Goal: Task Accomplishment & Management: Use online tool/utility

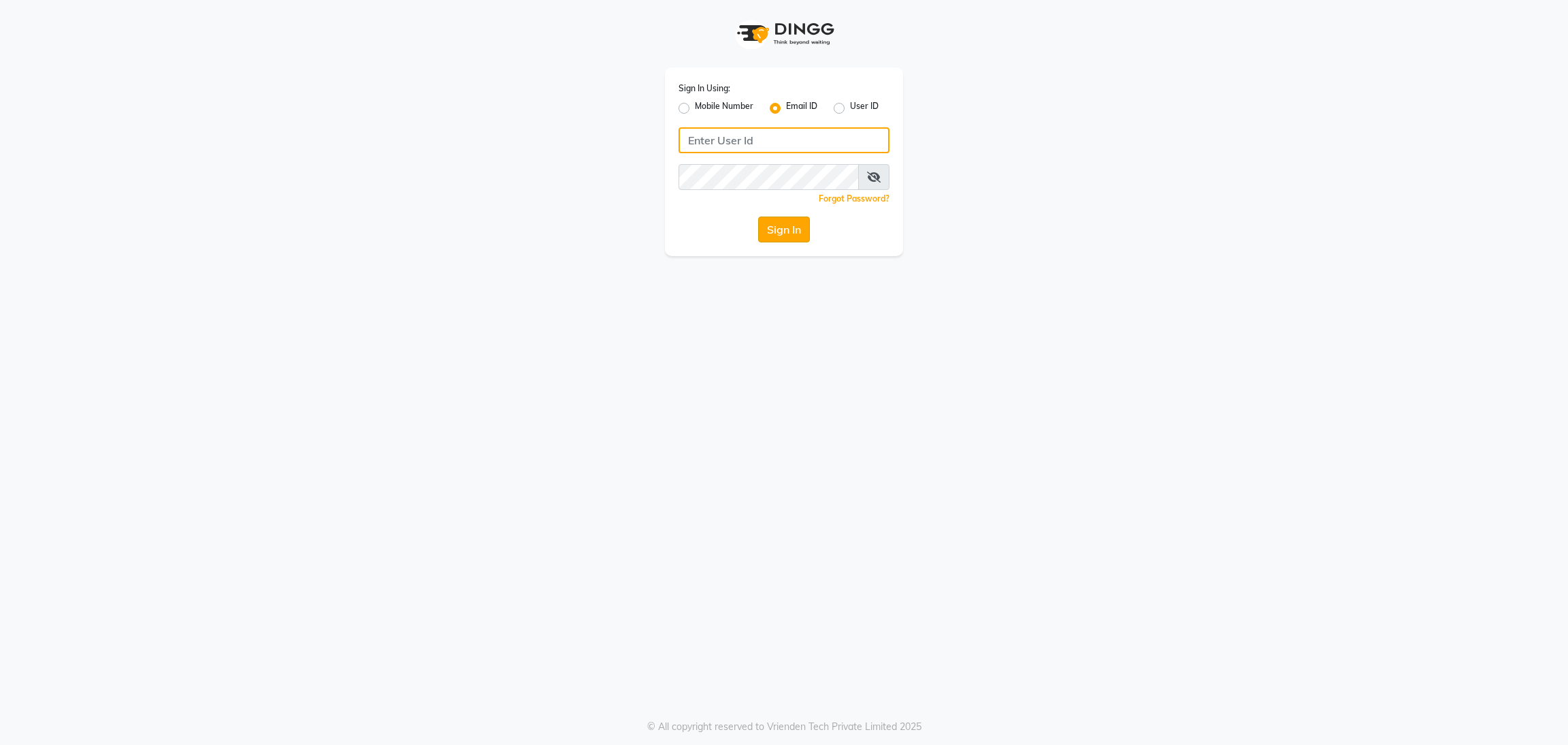
type input "Kaushal.rathod1409@gmail.com"
click at [792, 233] on button "Sign In" at bounding box center [784, 229] width 52 height 26
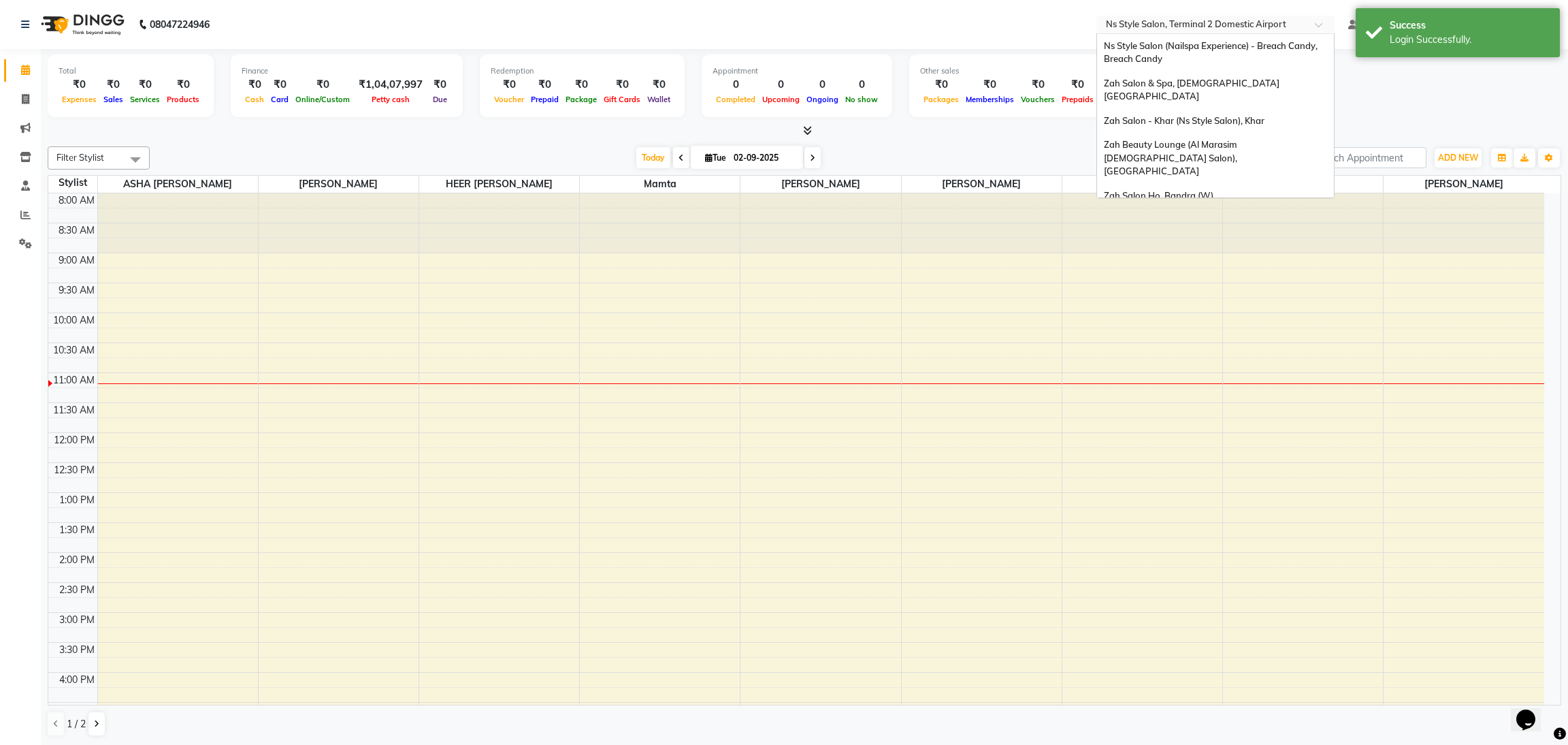
click at [1234, 33] on ng-select "Select Location × Ns Style Salon, Terminal 2 Domestic Airport Ns Style Salon (N…" at bounding box center [1215, 25] width 239 height 18
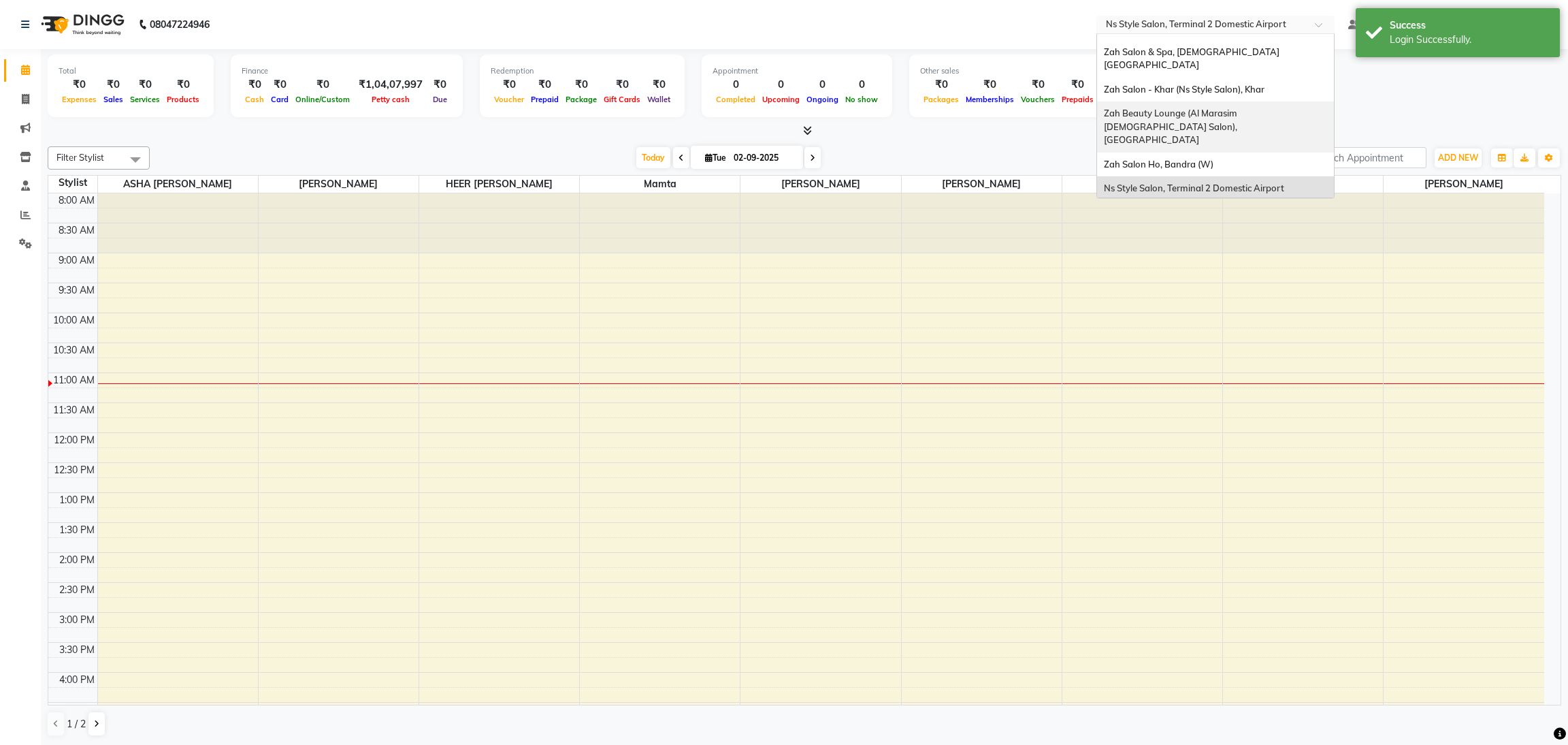
click at [1228, 108] on span "Zah Beauty Lounge (Al Marasim Ladies Salon), Dubai" at bounding box center [1172, 126] width 138 height 38
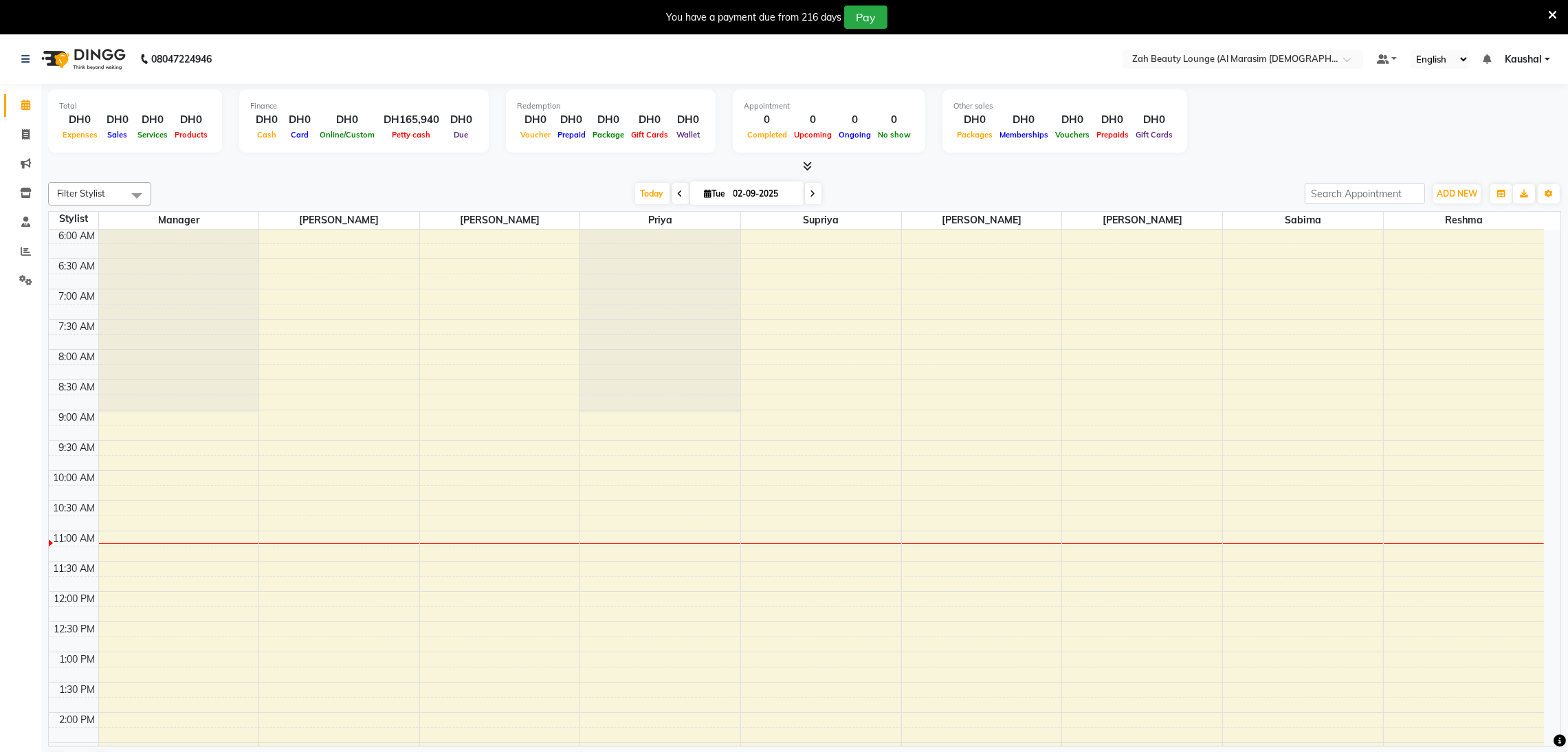
click at [1556, 18] on icon at bounding box center [1552, 15] width 9 height 13
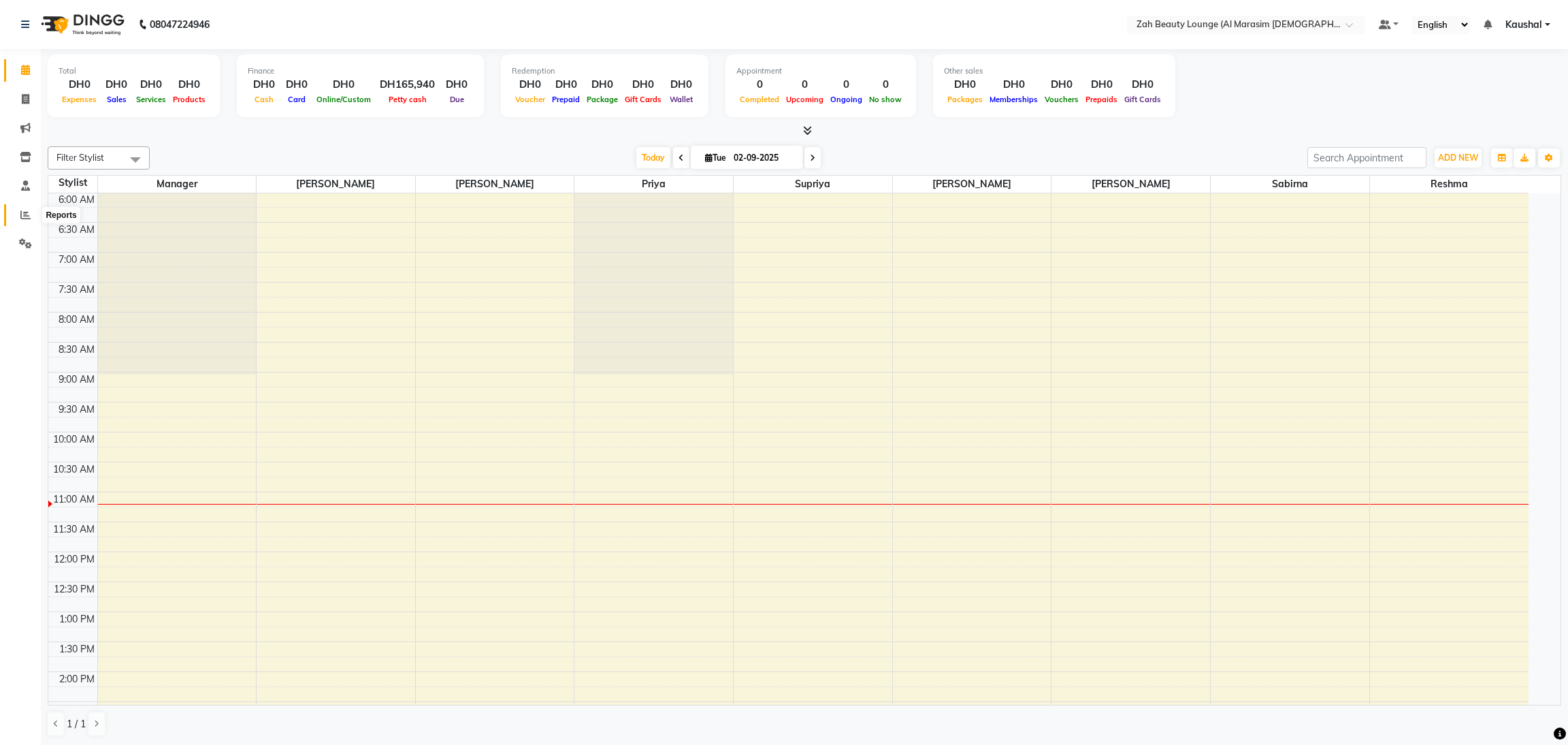
click at [25, 216] on icon at bounding box center [25, 214] width 10 height 10
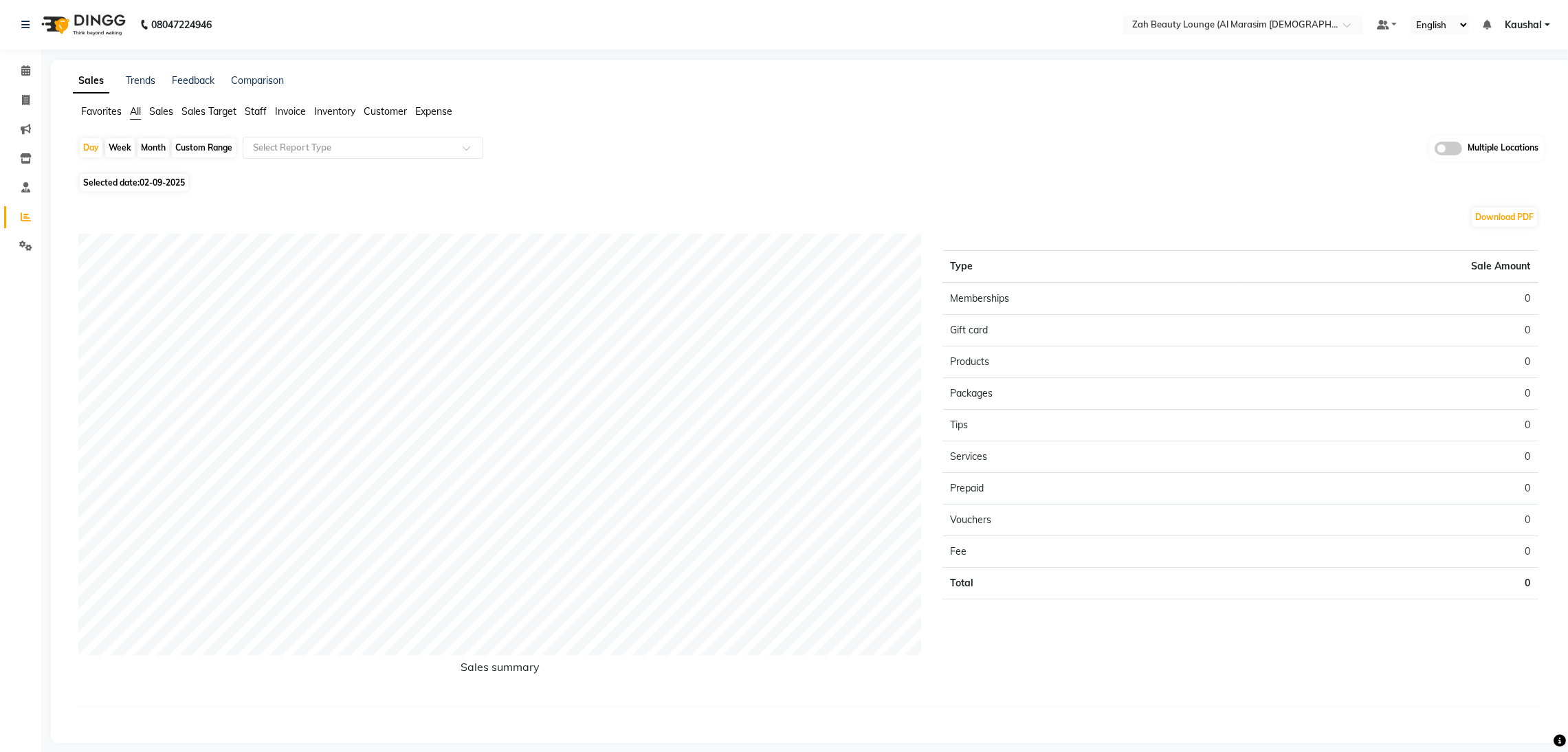
click at [168, 177] on span "02-09-2025" at bounding box center [163, 182] width 45 height 10
select select "9"
select select "2025"
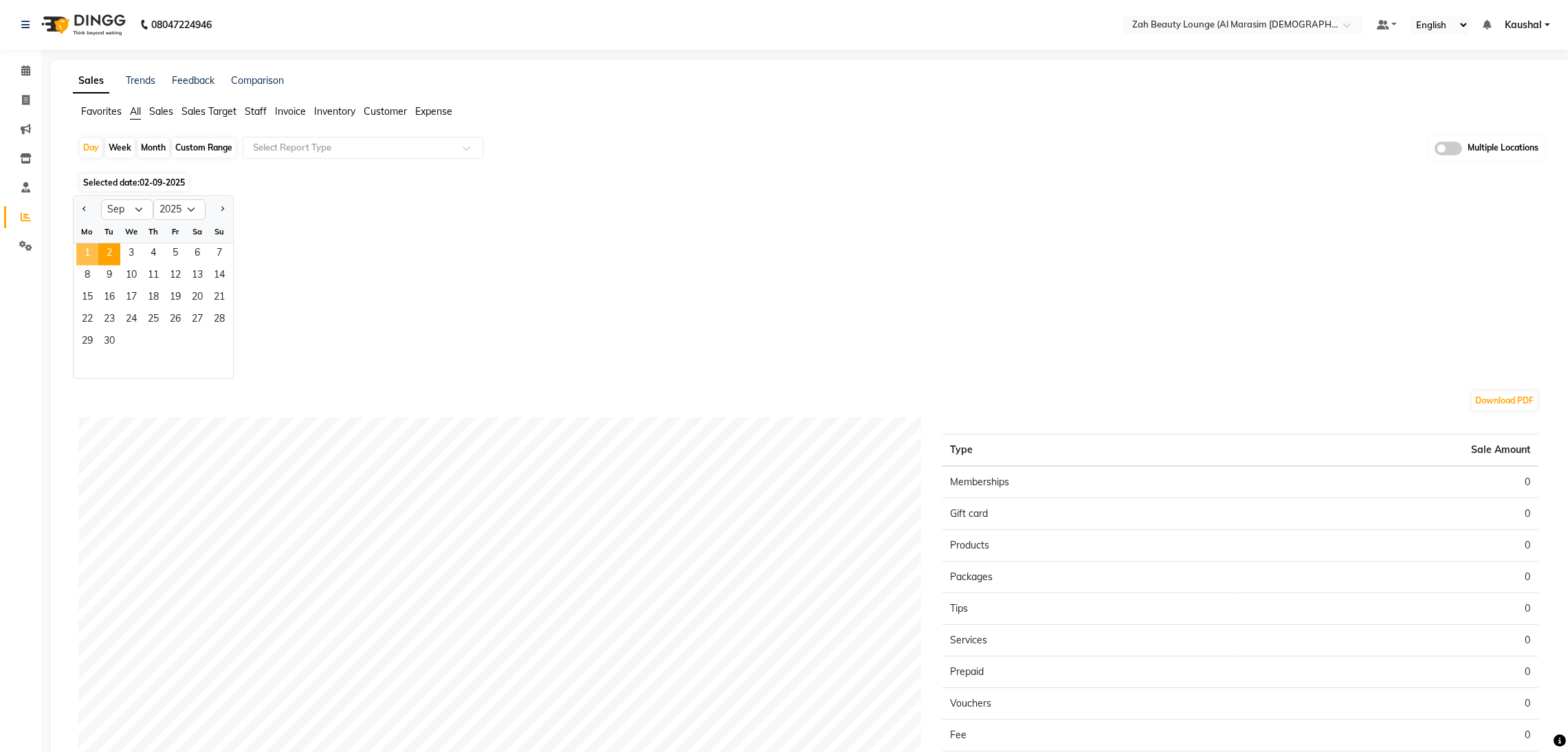
click at [83, 248] on span "1" at bounding box center [88, 254] width 22 height 22
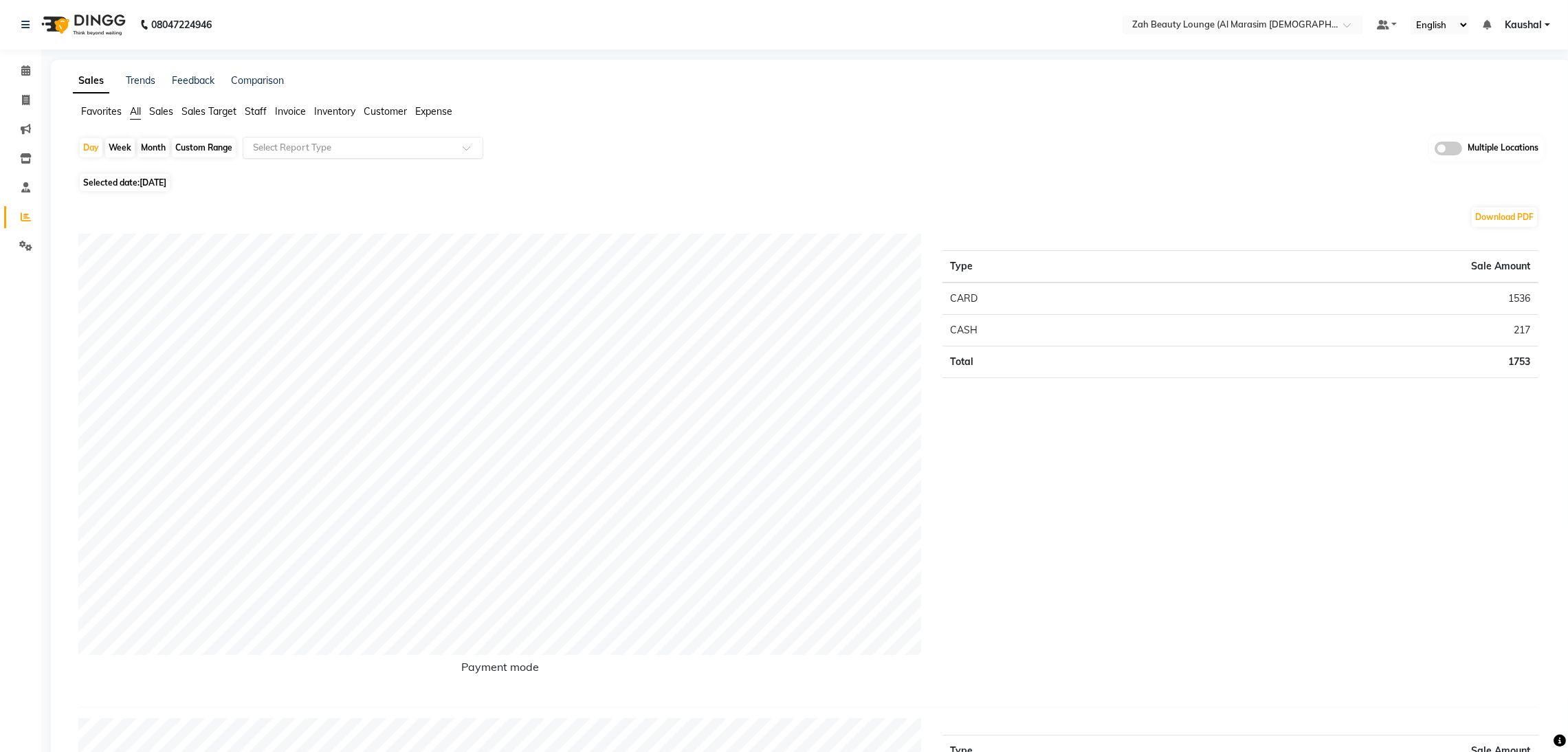
click at [463, 148] on span at bounding box center [471, 152] width 17 height 13
click at [482, 317] on div "Daily Sales Customer Sales summary Service sales Product sales Membership sales…" at bounding box center [363, 241] width 239 height 165
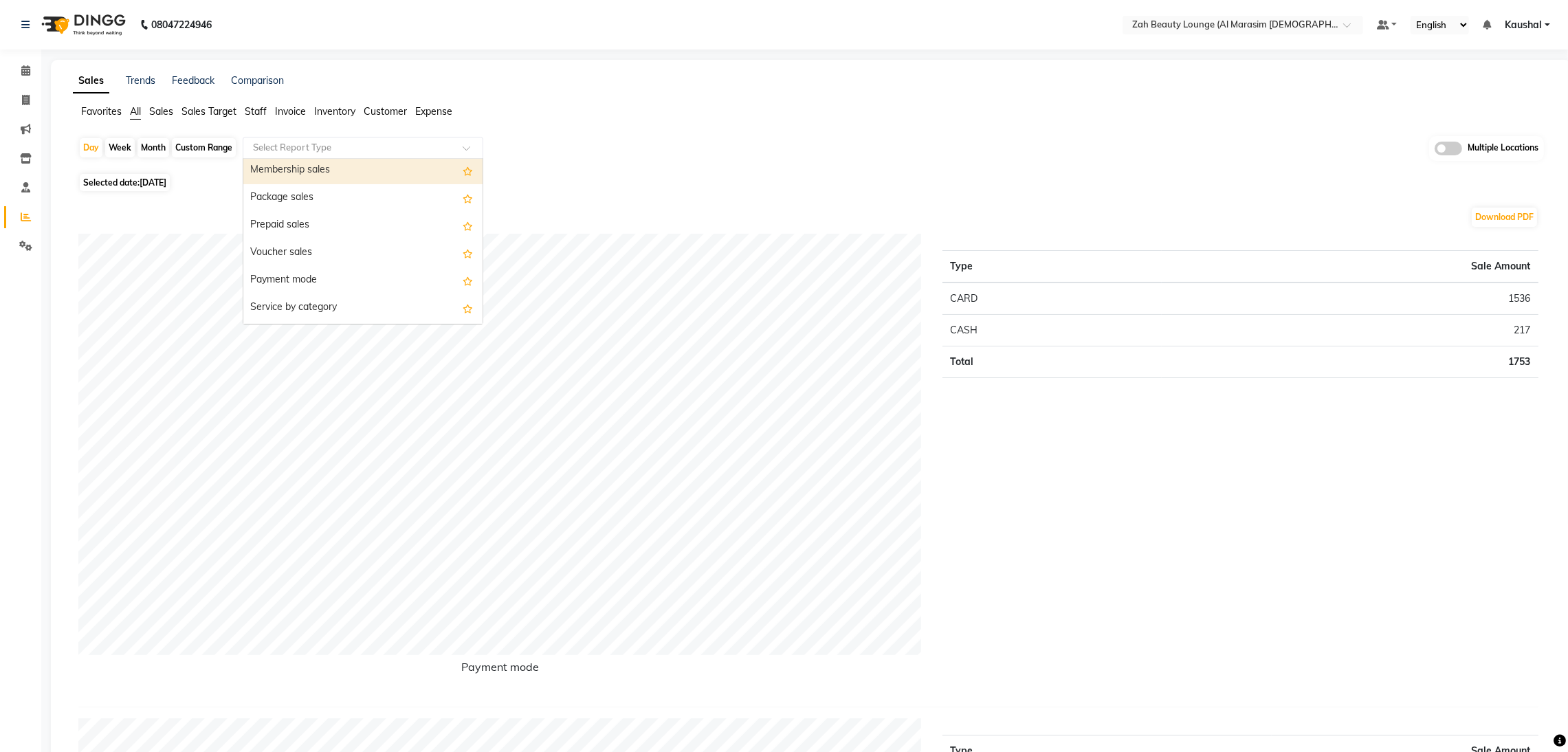
scroll to position [164, 0]
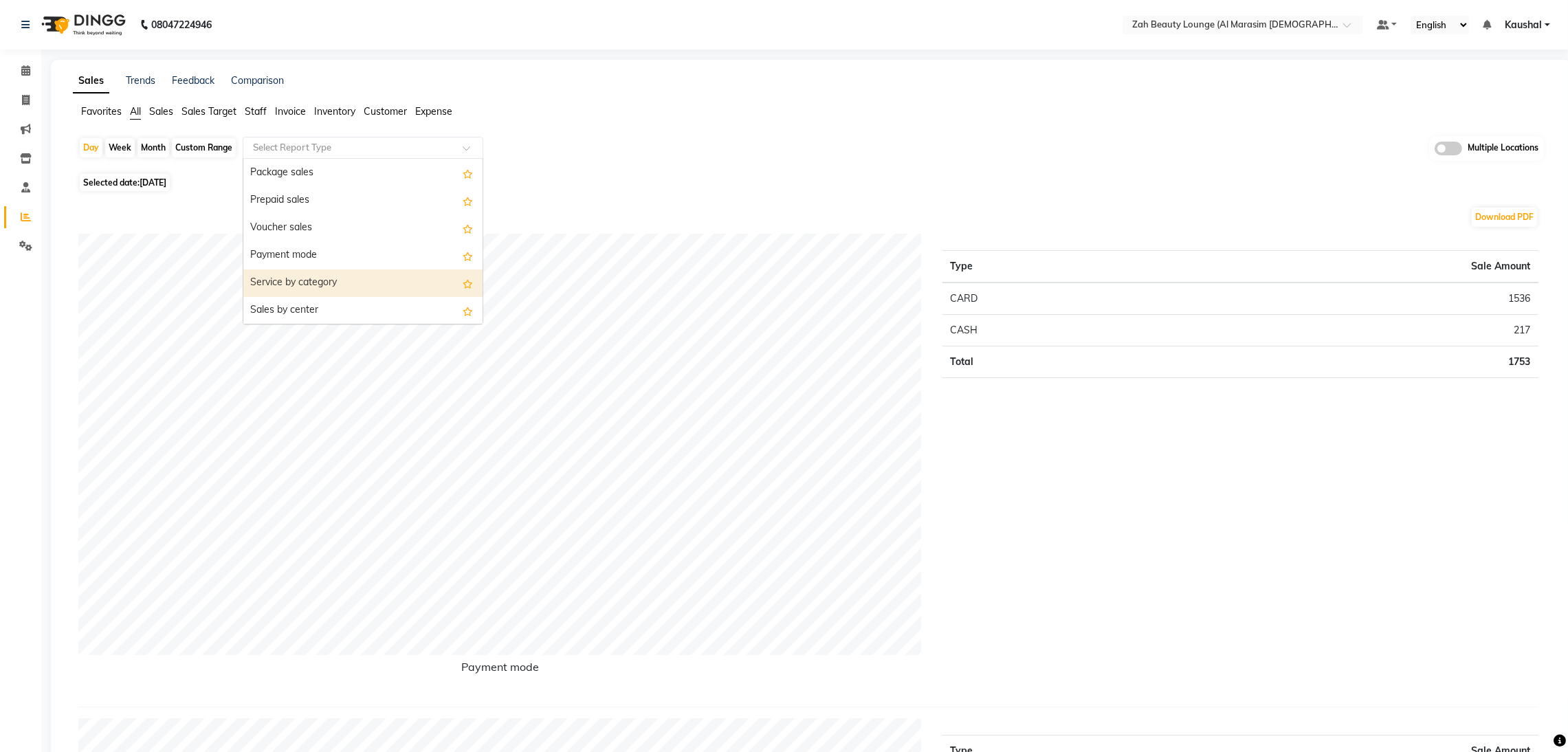
click at [340, 282] on div "Service by category" at bounding box center [363, 283] width 239 height 28
select select "full_report"
select select "csv"
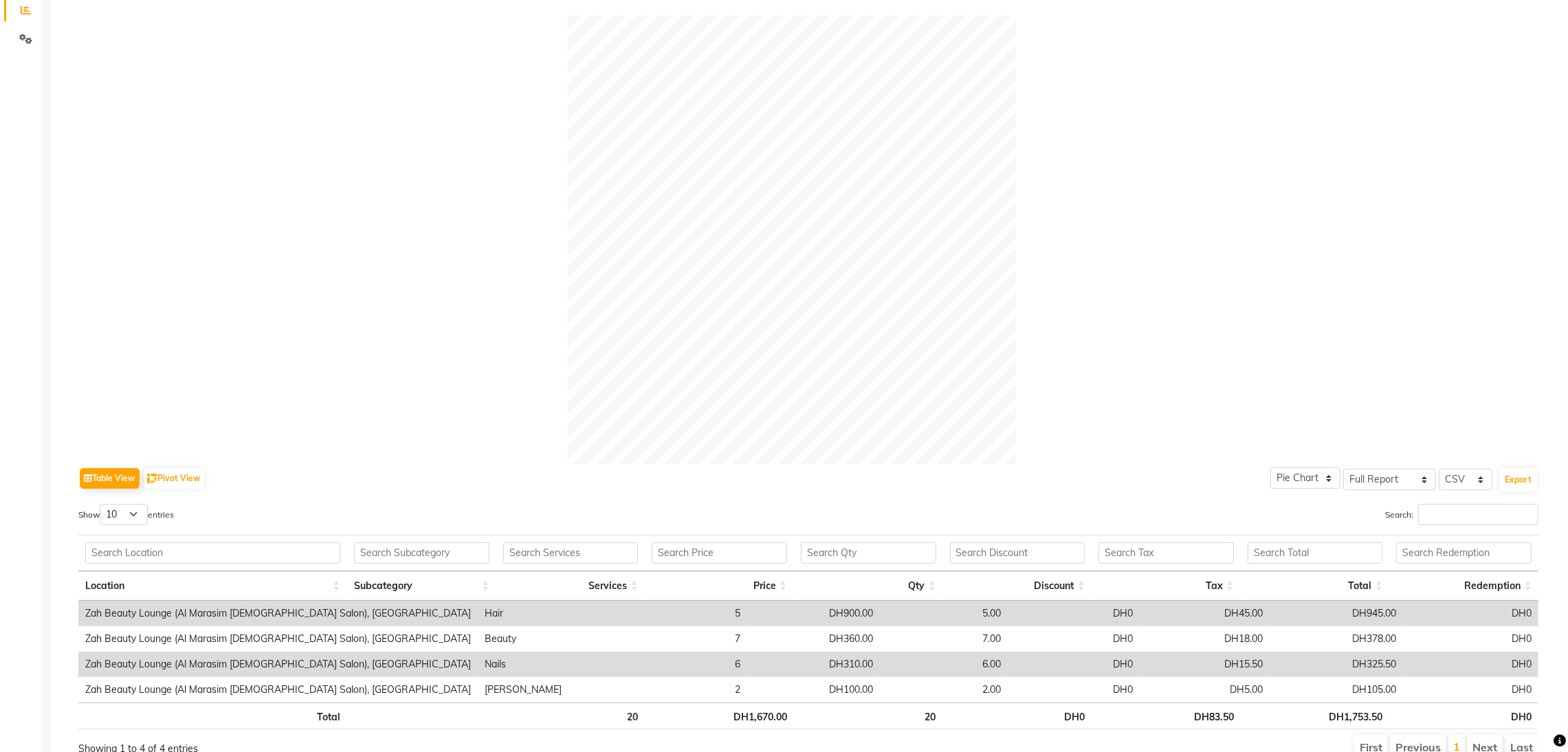
scroll to position [0, 0]
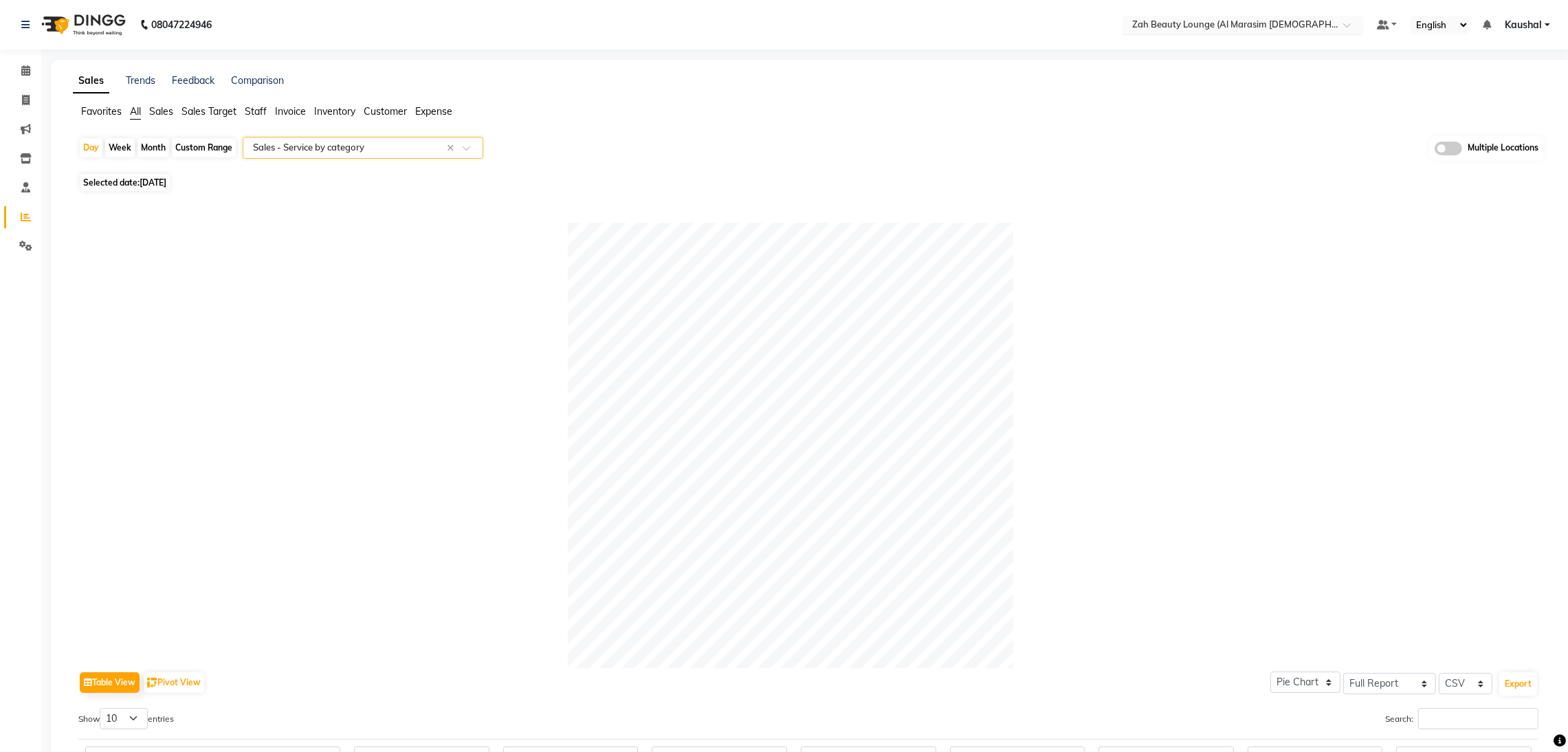
click at [1346, 24] on span at bounding box center [1351, 29] width 17 height 13
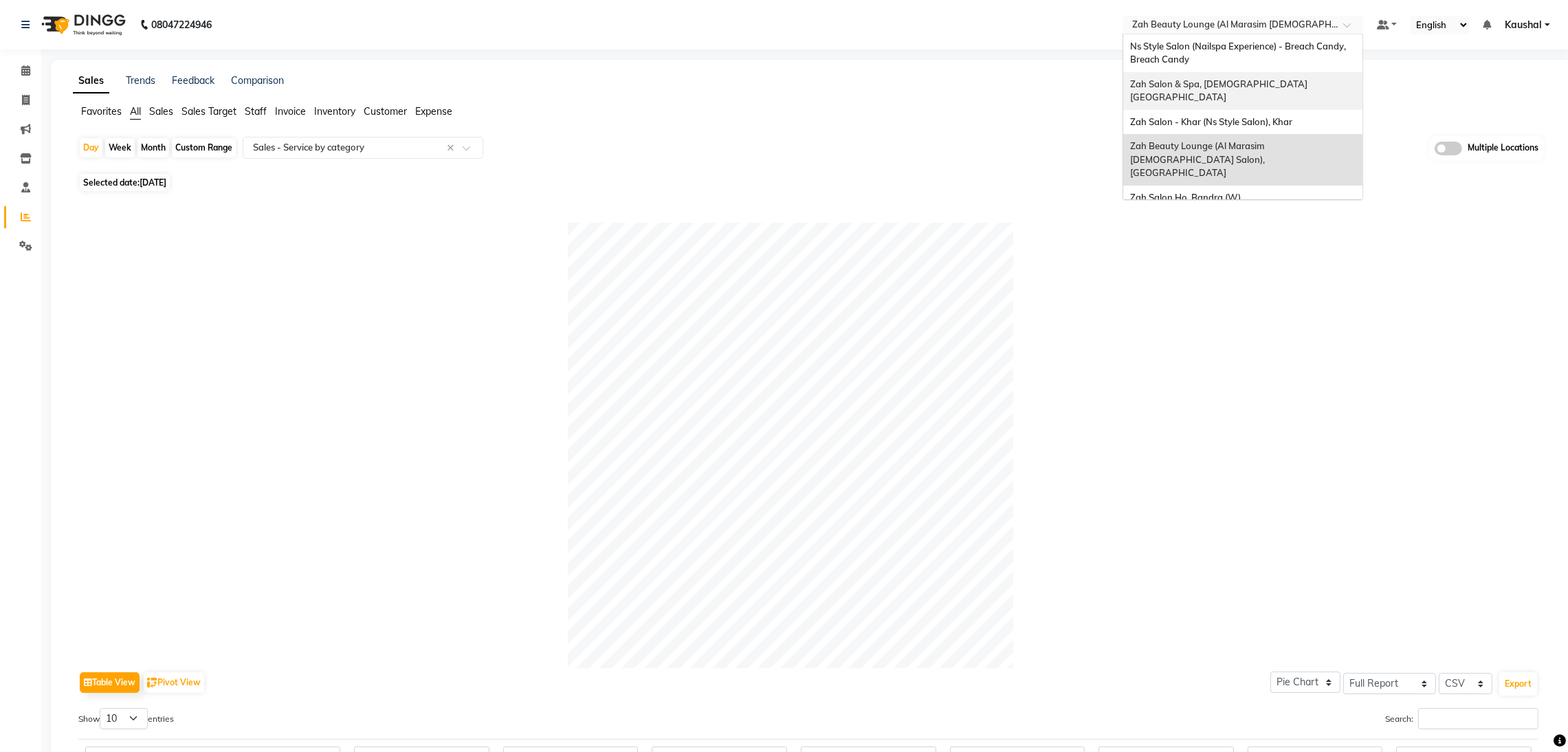
scroll to position [32, 0]
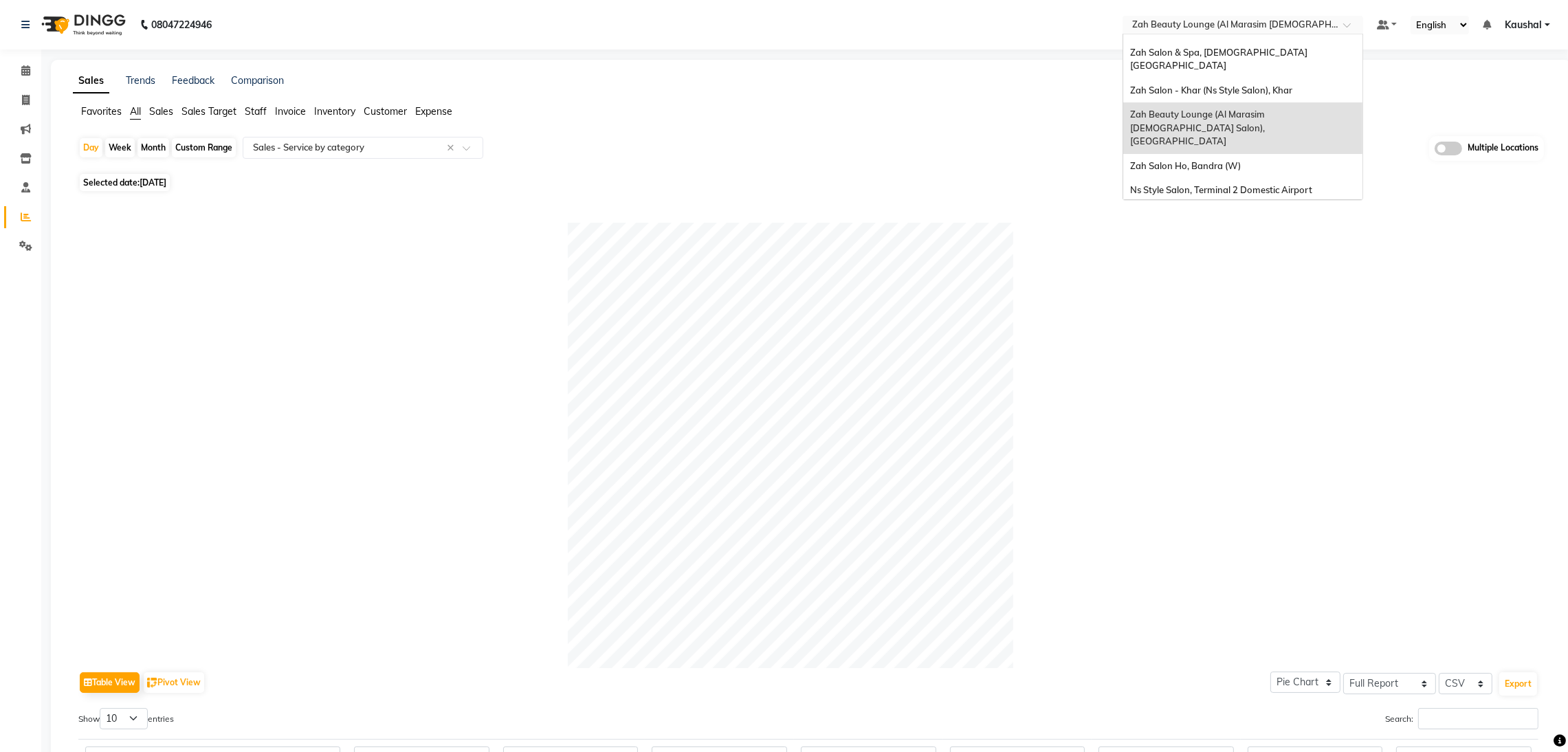
click at [1293, 209] on span "Ns Style Salon, Terminal 1 Domestic Airport" at bounding box center [1221, 214] width 182 height 11
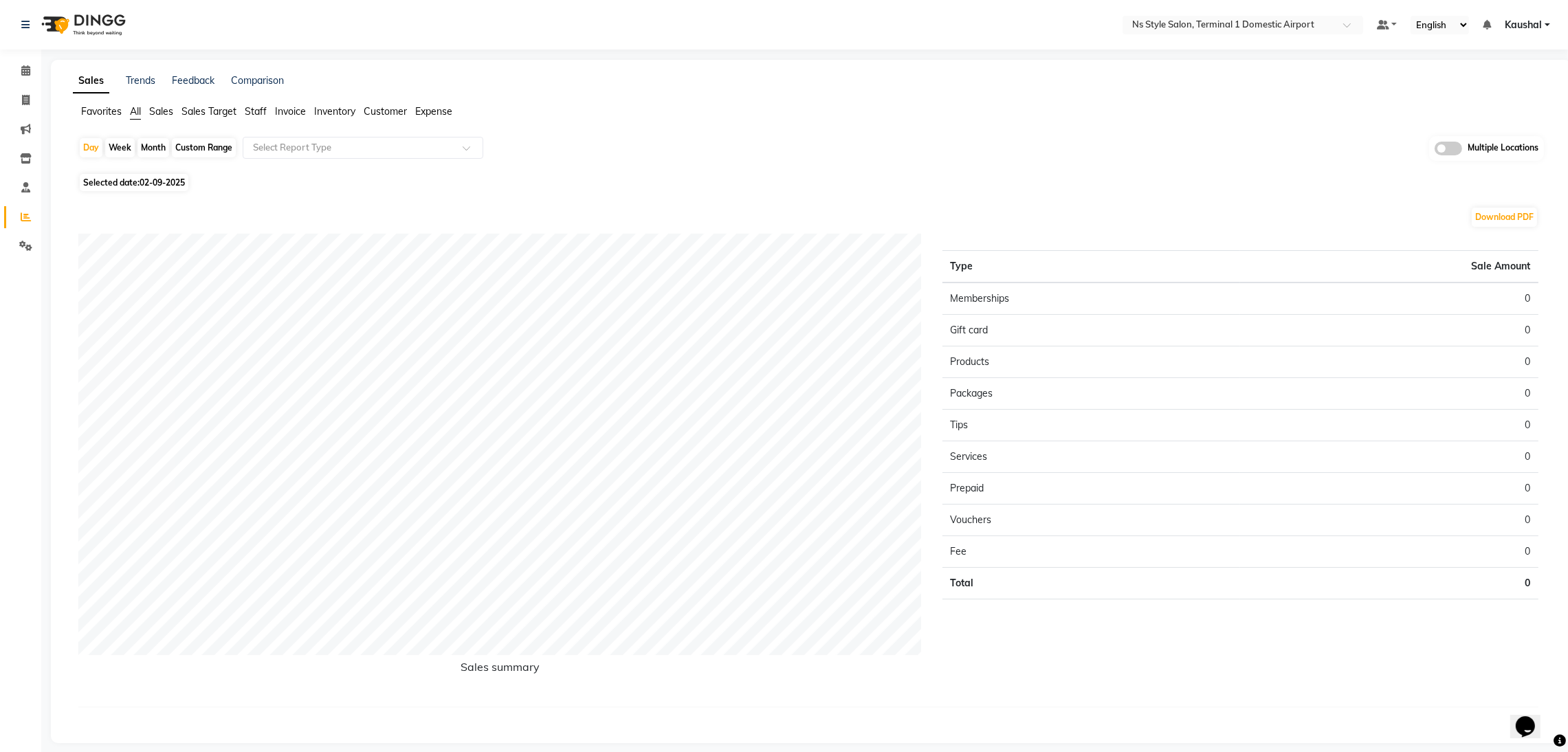
click at [95, 183] on span "Selected date: [DATE]" at bounding box center [134, 182] width 109 height 17
select select "9"
select select "2025"
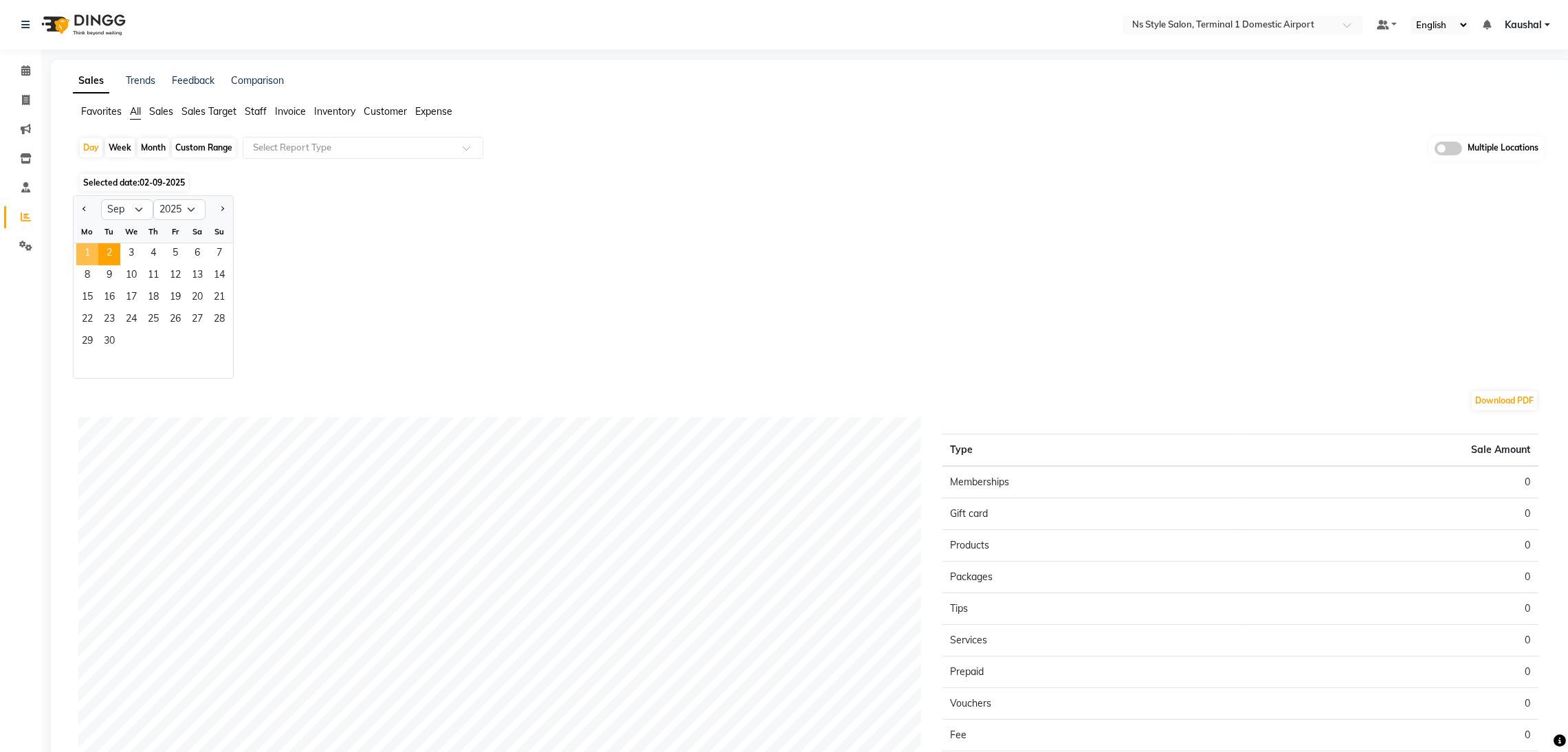
click at [88, 261] on span "1" at bounding box center [88, 254] width 22 height 22
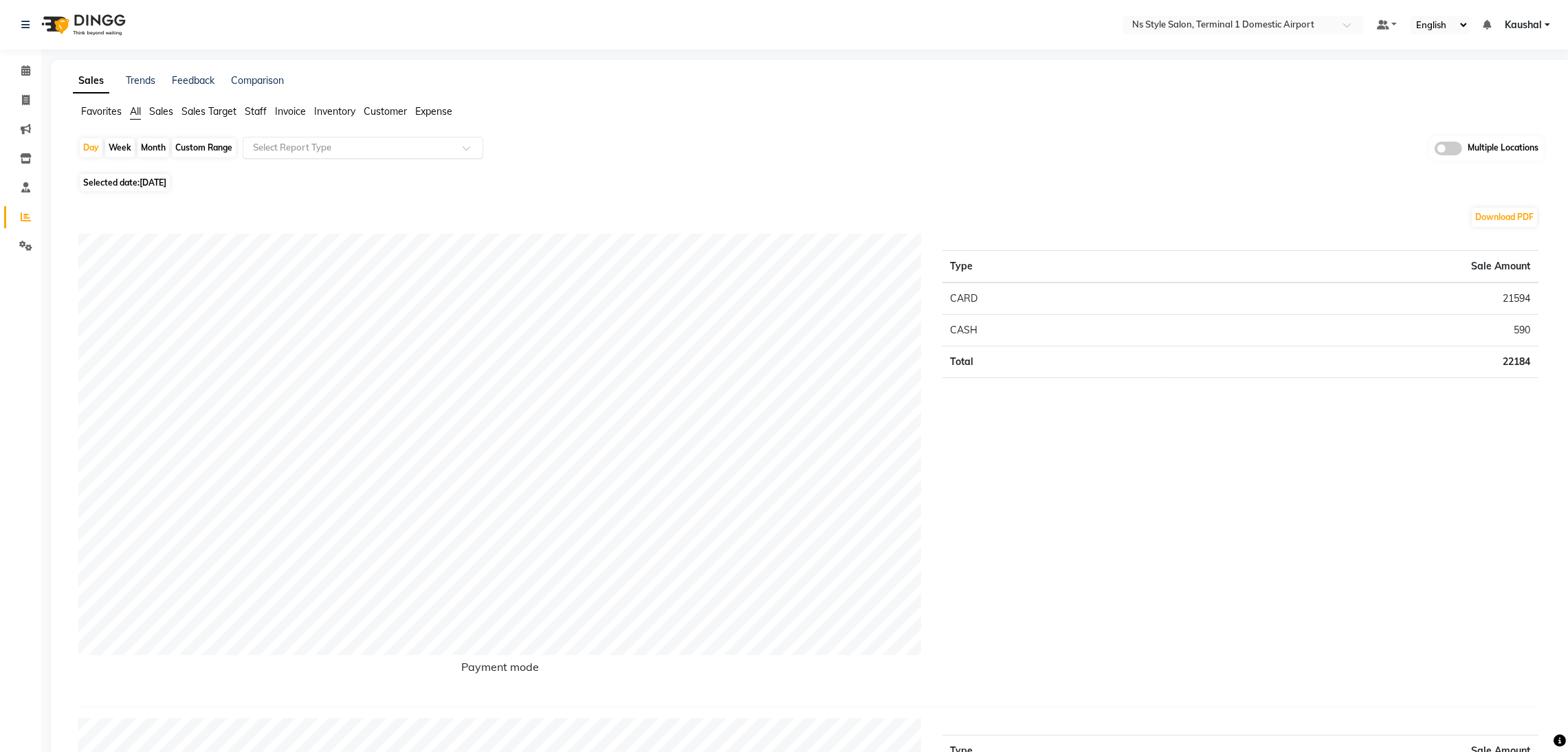
click at [468, 151] on span at bounding box center [471, 152] width 17 height 13
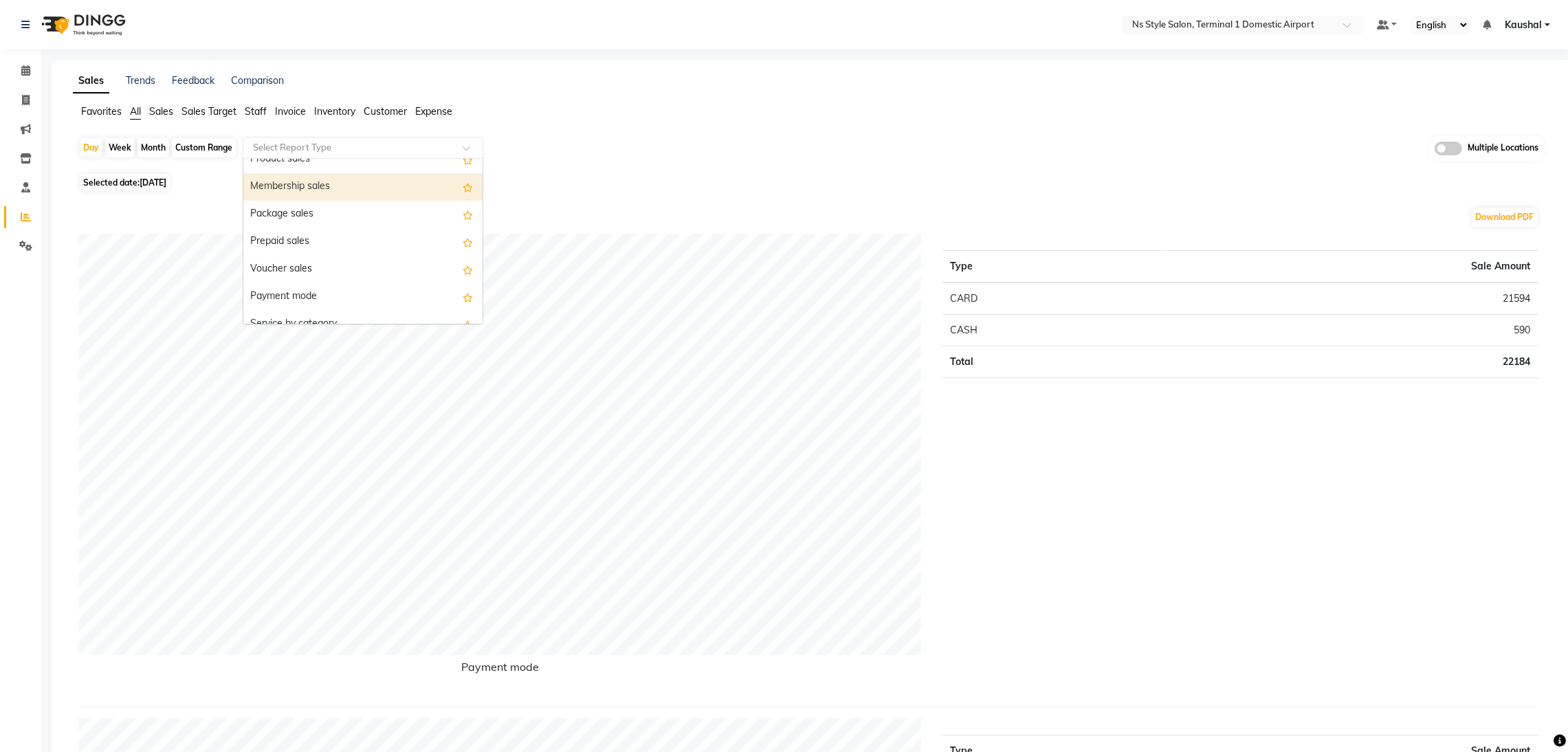
scroll to position [164, 0]
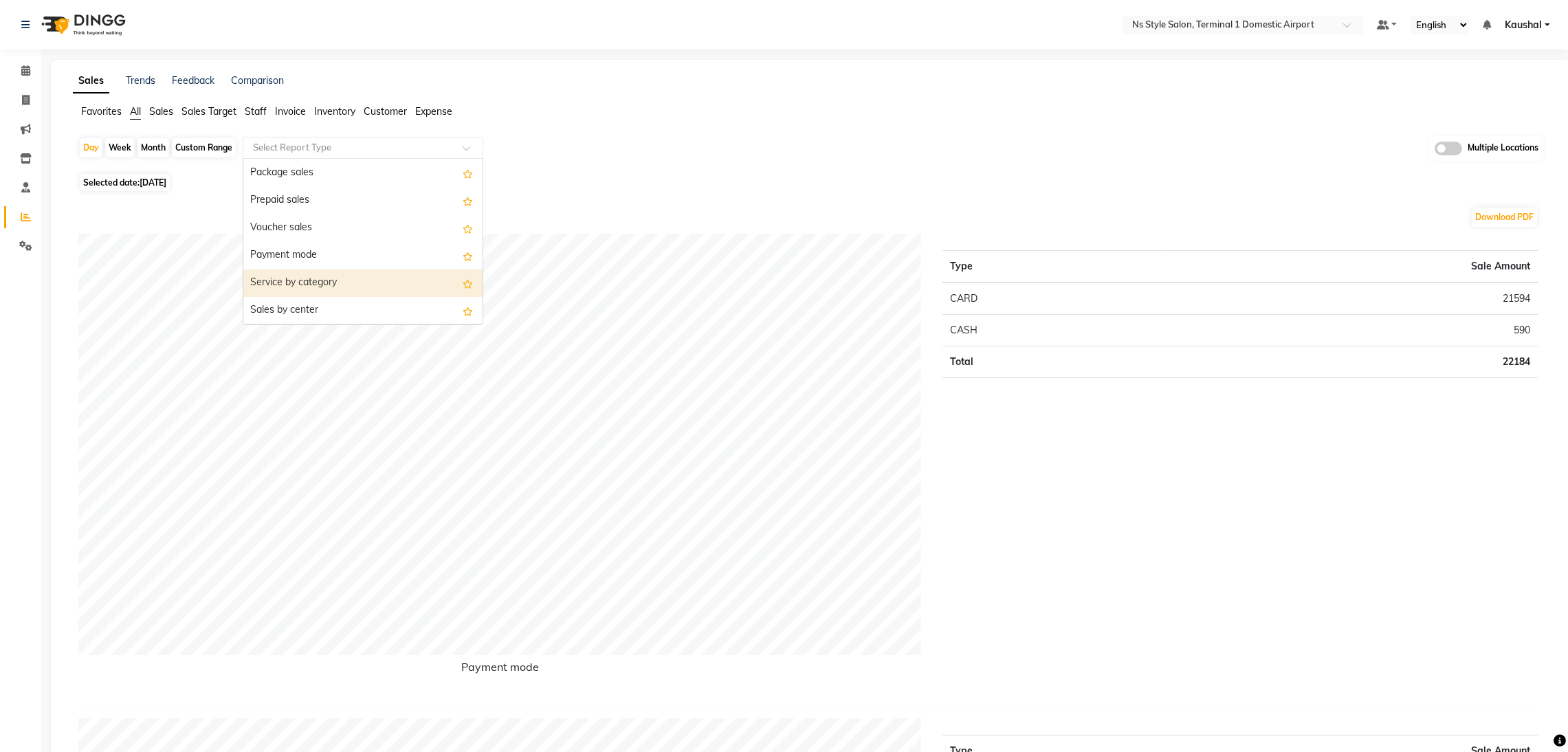
click at [333, 271] on div "Service by category" at bounding box center [363, 283] width 239 height 28
select select "full_report"
select select "csv"
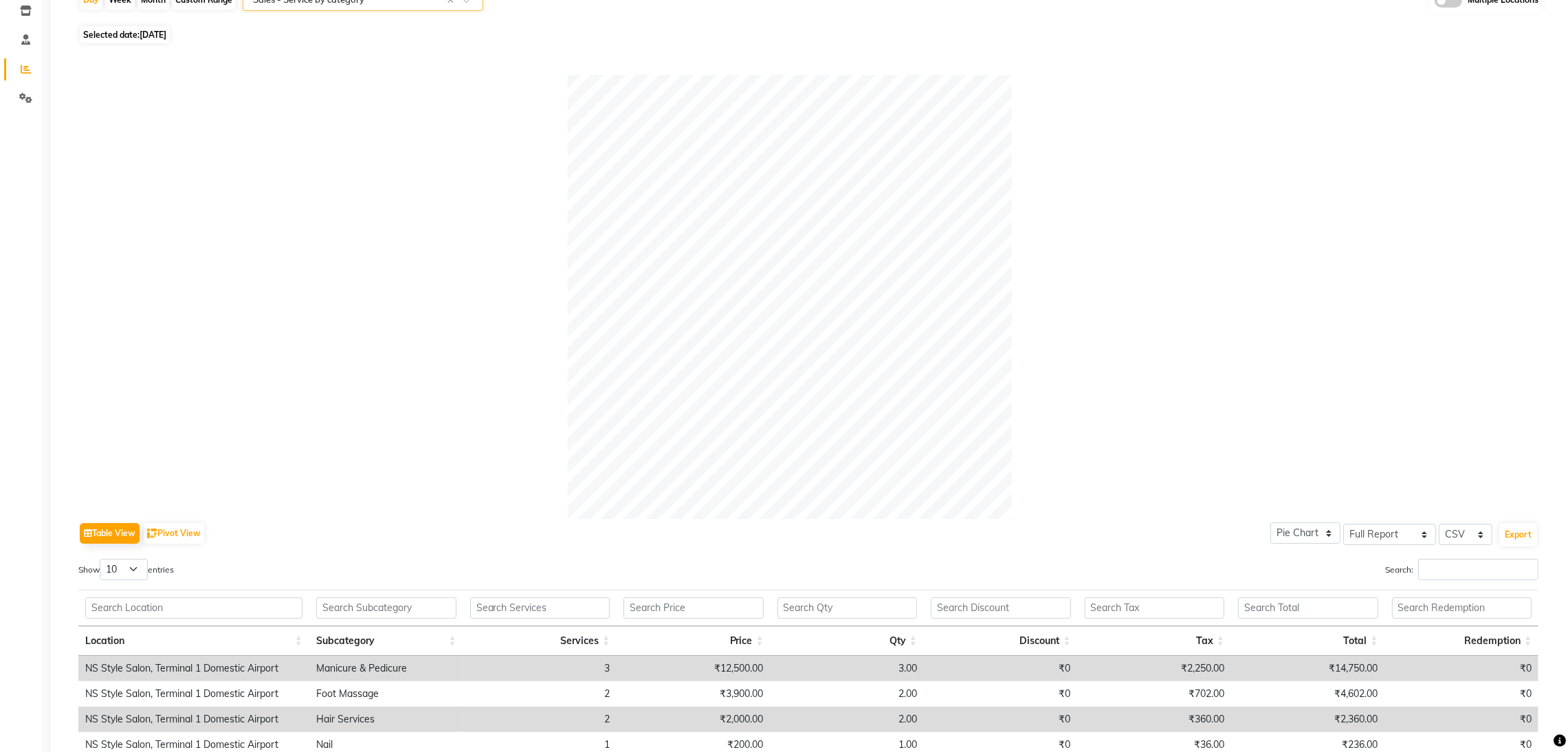
scroll to position [0, 0]
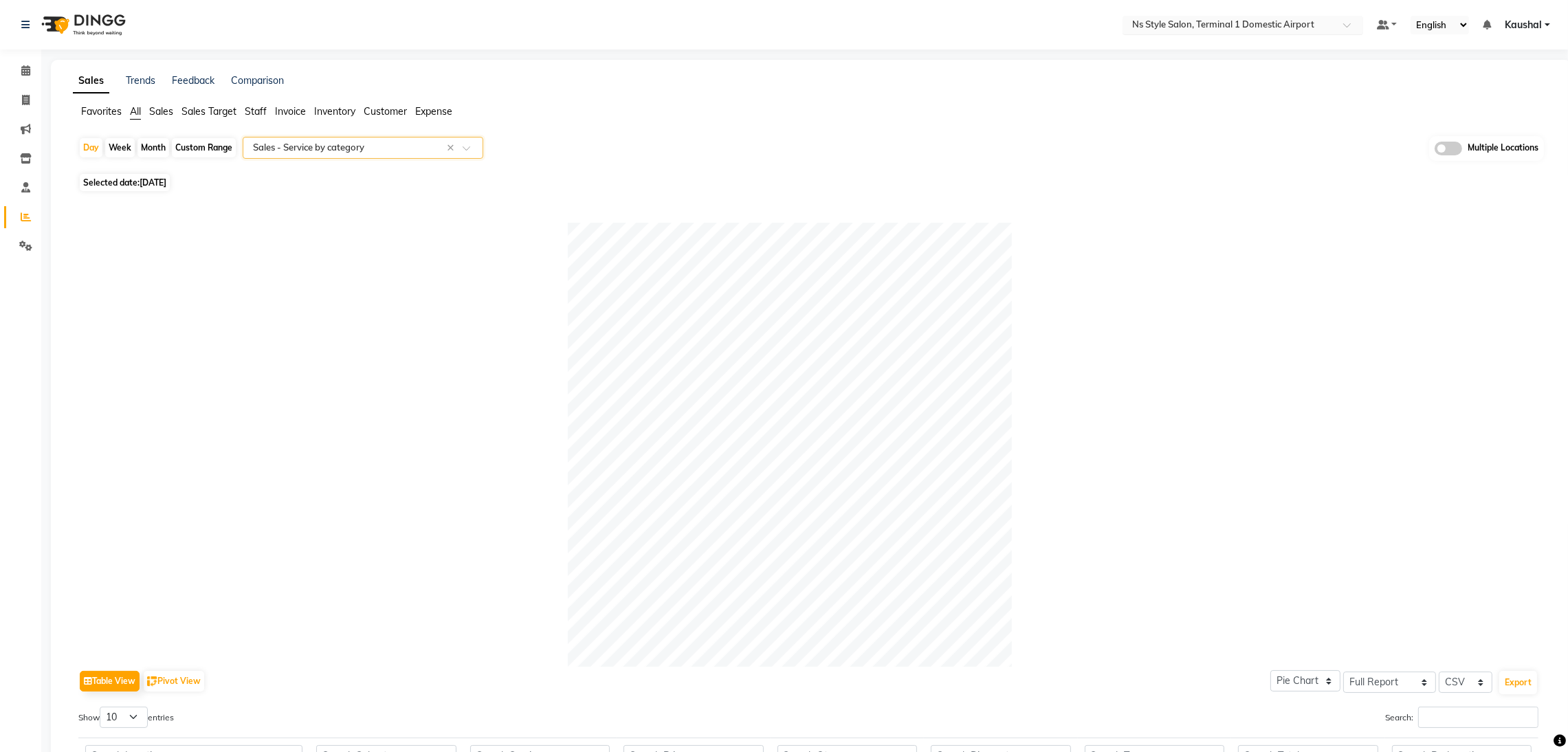
click at [1212, 25] on input "text" at bounding box center [1228, 26] width 200 height 13
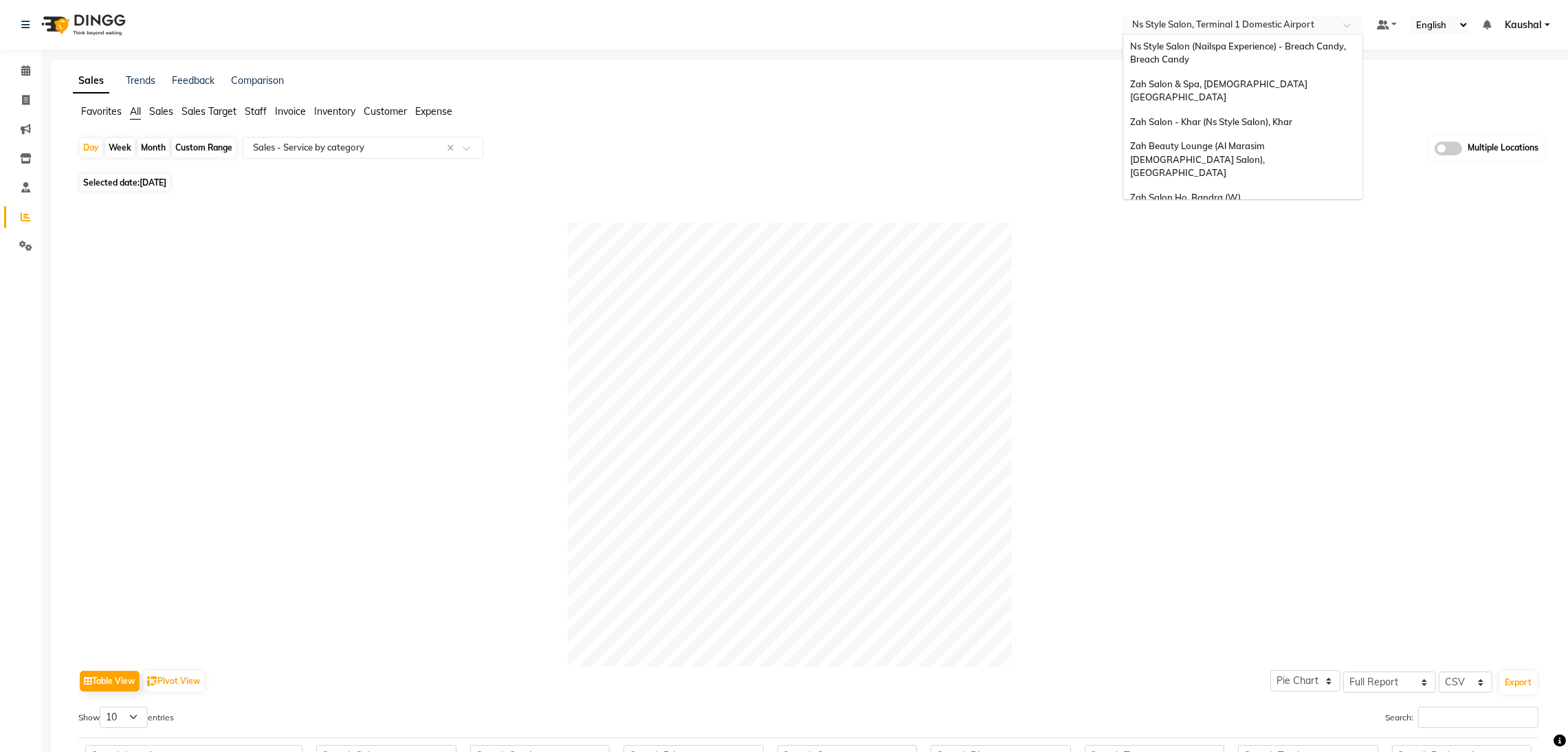
scroll to position [32, 0]
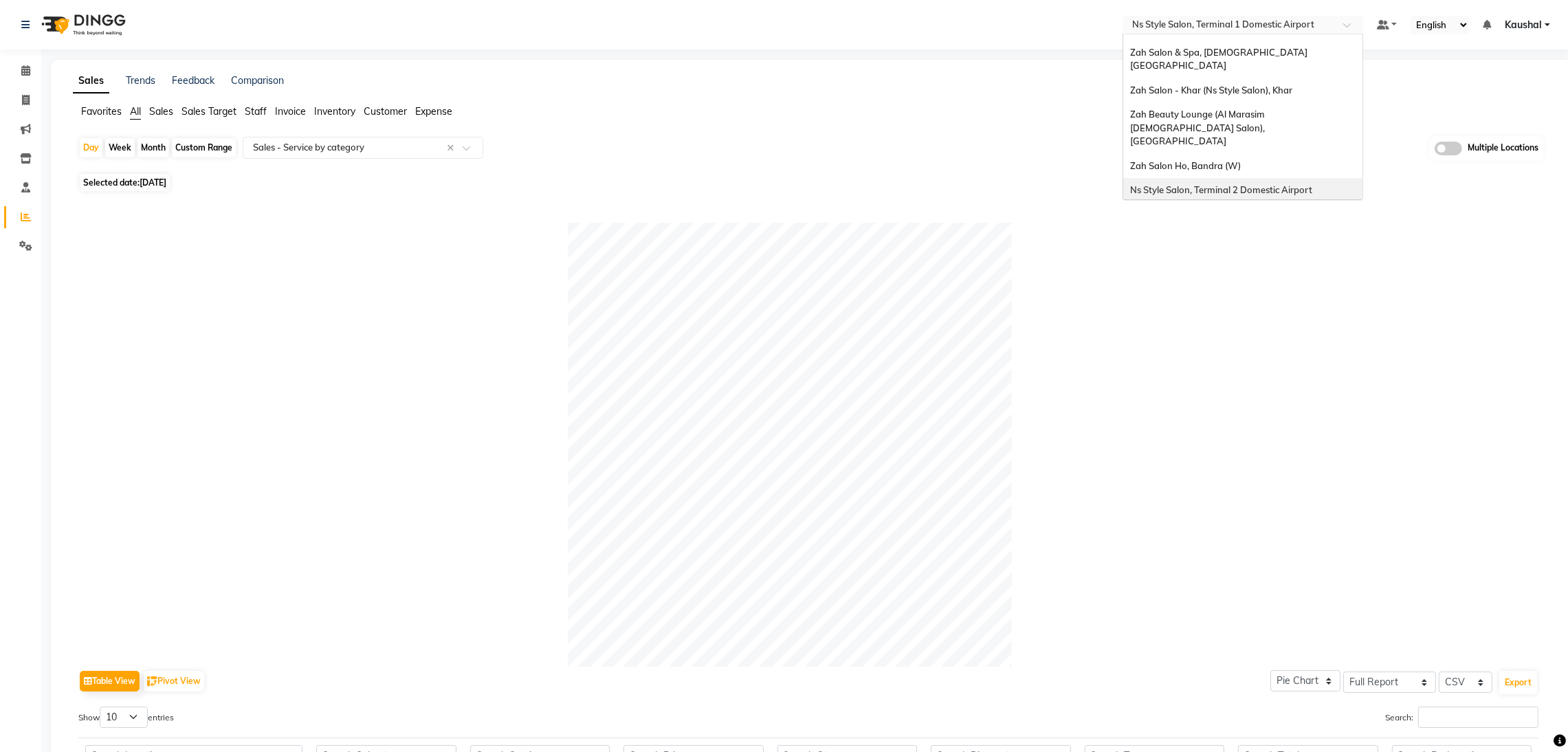
click at [1172, 184] on span "Ns Style Salon, Terminal 2 Domestic Airport" at bounding box center [1221, 189] width 182 height 11
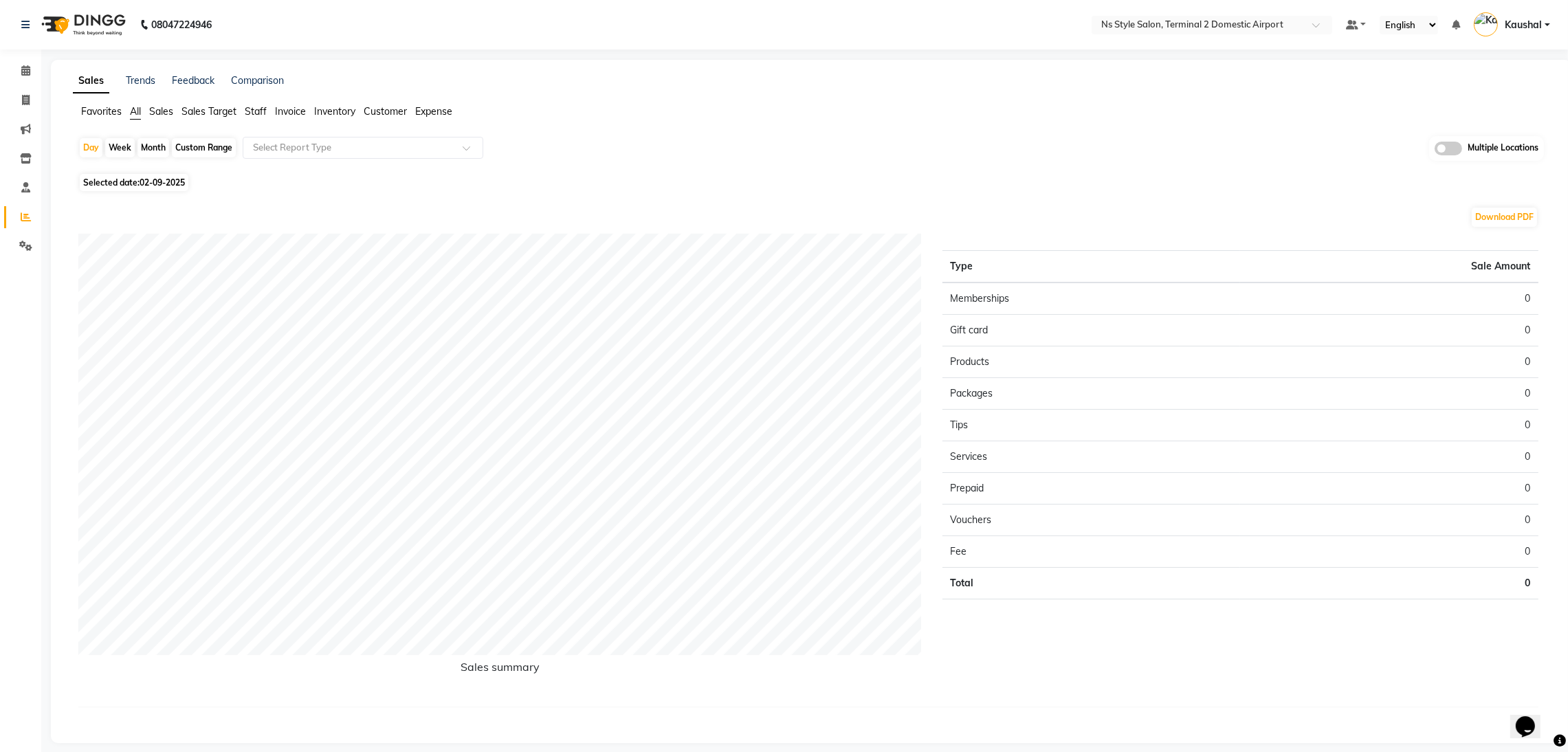
click at [163, 184] on span "02-09-2025" at bounding box center [163, 182] width 45 height 10
select select "9"
select select "2025"
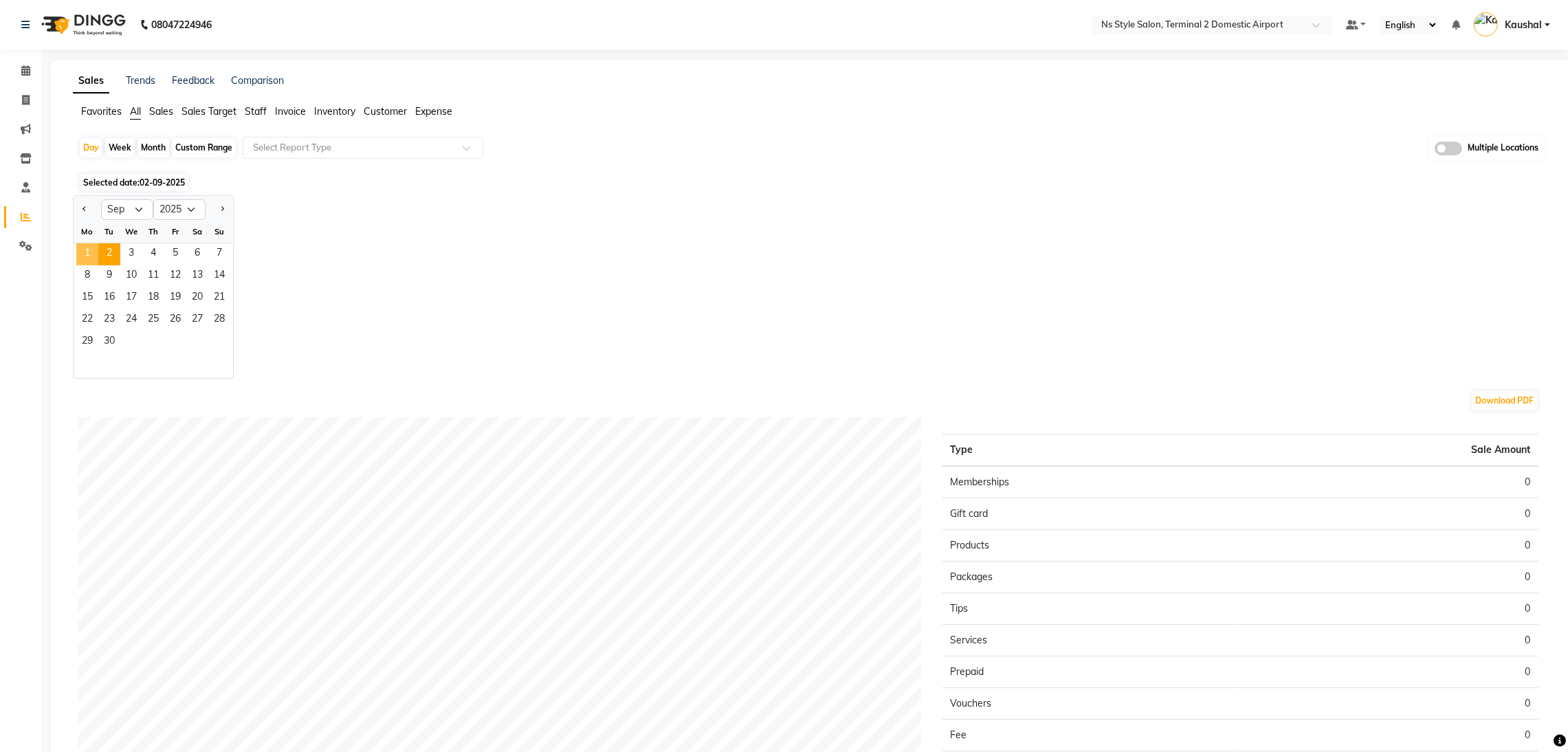
click at [94, 247] on span "1" at bounding box center [88, 254] width 22 height 22
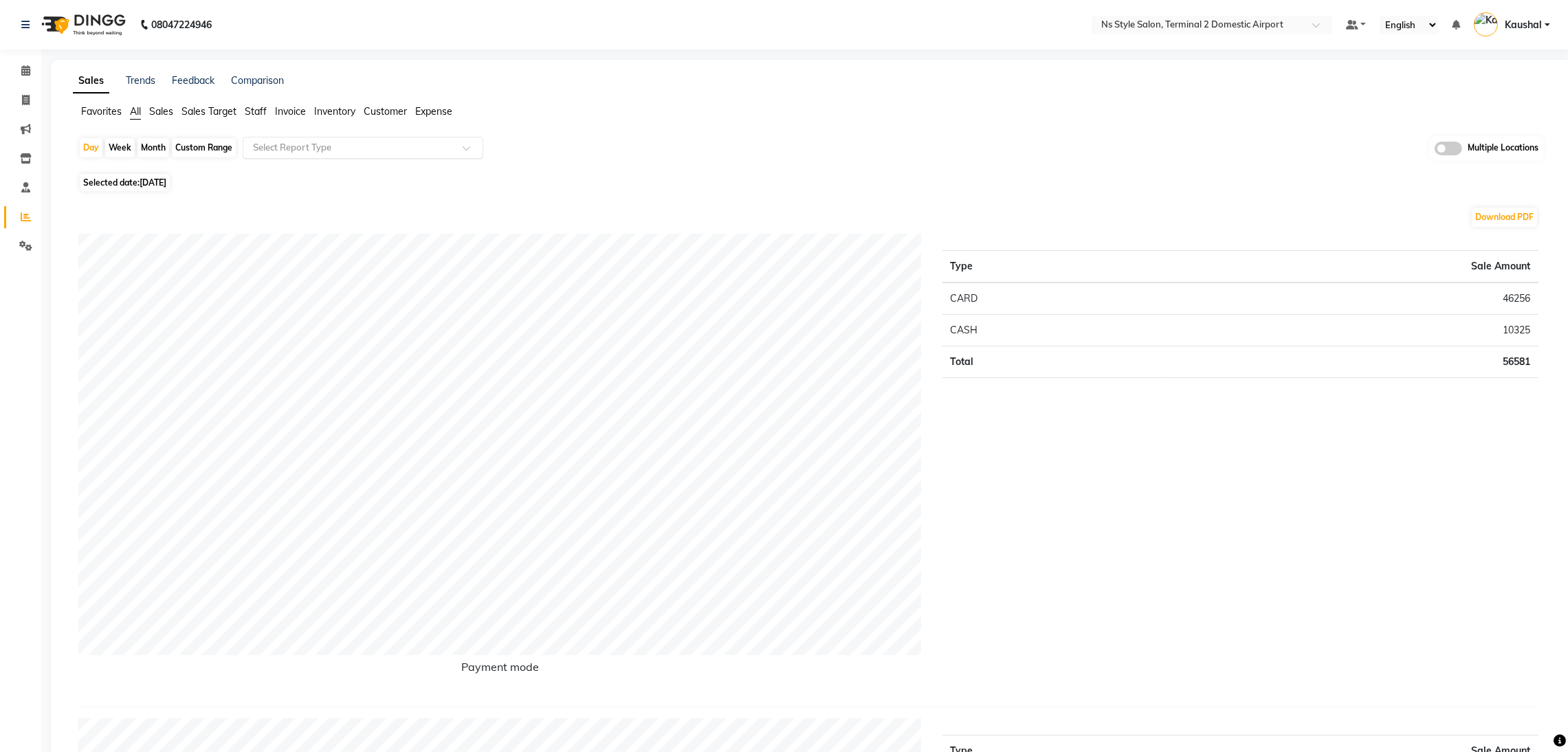
click at [476, 145] on span at bounding box center [471, 152] width 17 height 13
click at [380, 285] on div "Product sales" at bounding box center [363, 282] width 239 height 28
click at [476, 153] on span at bounding box center [471, 152] width 17 height 13
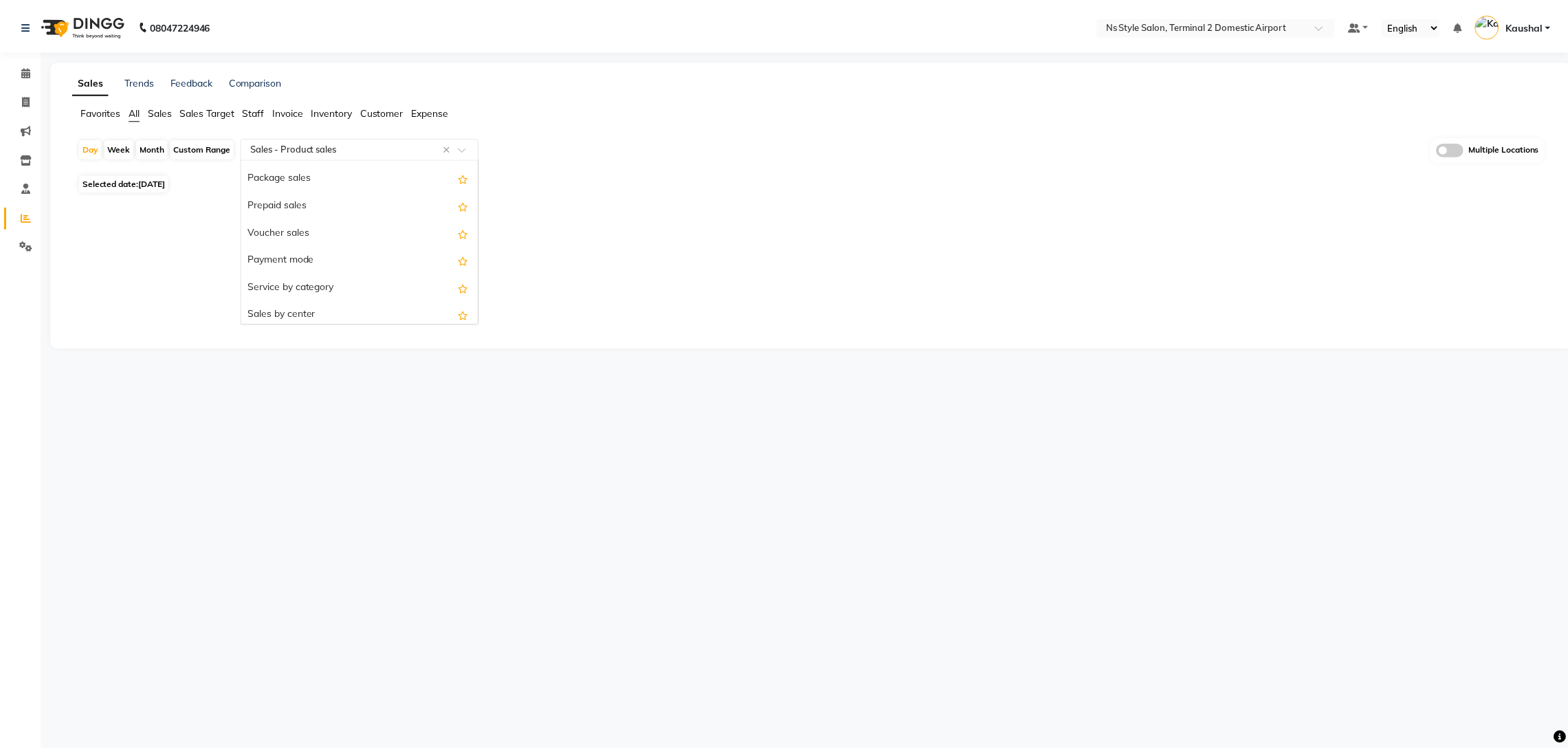
scroll to position [164, 0]
click at [361, 284] on div "Service by category" at bounding box center [363, 283] width 239 height 28
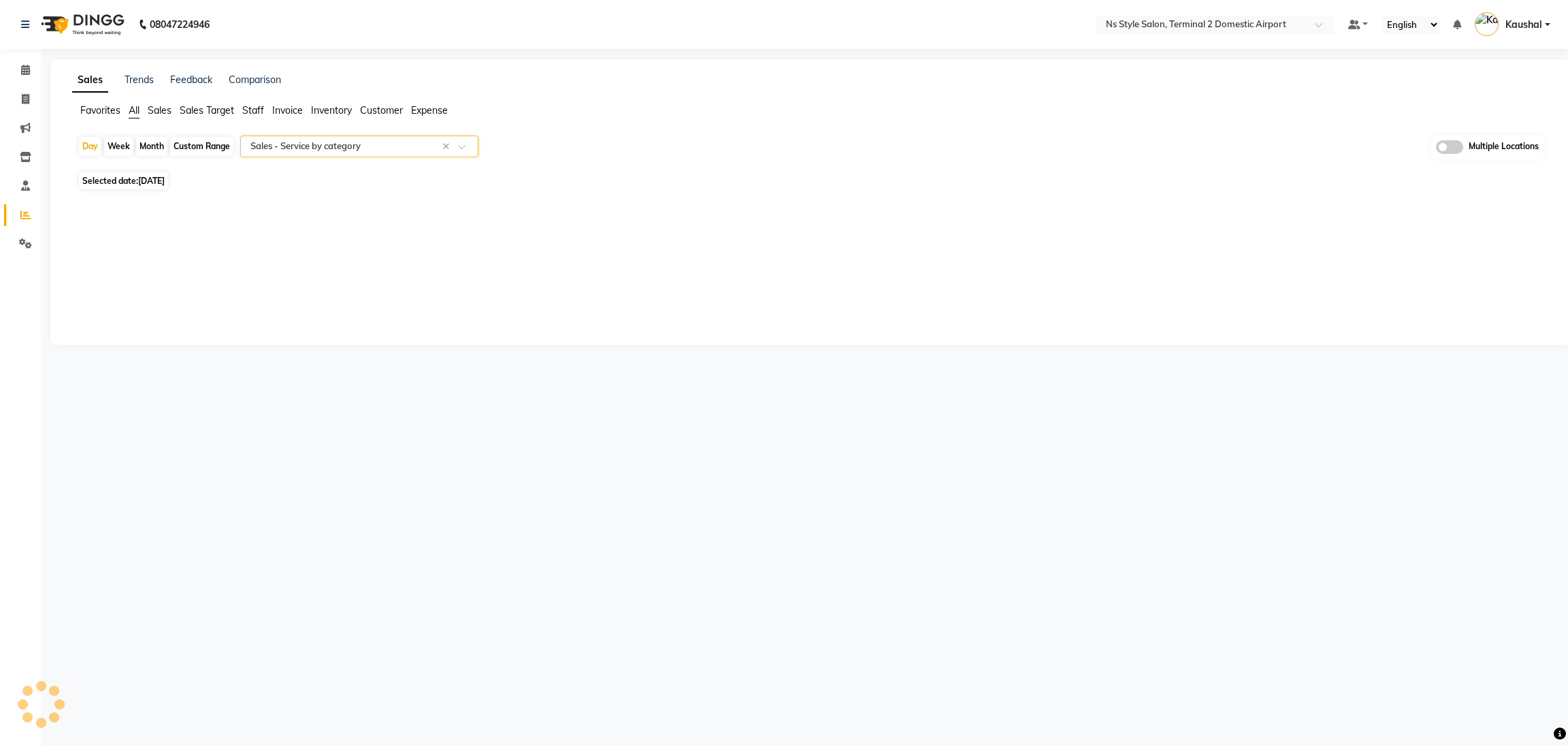
select select "full_report"
select select "csv"
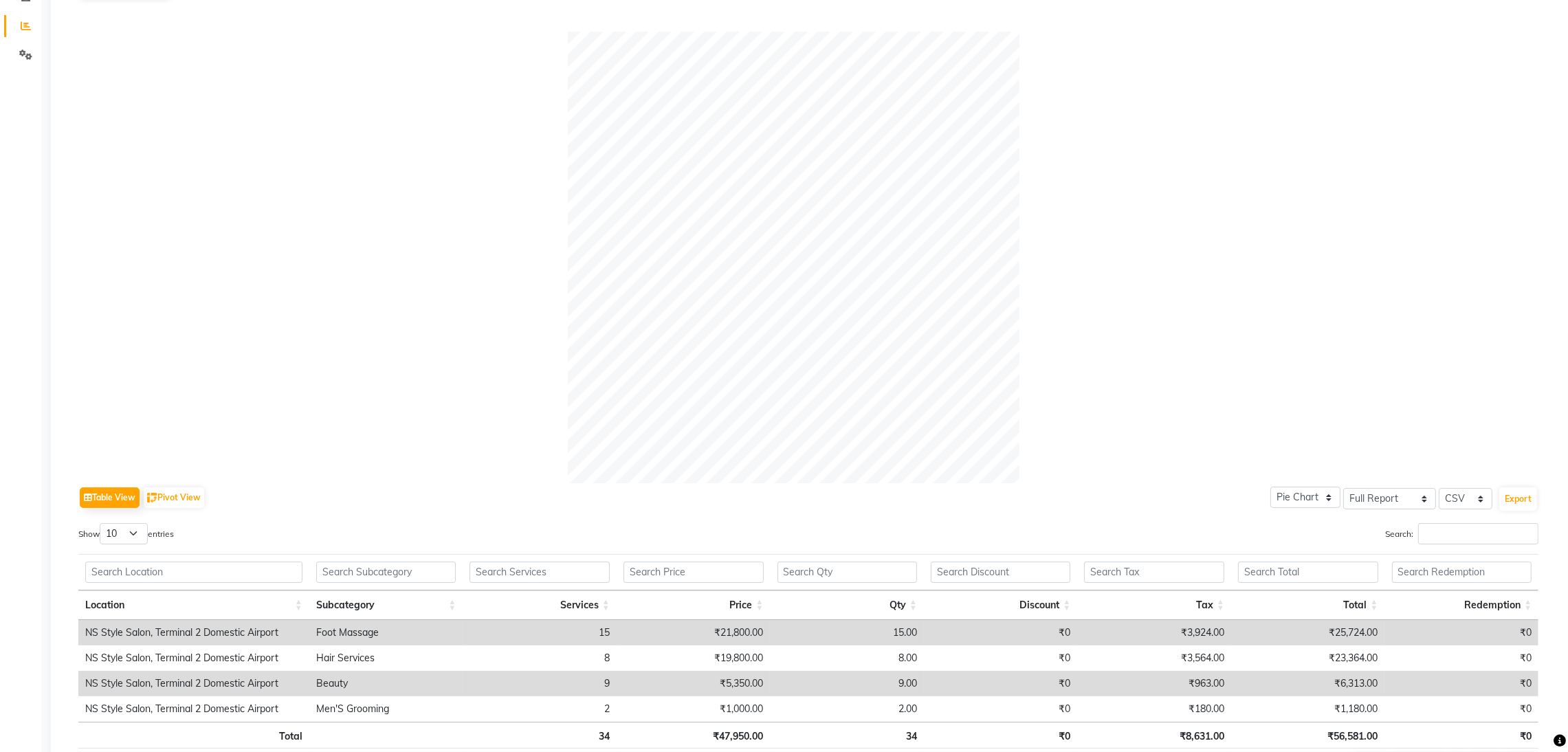
scroll to position [0, 0]
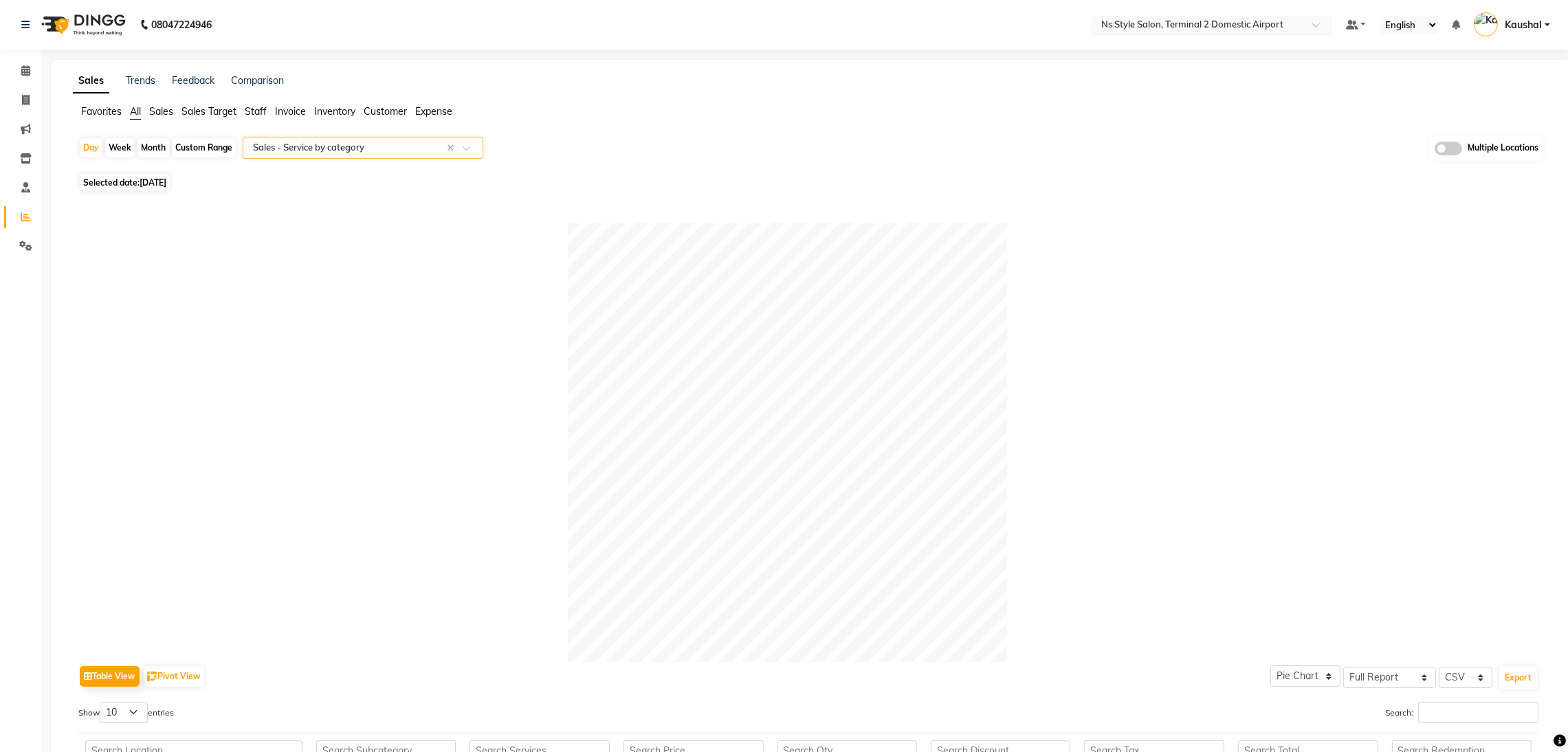
click at [1244, 24] on input "text" at bounding box center [1198, 26] width 200 height 13
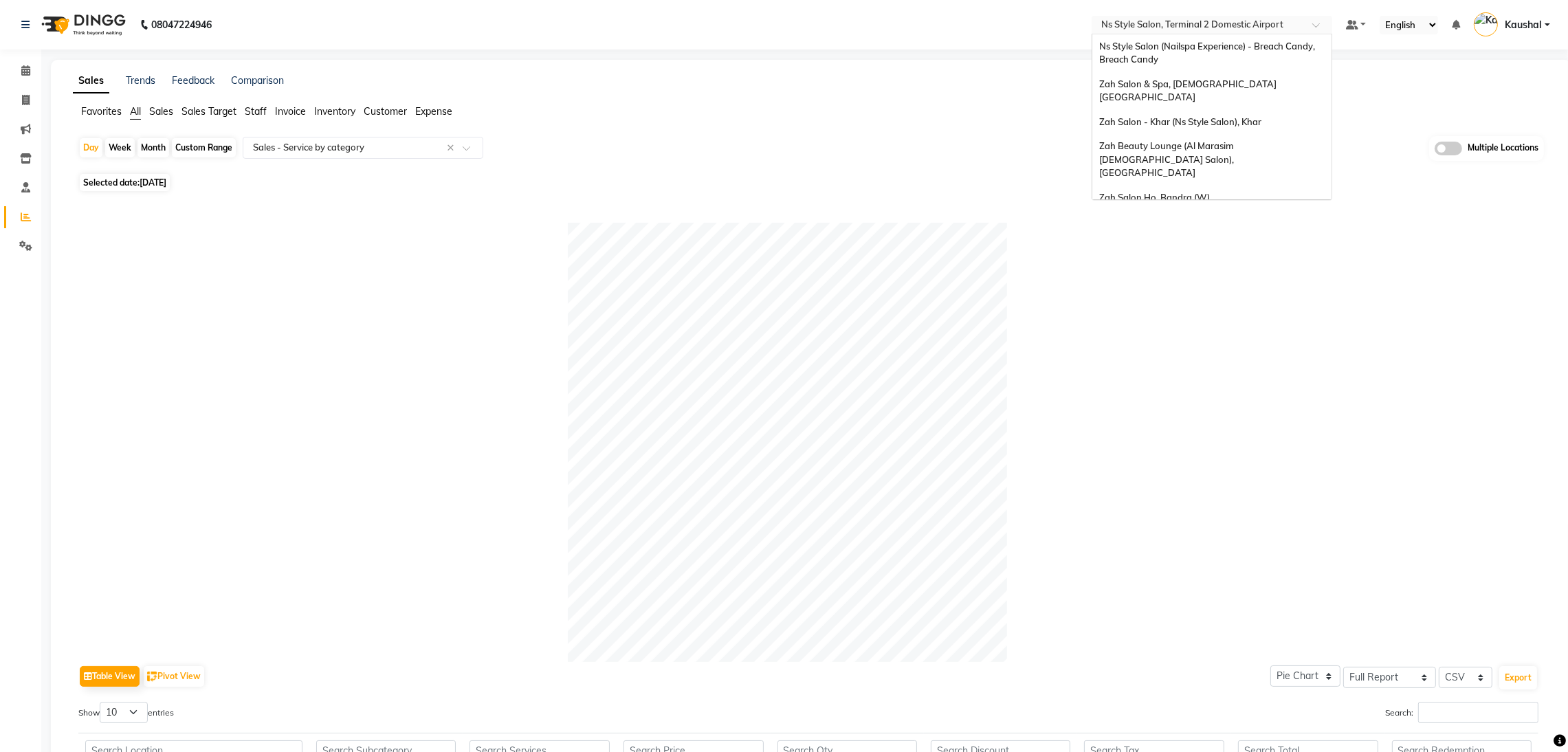
scroll to position [32, 0]
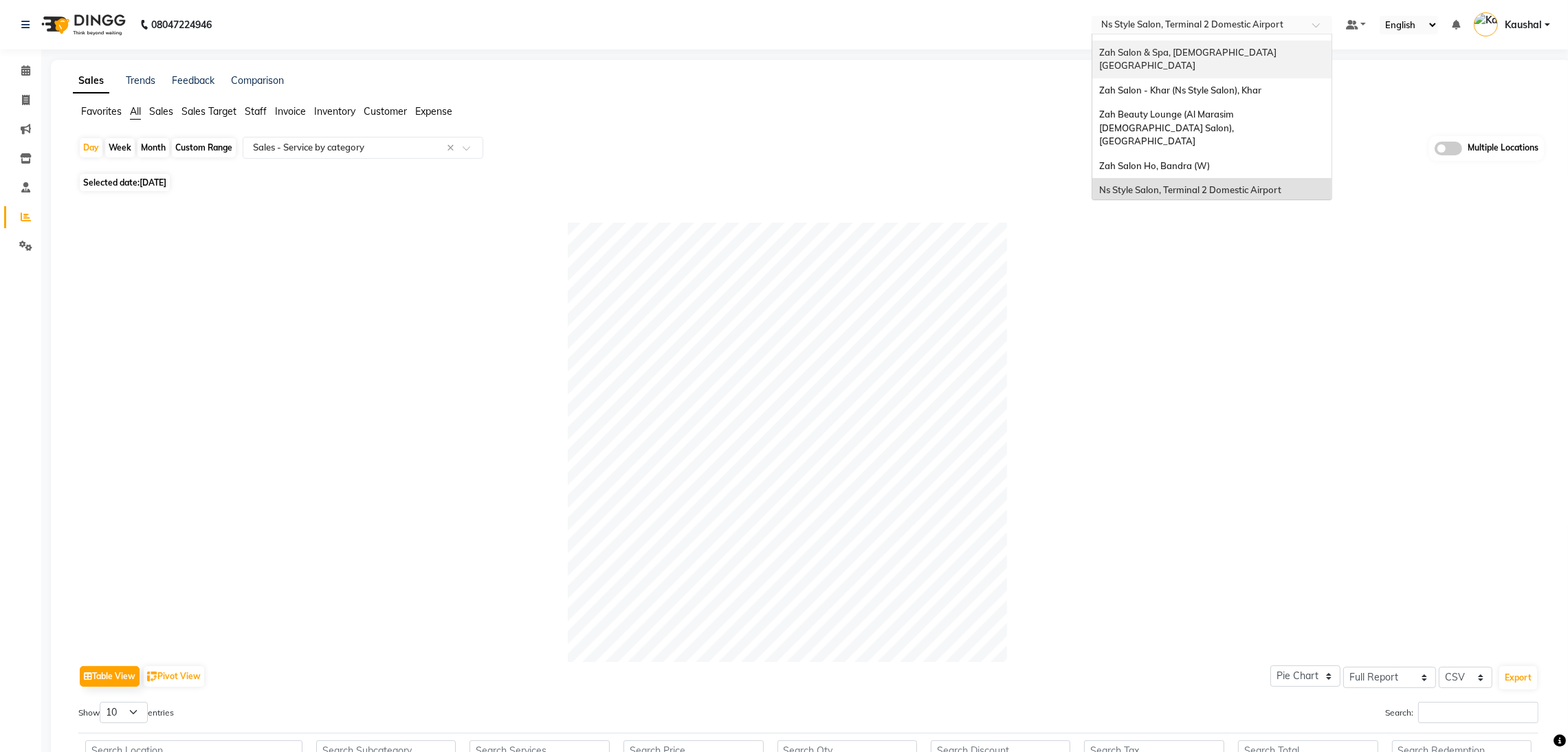
click at [1216, 51] on span "Zah Salon & Spa, [DEMOGRAPHIC_DATA] [GEOGRAPHIC_DATA]" at bounding box center [1189, 58] width 179 height 24
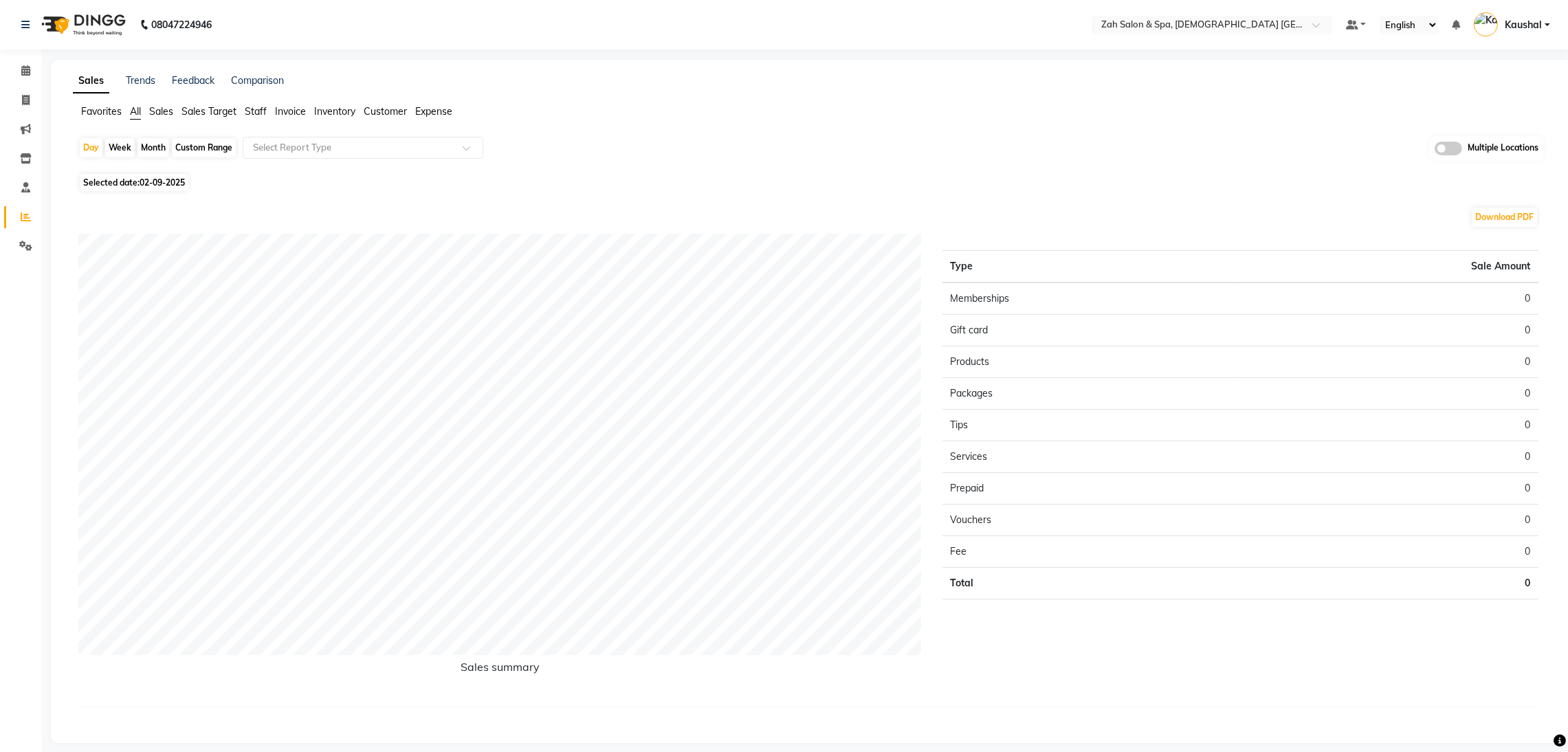
click at [151, 184] on span "02-09-2025" at bounding box center [163, 182] width 45 height 10
select select "9"
select select "2025"
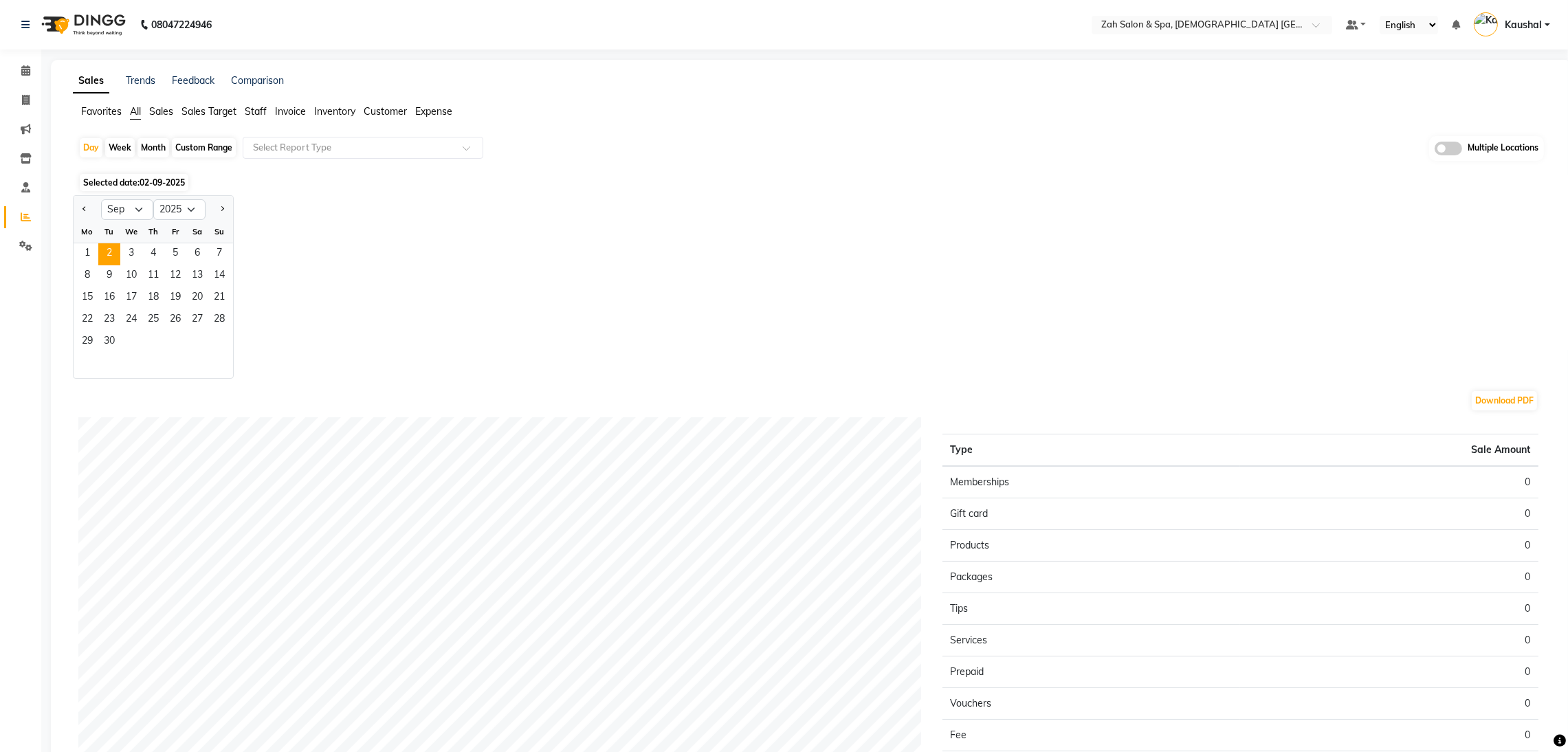
click at [95, 207] on div at bounding box center [87, 210] width 28 height 22
click at [82, 210] on button "Previous month" at bounding box center [84, 210] width 11 height 22
select select "8"
click at [167, 257] on span "1" at bounding box center [175, 254] width 22 height 22
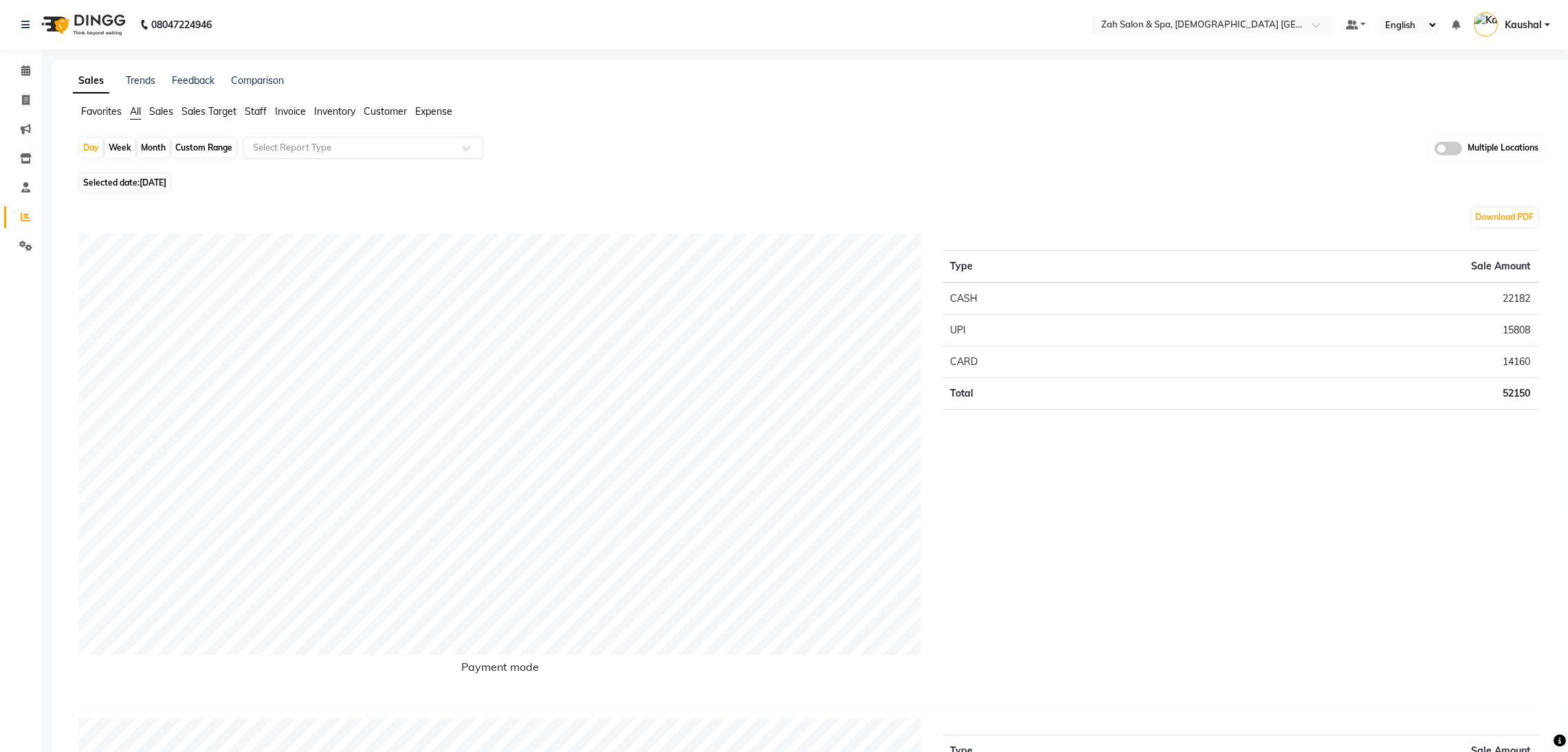
click at [465, 152] on span at bounding box center [471, 152] width 17 height 13
click at [343, 269] on div "Product sales" at bounding box center [363, 282] width 239 height 28
click at [468, 145] on span at bounding box center [471, 152] width 17 height 13
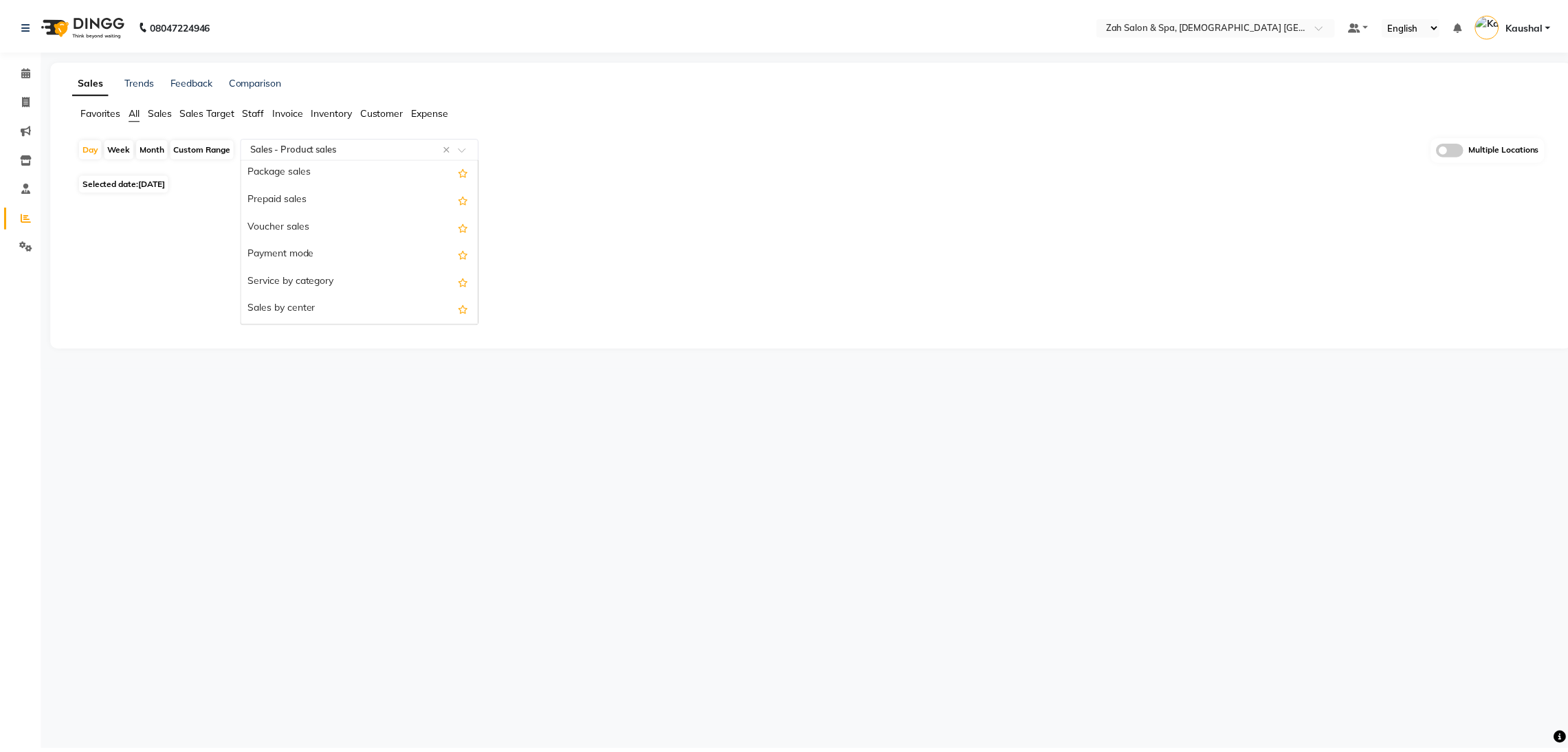
scroll to position [206, 0]
click at [369, 243] on div "Service by category" at bounding box center [363, 241] width 239 height 28
select select "full_report"
select select "csv"
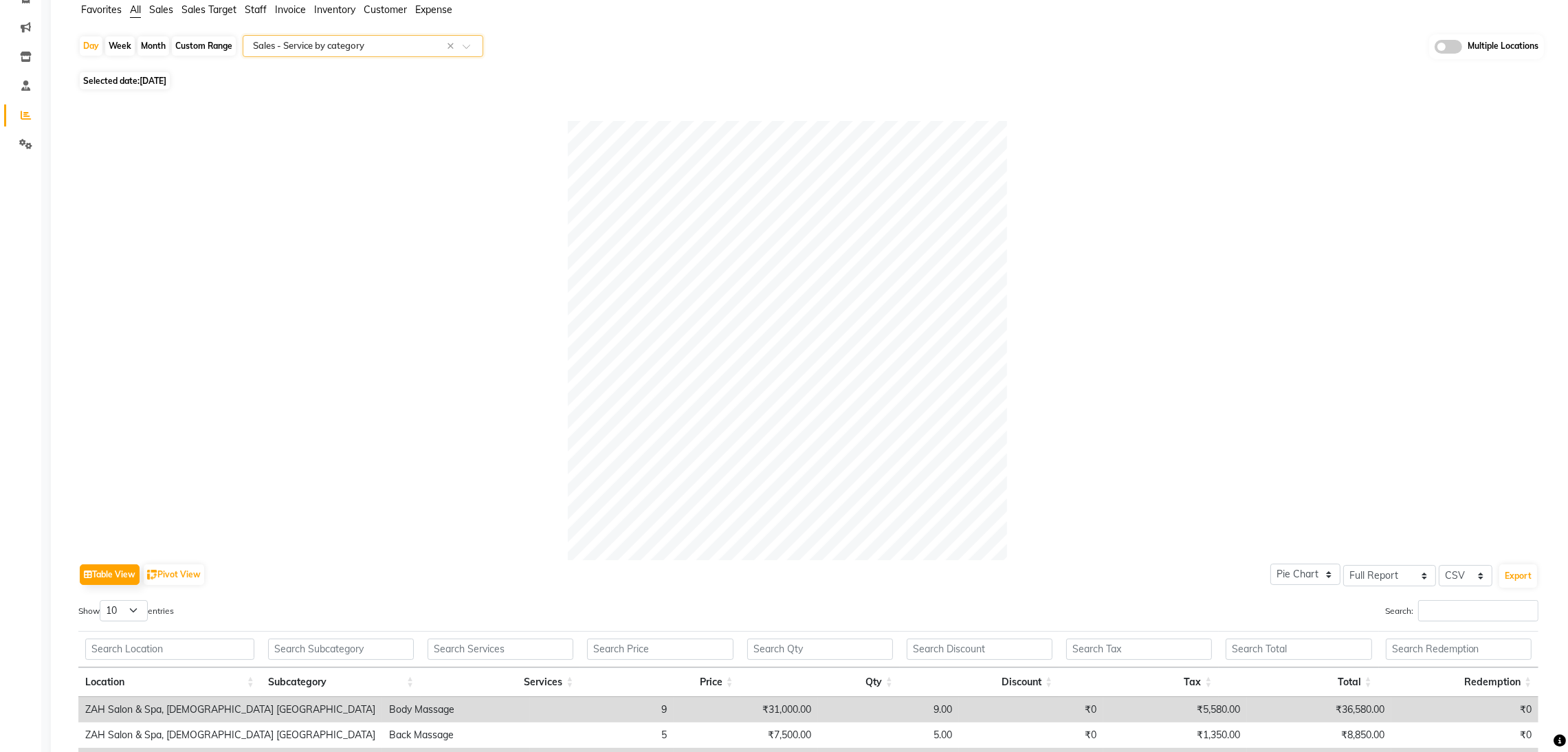
scroll to position [0, 0]
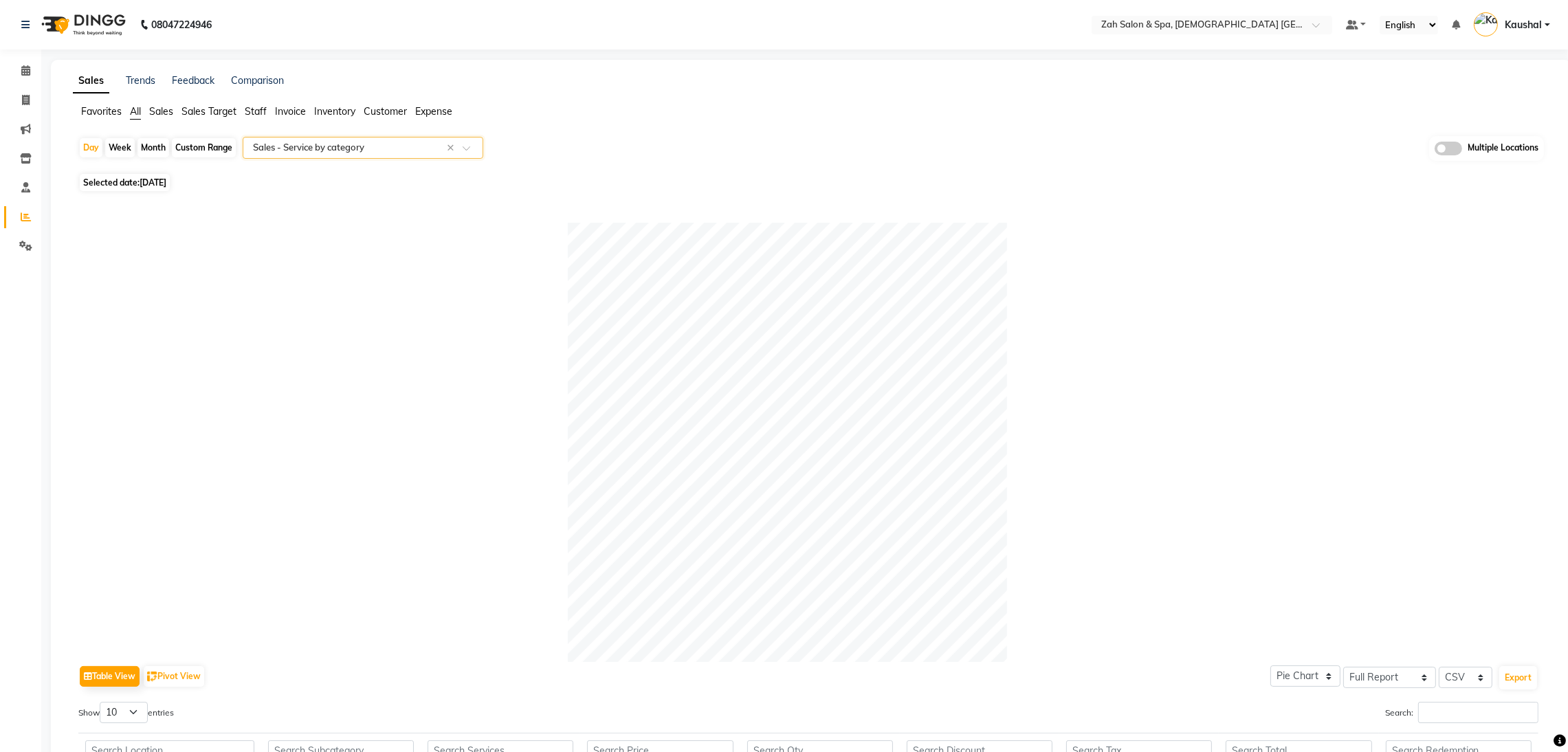
click at [104, 179] on span "Selected date: [DATE]" at bounding box center [125, 182] width 90 height 17
select select "8"
select select "2025"
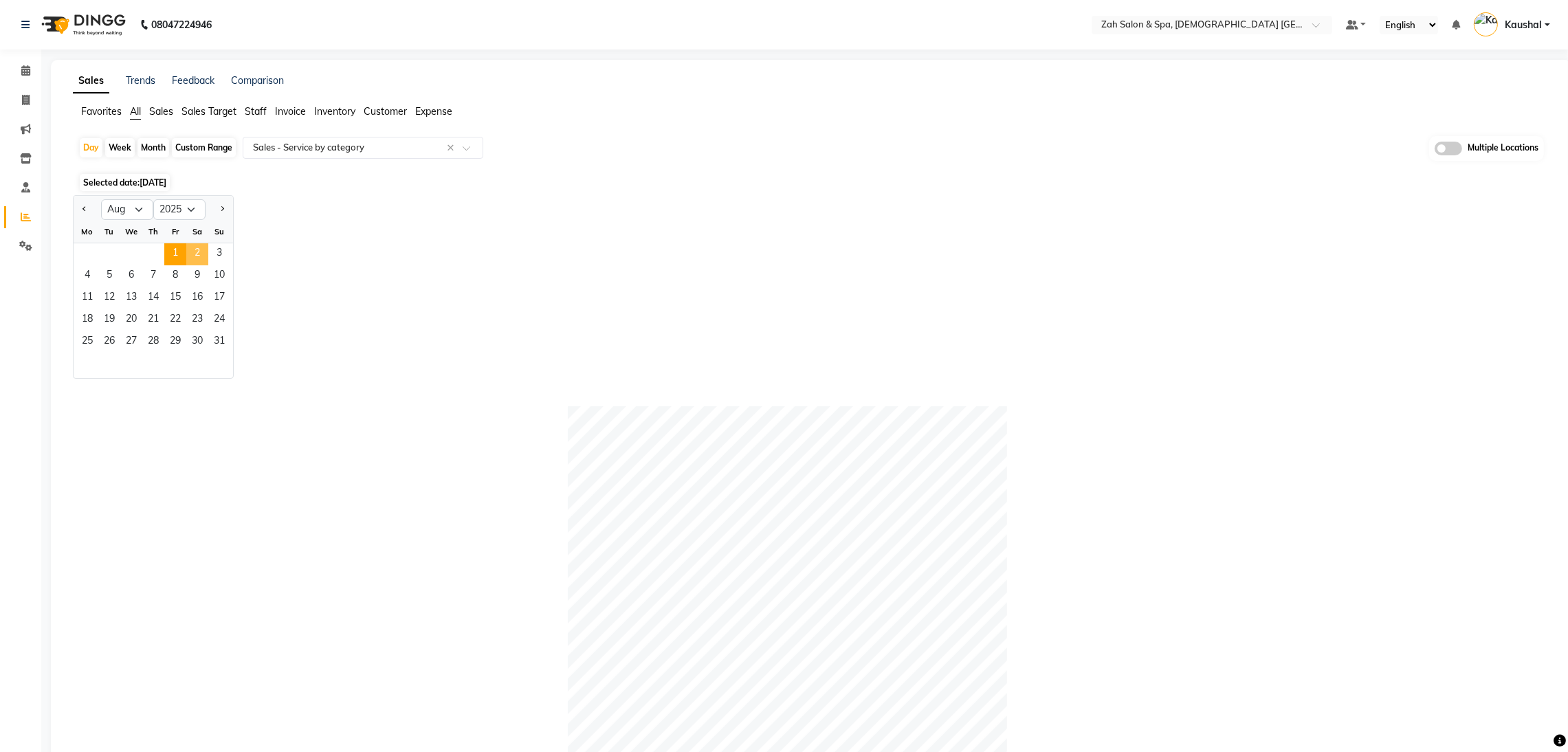
click at [199, 253] on span "2" at bounding box center [197, 254] width 22 height 22
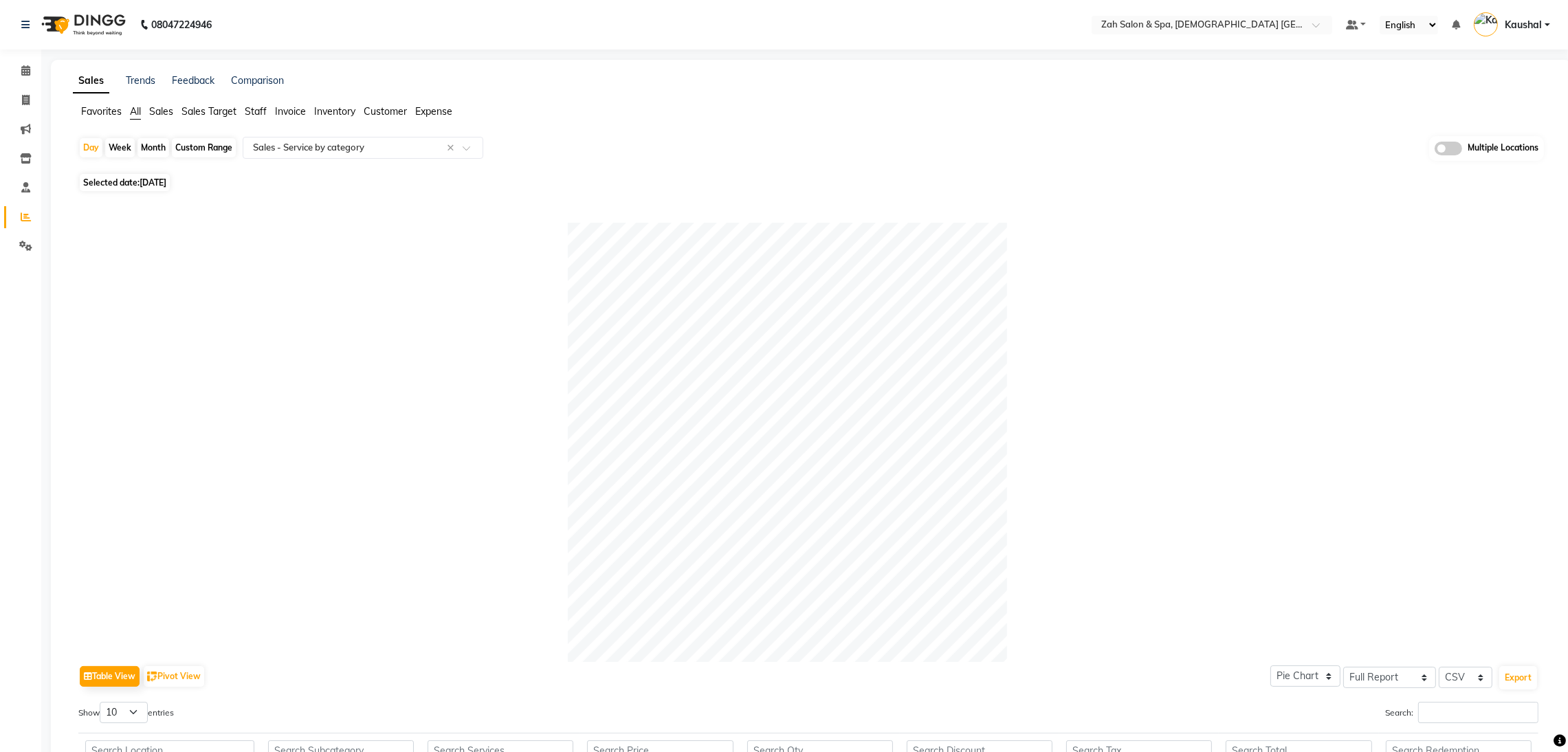
click at [163, 184] on span "[DATE]" at bounding box center [153, 182] width 27 height 10
select select "8"
select select "2025"
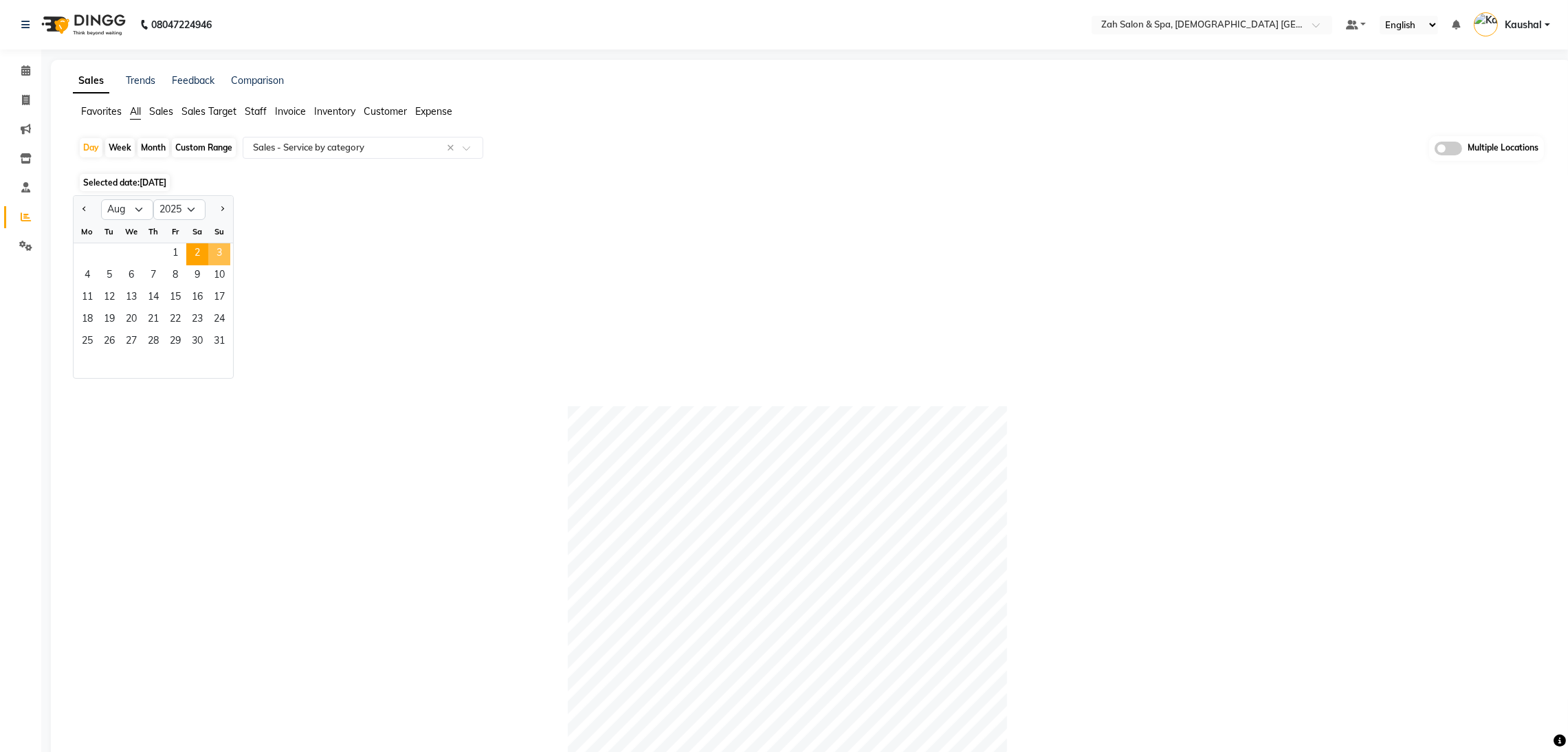
click at [218, 253] on span "3" at bounding box center [219, 254] width 22 height 22
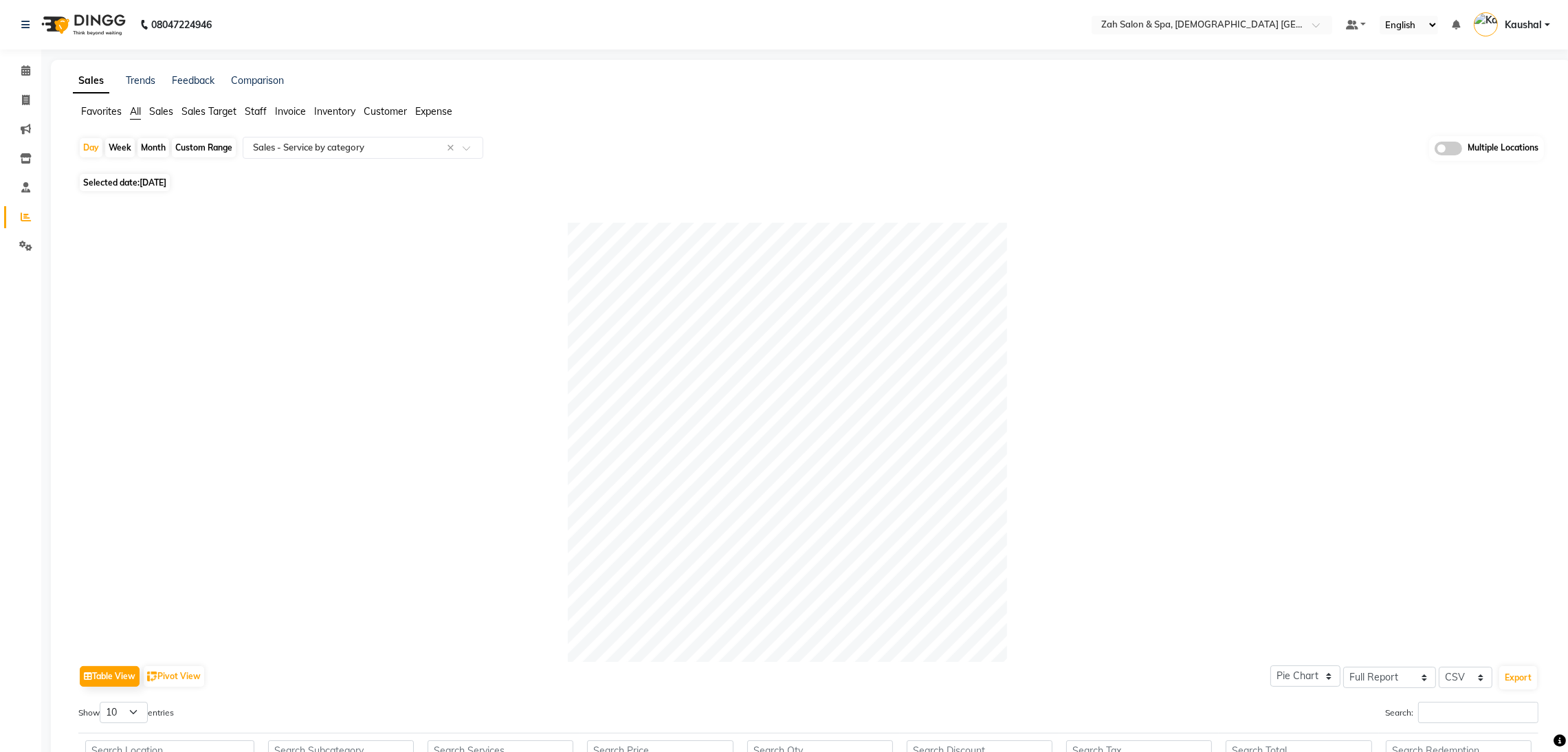
click at [166, 181] on span "[DATE]" at bounding box center [153, 182] width 27 height 10
select select "8"
select select "2025"
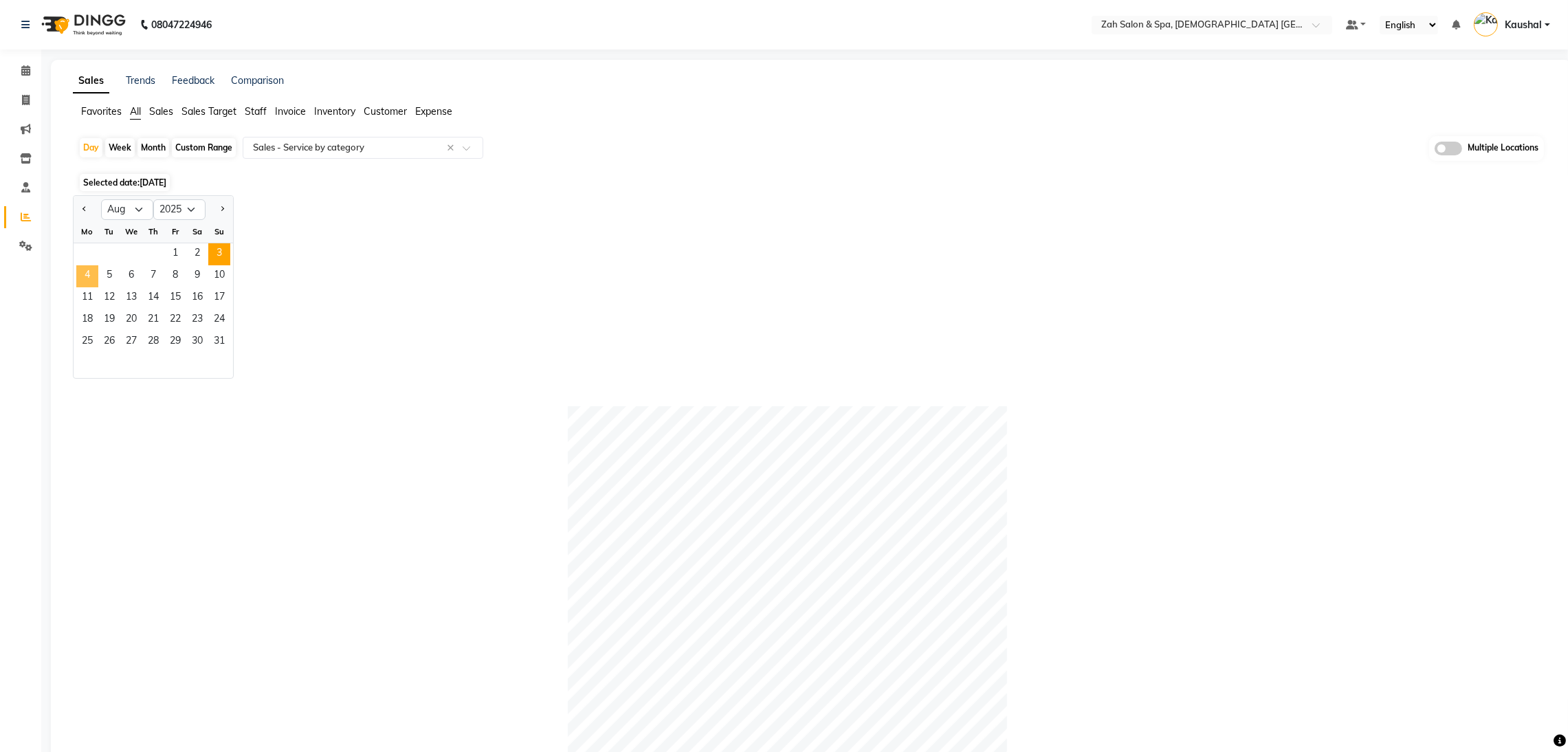
click at [79, 274] on span "4" at bounding box center [88, 276] width 22 height 22
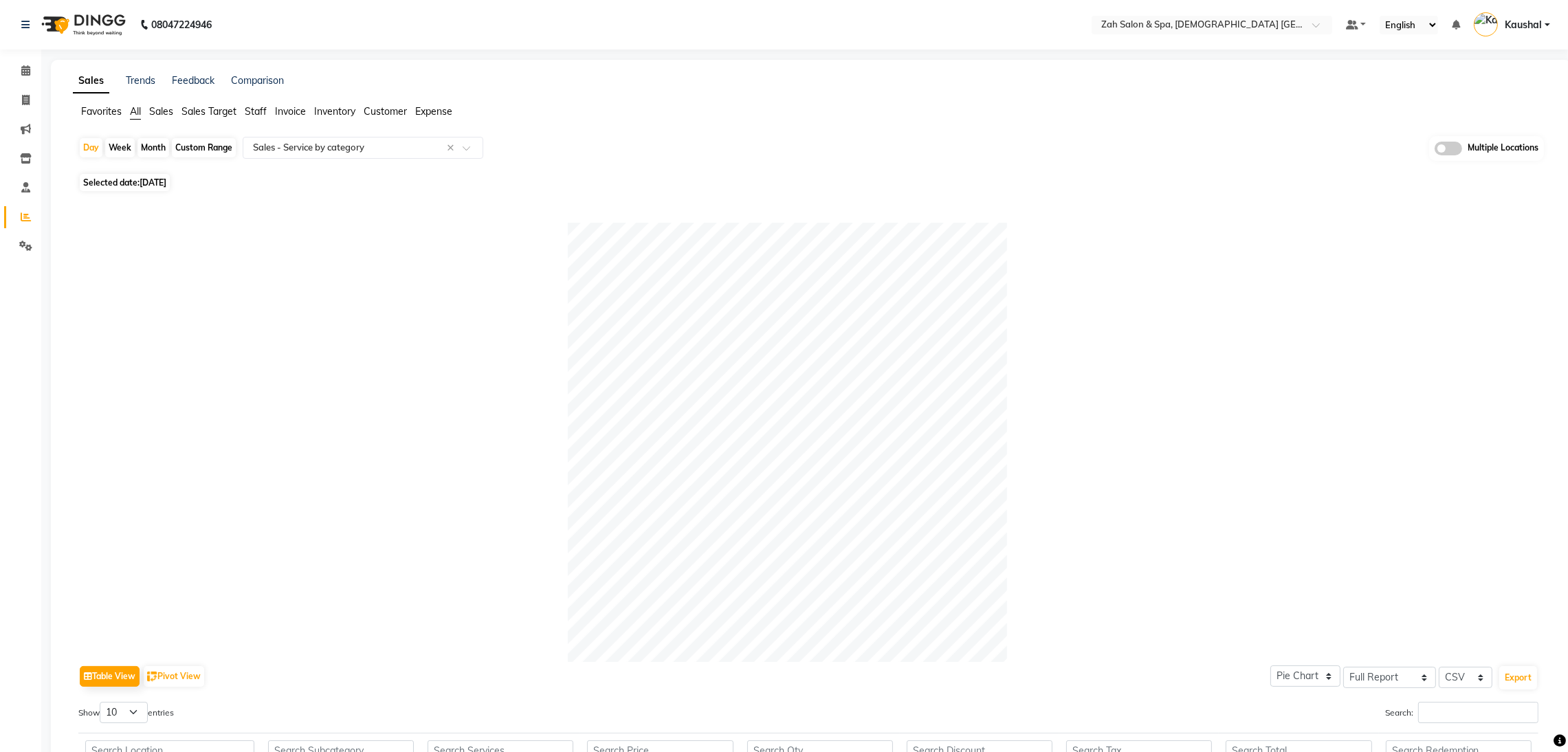
click at [126, 175] on span "Selected date: [DATE]" at bounding box center [125, 182] width 90 height 17
select select "8"
select select "2025"
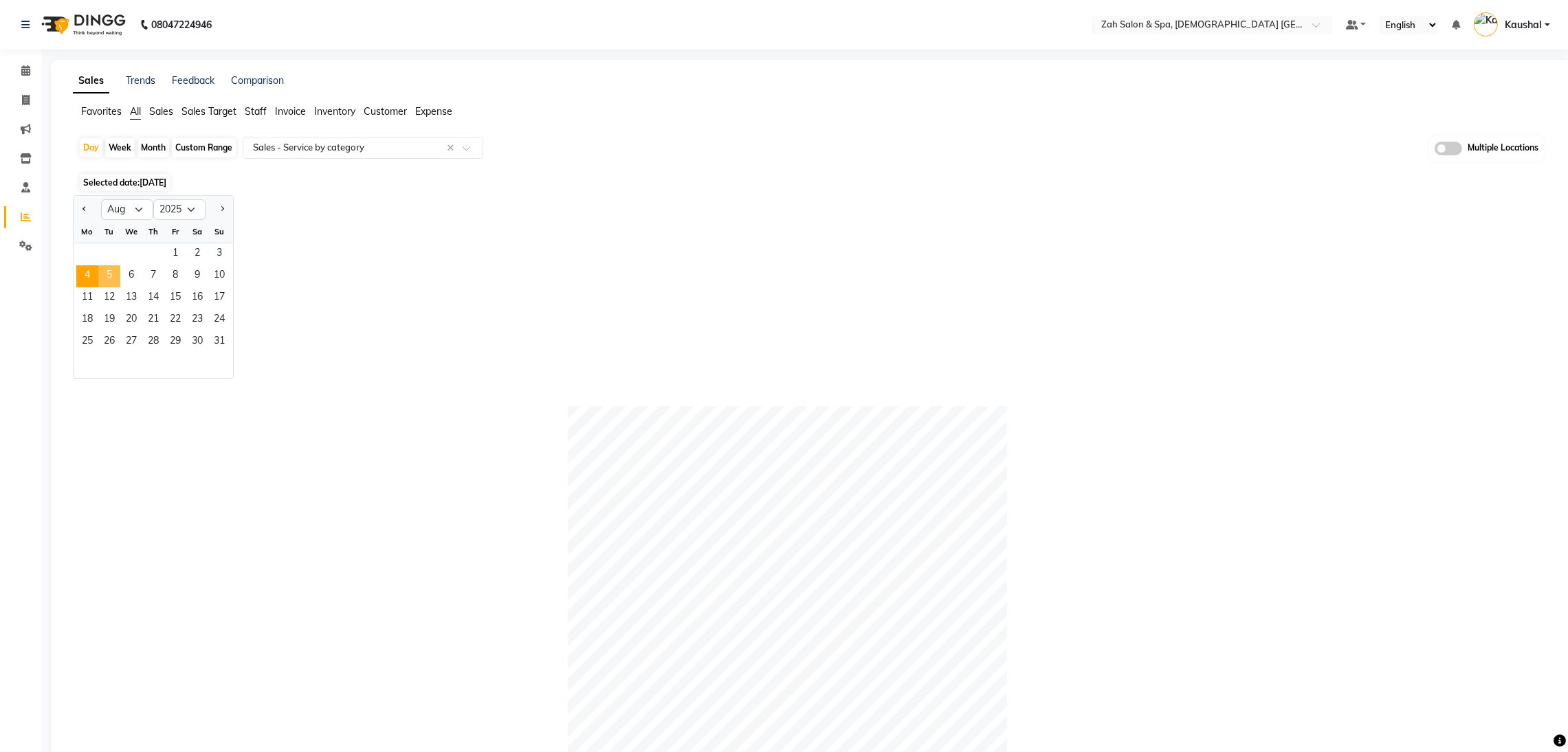
click at [113, 278] on span "5" at bounding box center [110, 276] width 22 height 22
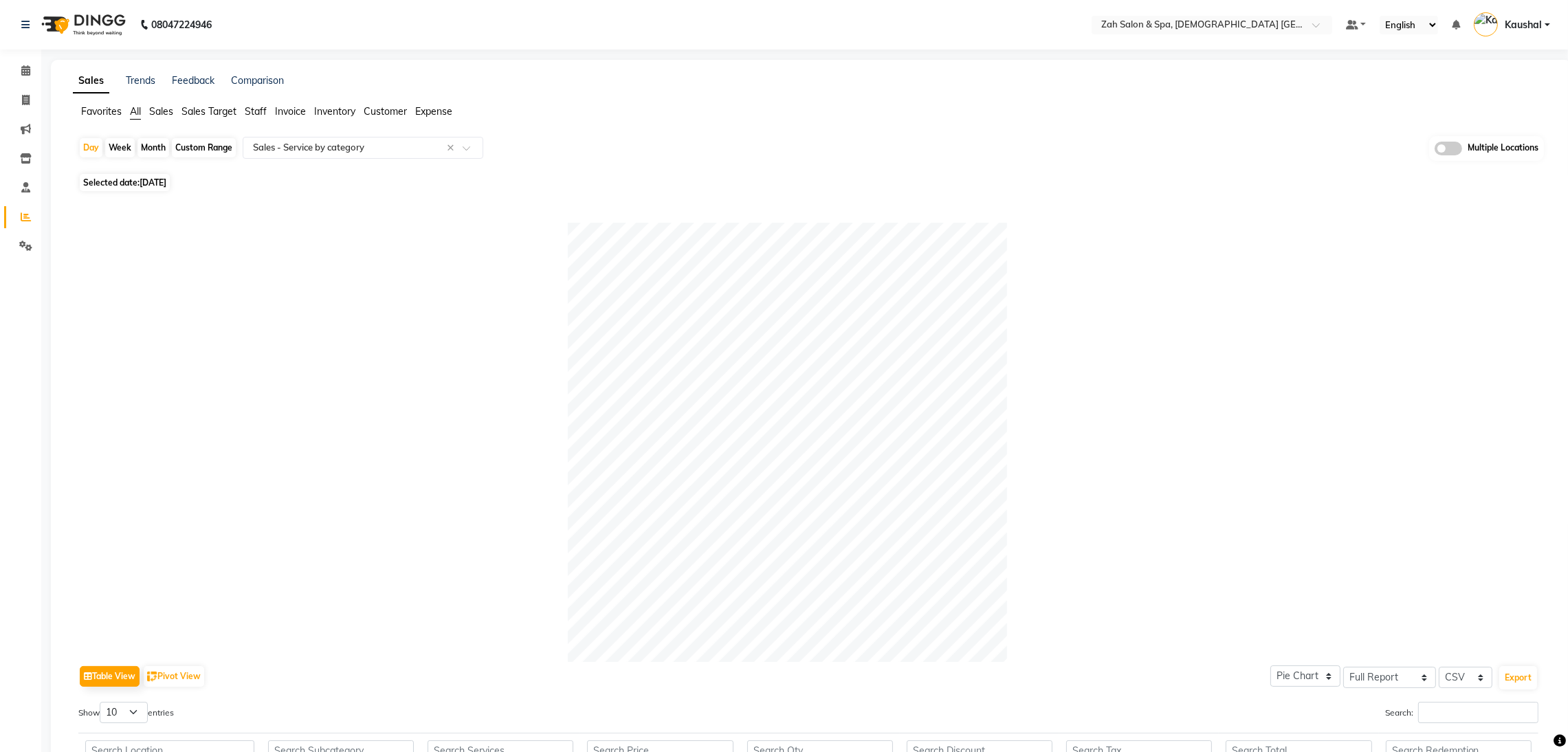
click at [143, 178] on span "[DATE]" at bounding box center [153, 182] width 27 height 10
select select "8"
select select "2025"
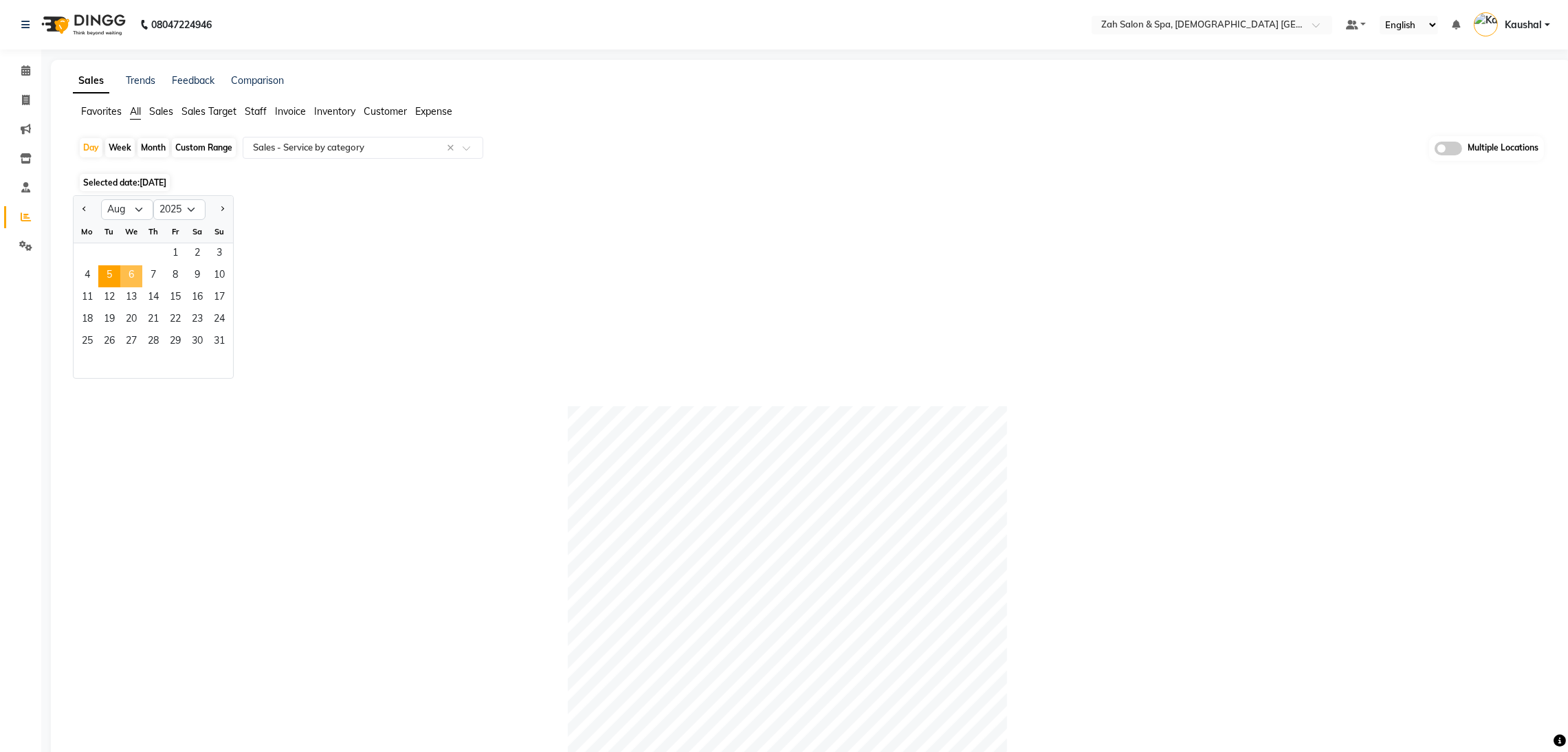
click at [126, 274] on span "6" at bounding box center [131, 276] width 22 height 22
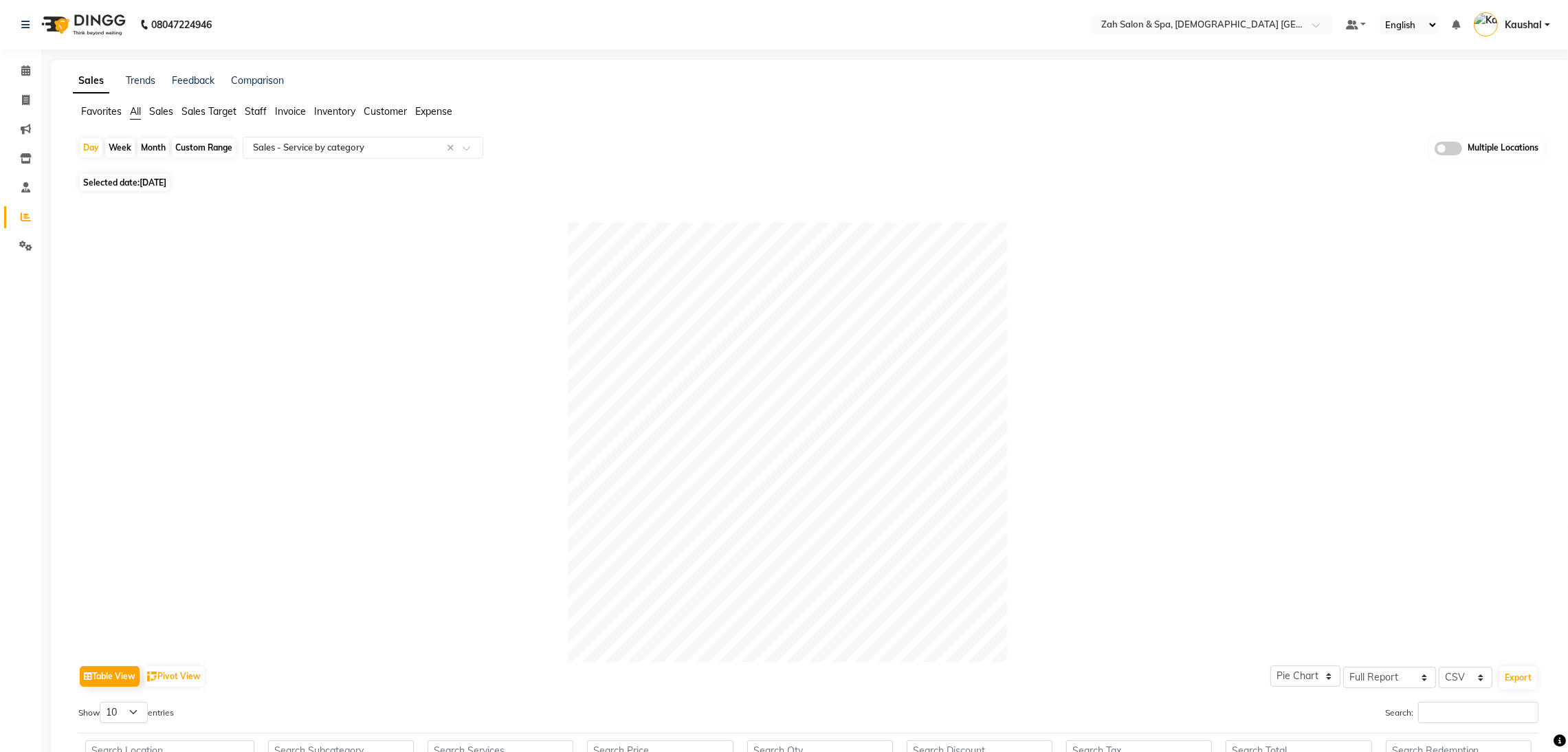
click at [154, 181] on span "[DATE]" at bounding box center [153, 182] width 27 height 10
select select "8"
select select "2025"
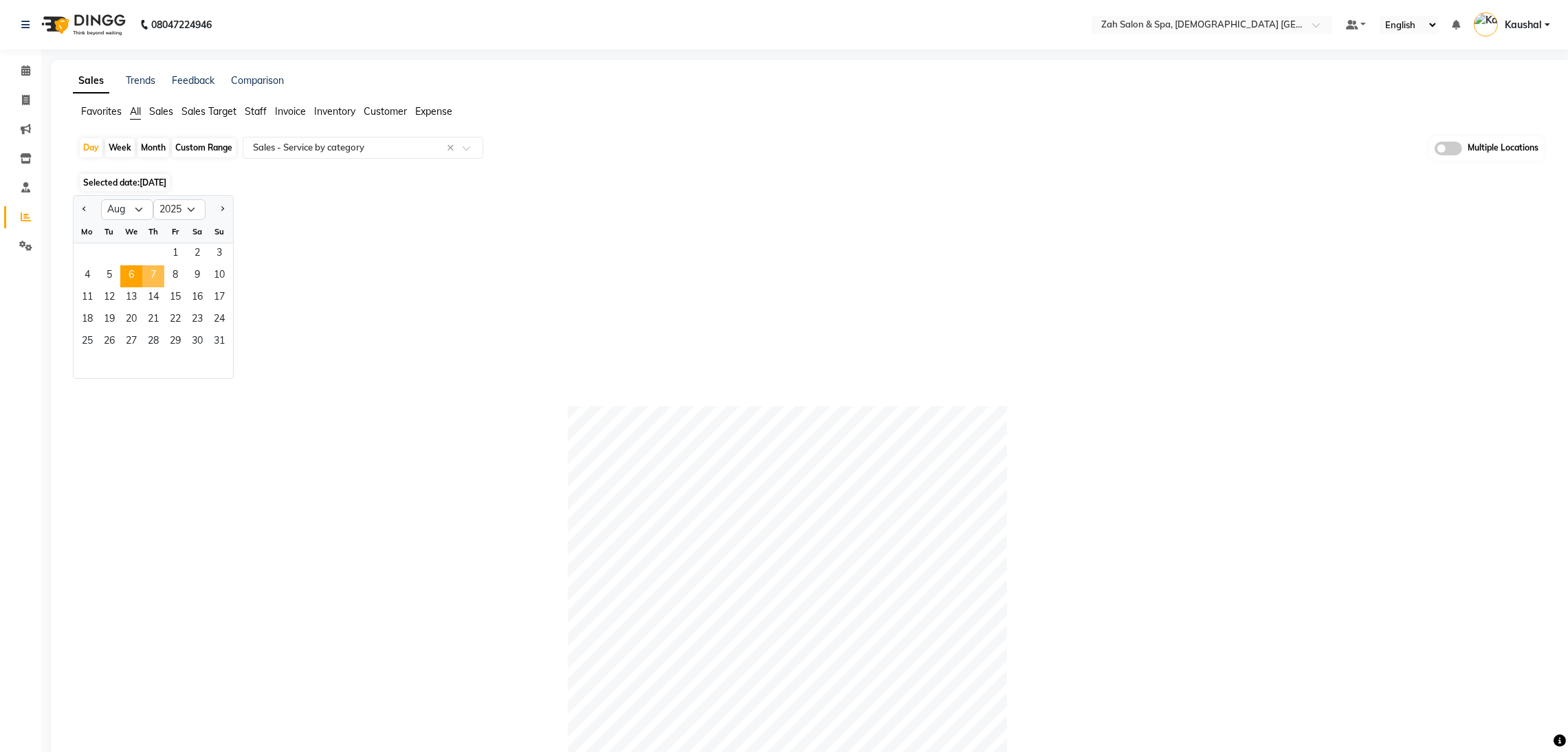
click at [151, 273] on span "7" at bounding box center [153, 276] width 22 height 22
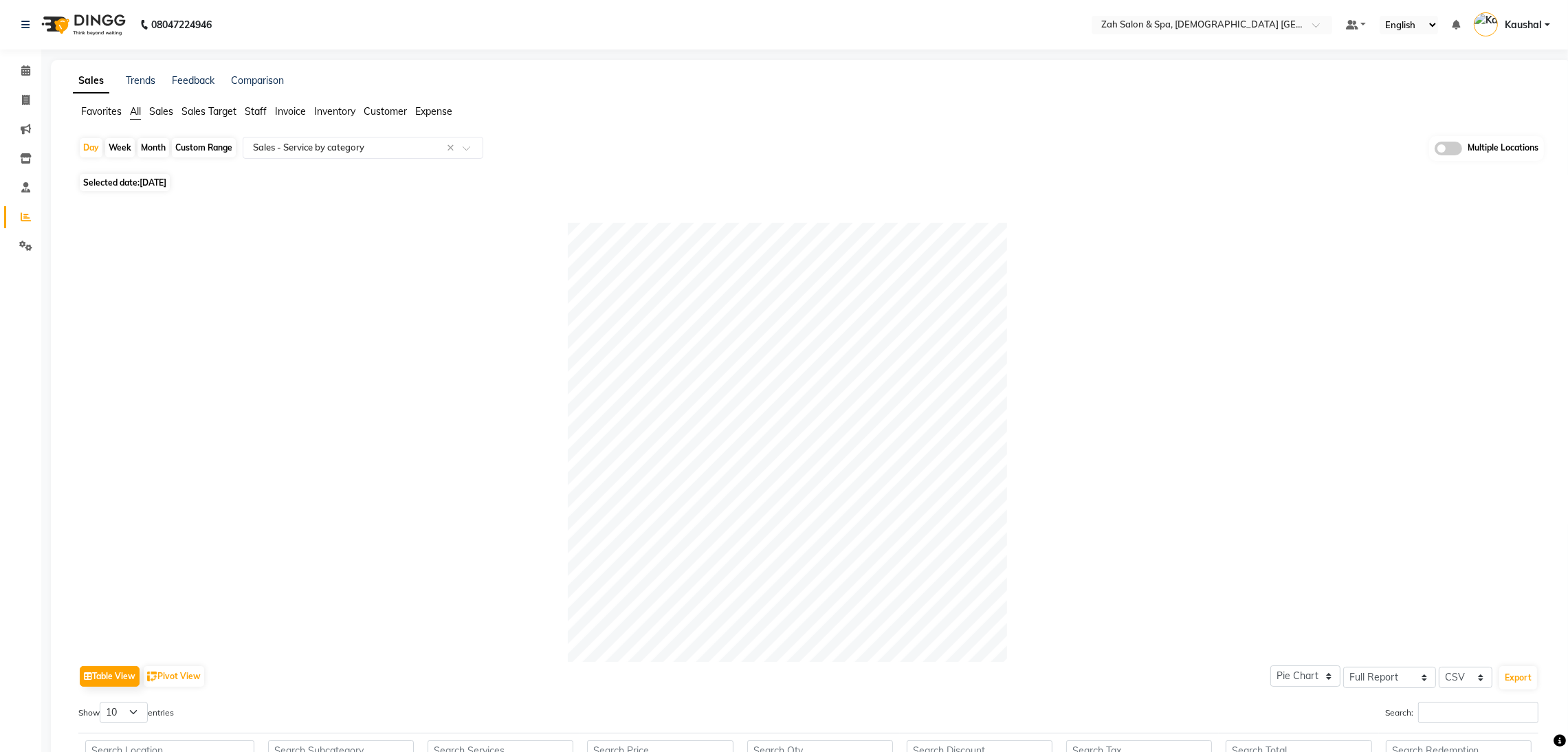
click at [123, 182] on span "Selected date: [DATE]" at bounding box center [125, 182] width 90 height 17
select select "8"
select select "2025"
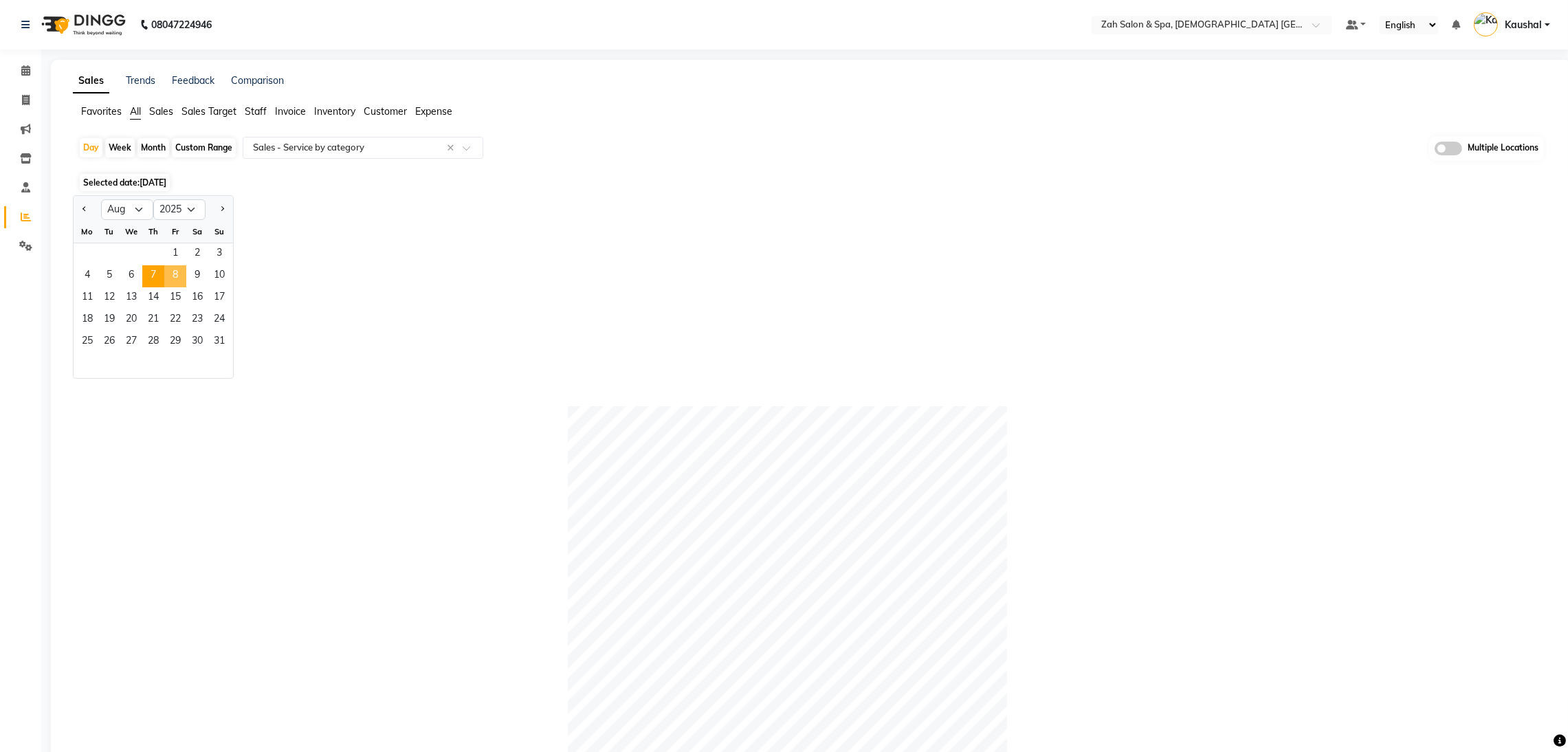
click at [170, 276] on span "8" at bounding box center [175, 276] width 22 height 22
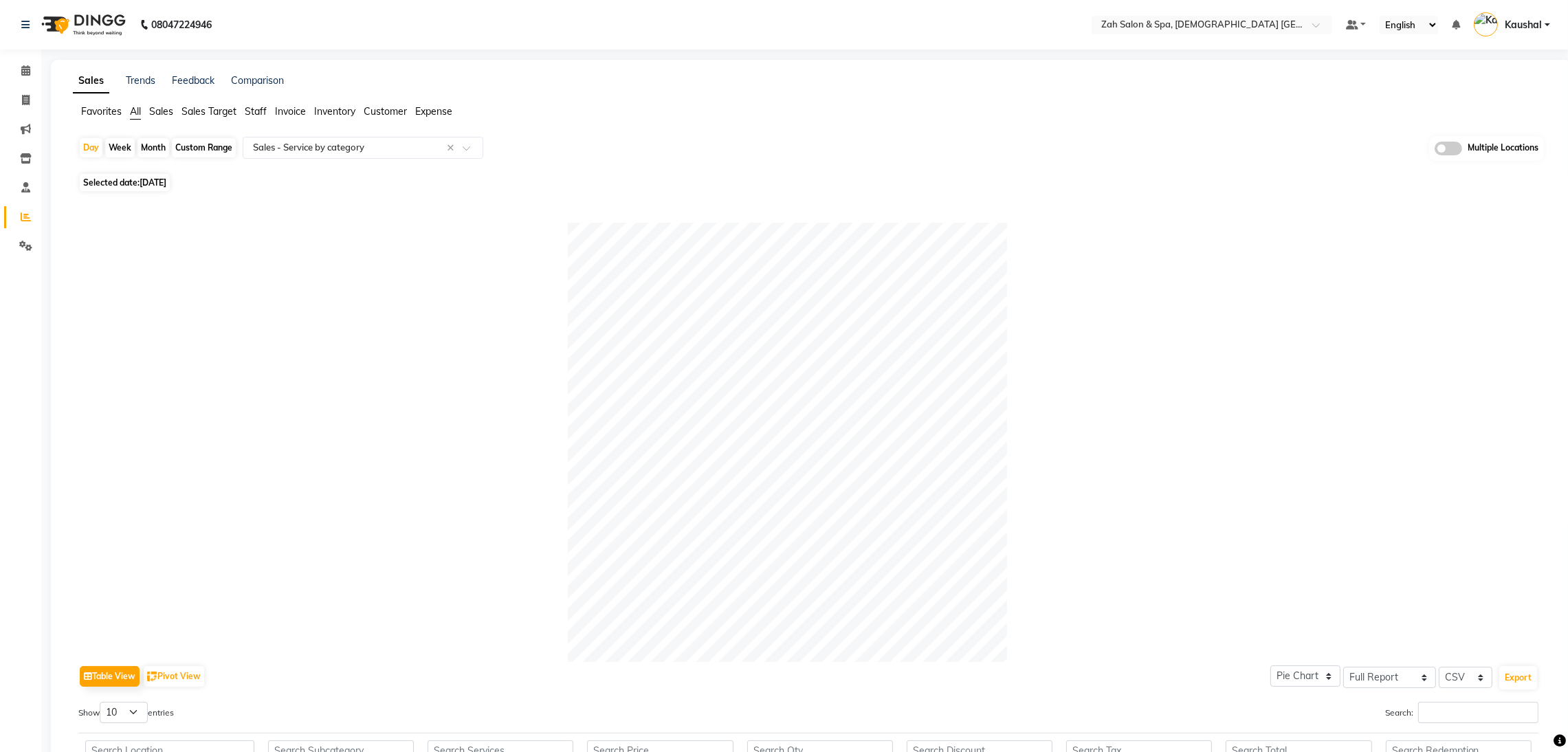
click at [134, 178] on span "Selected date: [DATE]" at bounding box center [125, 182] width 90 height 17
select select "8"
select select "2025"
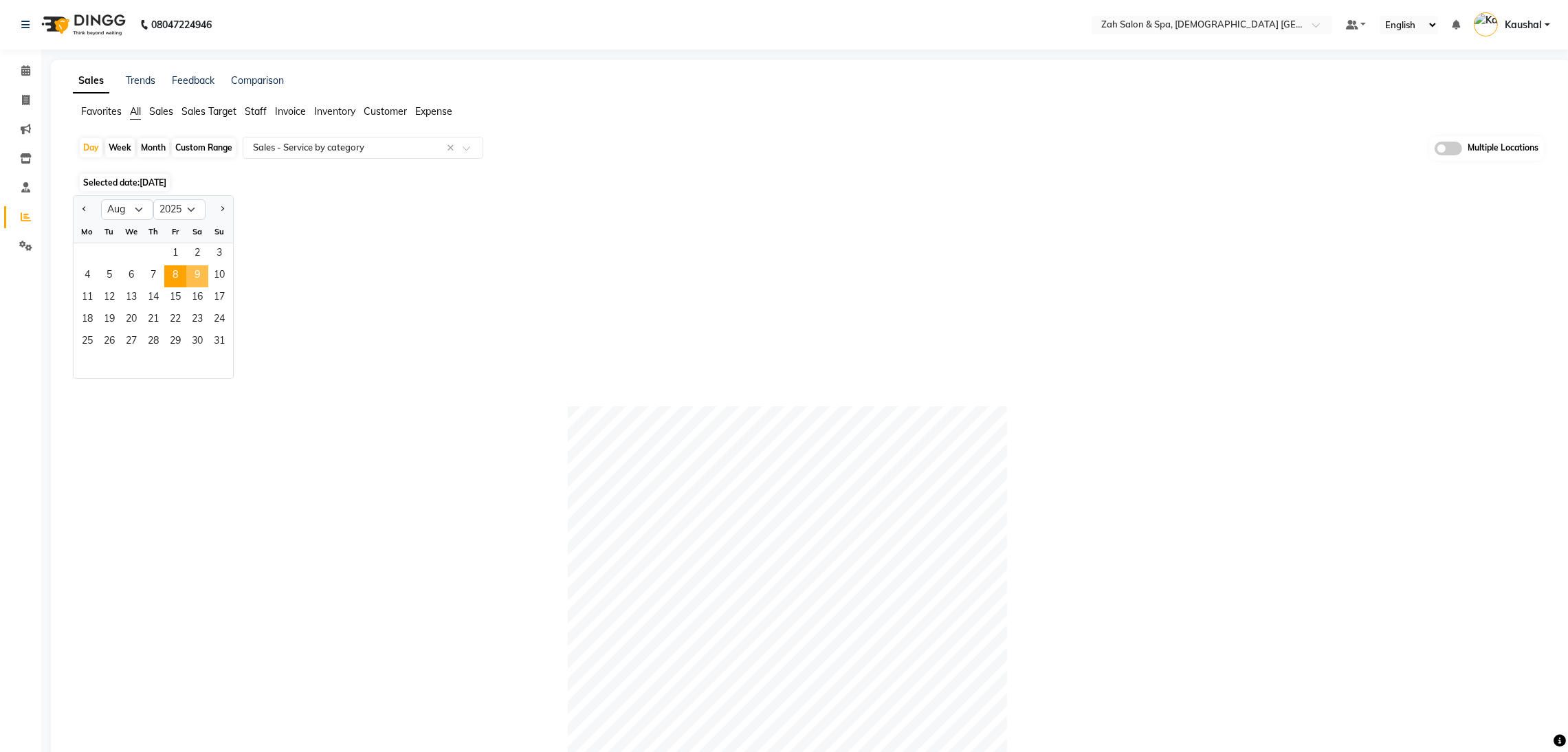
click at [190, 272] on span "9" at bounding box center [197, 276] width 22 height 22
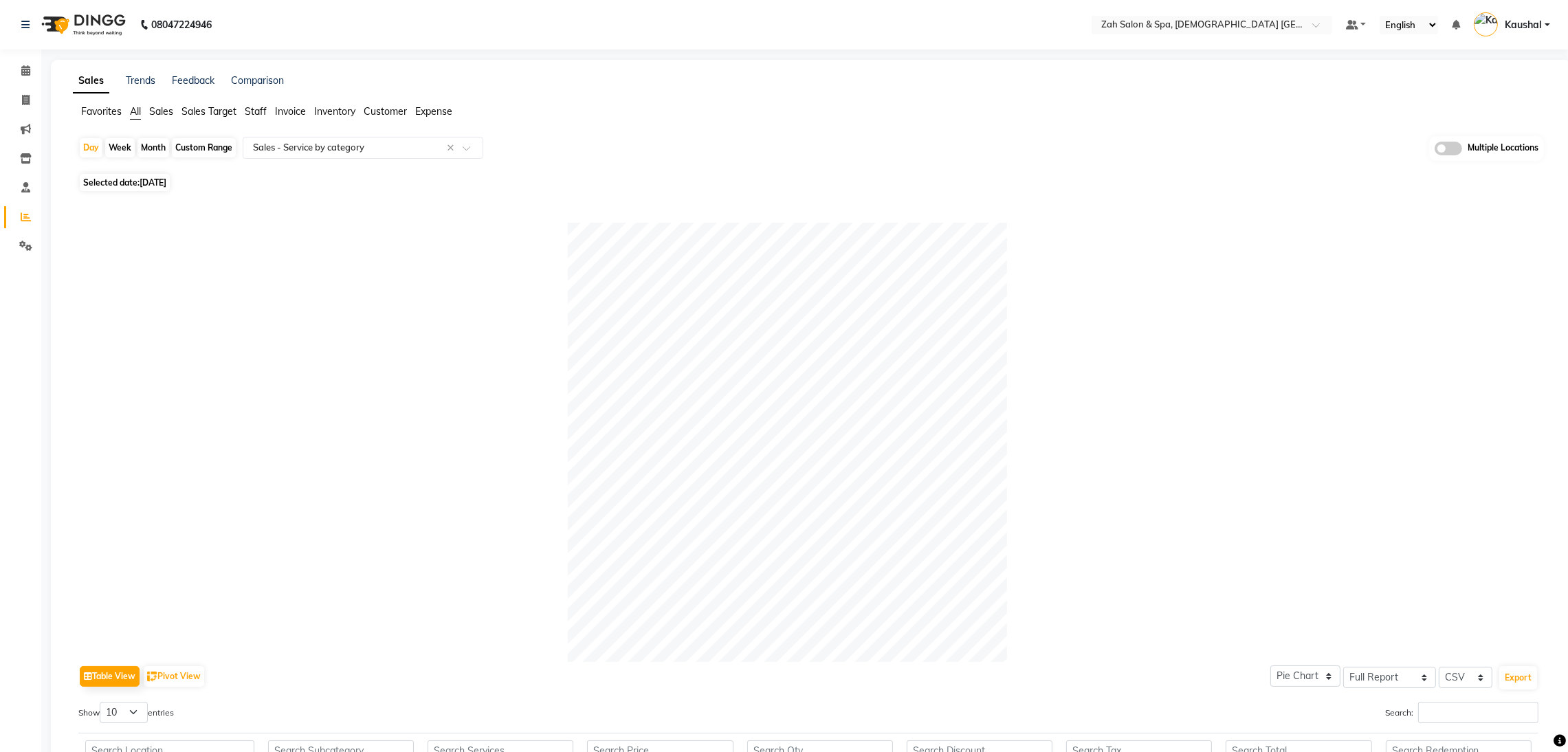
click at [166, 184] on span "[DATE]" at bounding box center [153, 182] width 27 height 10
select select "8"
select select "2025"
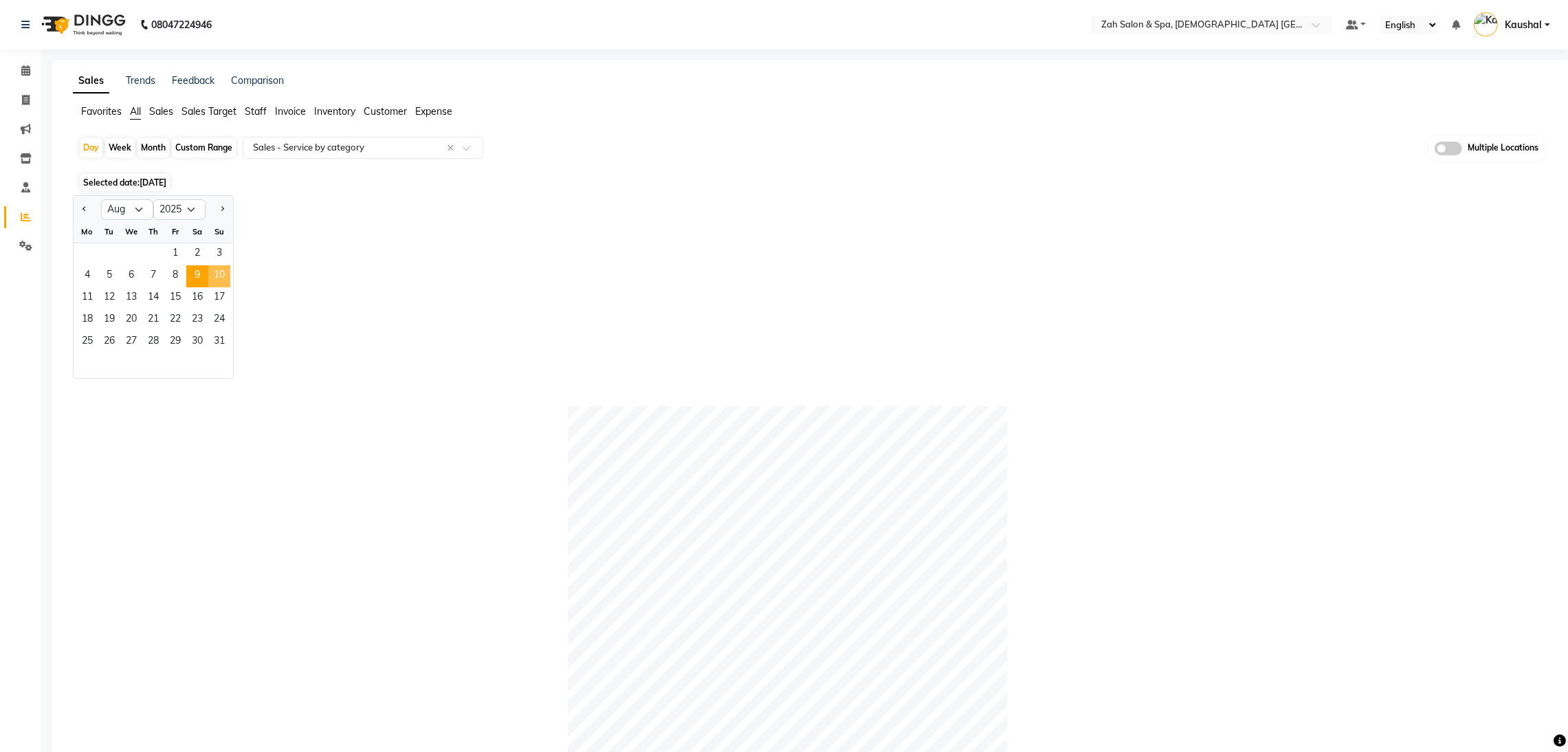
click at [225, 278] on span "10" at bounding box center [219, 276] width 22 height 22
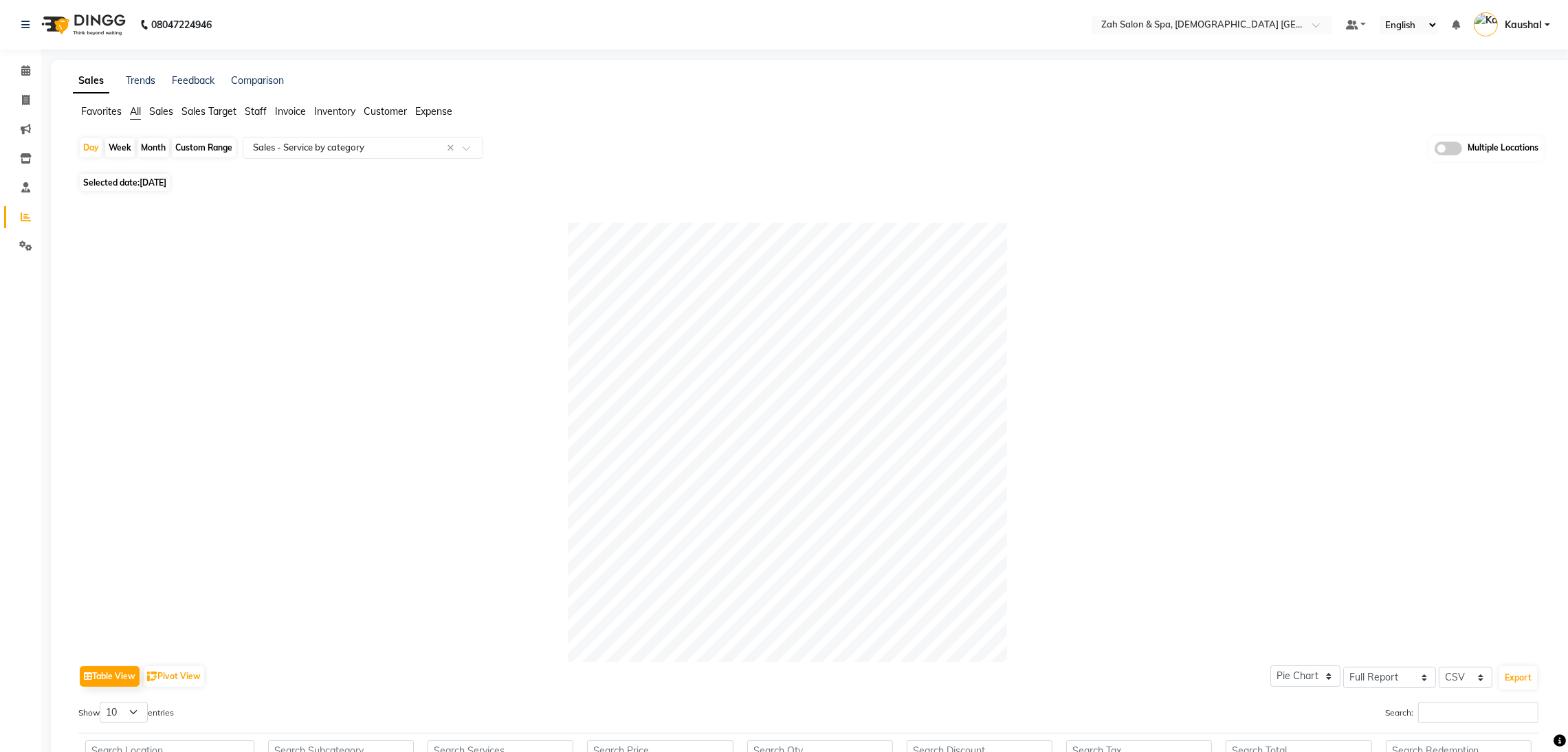
click at [126, 183] on span "Selected date: [DATE]" at bounding box center [125, 182] width 90 height 17
select select "8"
select select "2025"
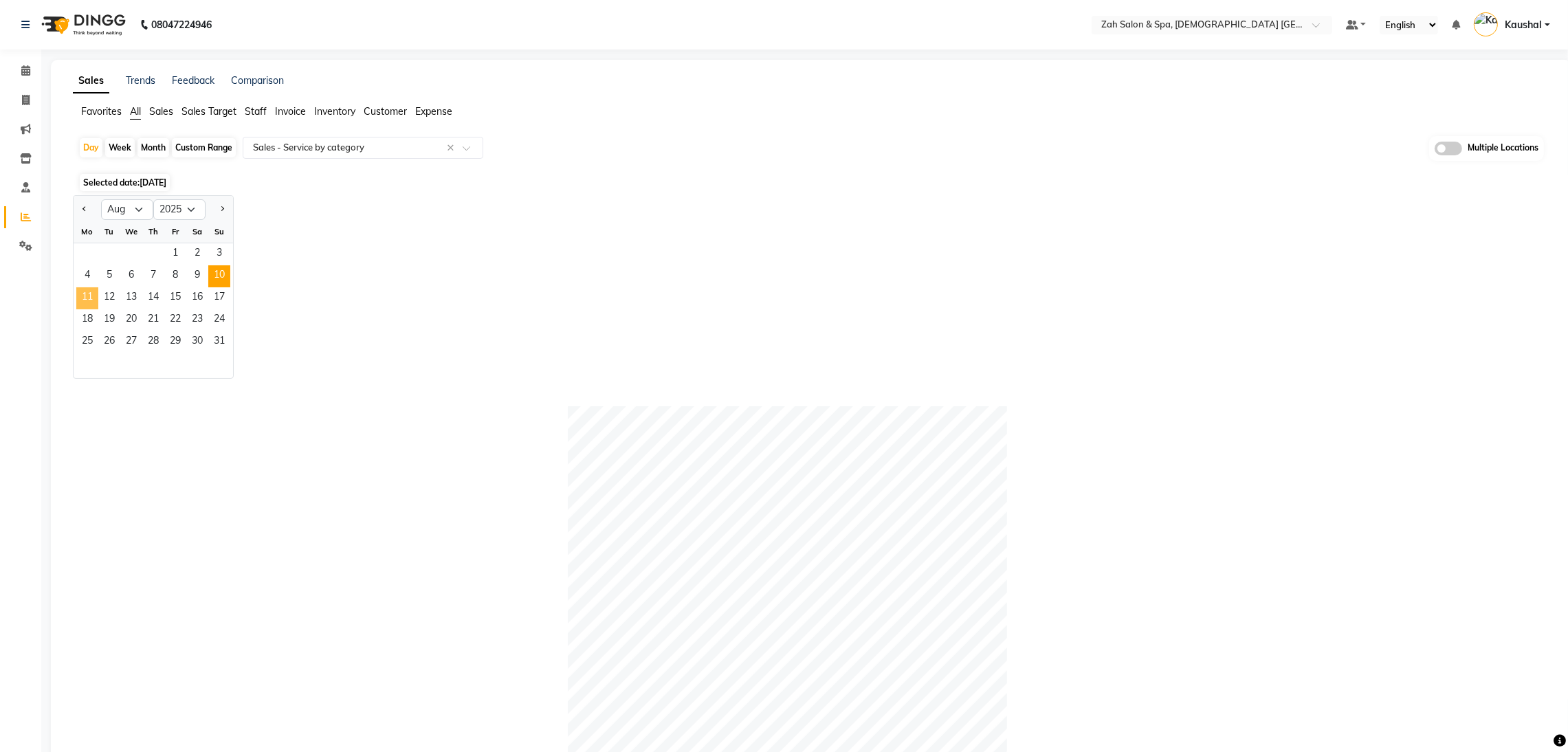
click at [88, 301] on span "11" at bounding box center [88, 298] width 22 height 22
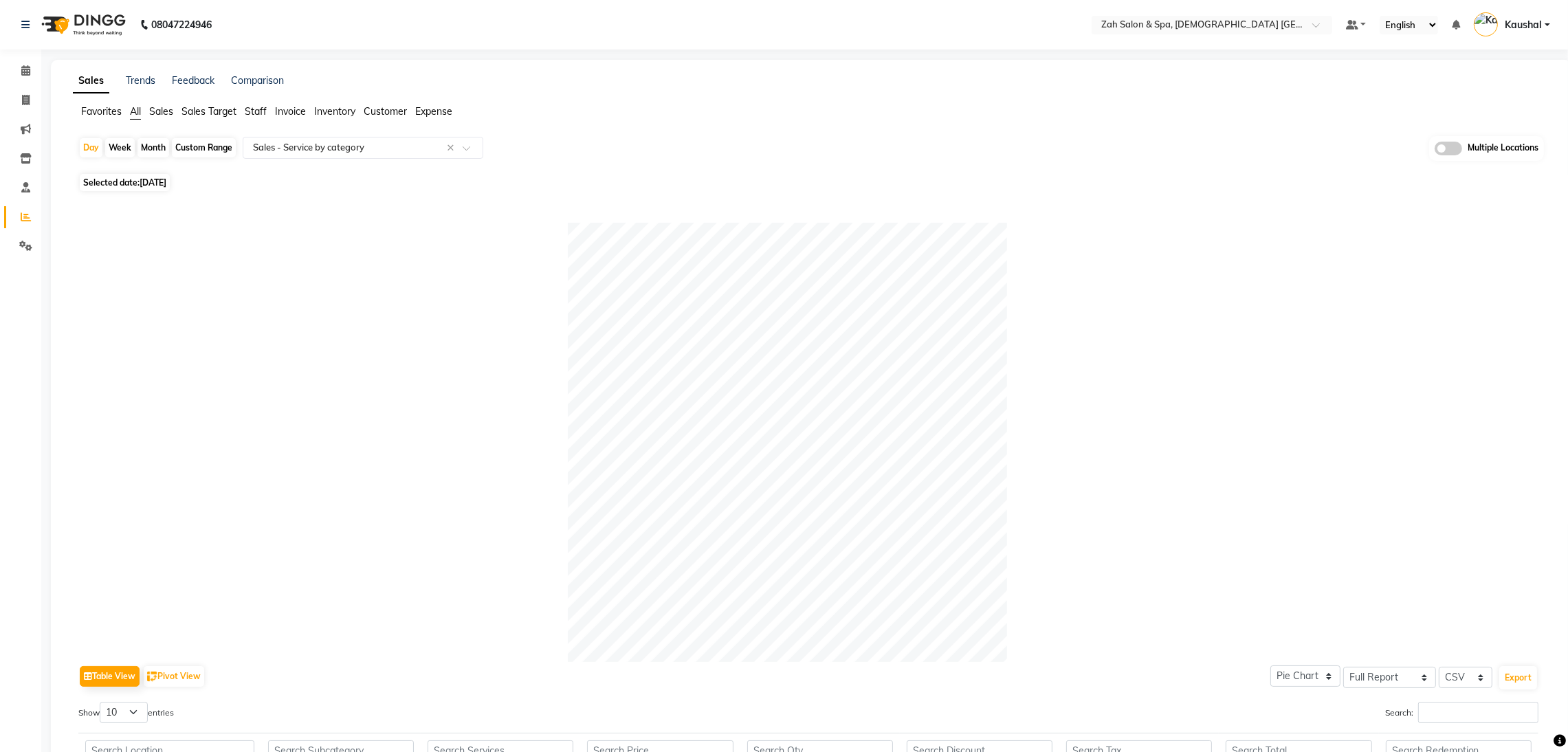
click at [109, 185] on span "Selected date: [DATE]" at bounding box center [125, 182] width 90 height 17
select select "8"
select select "2025"
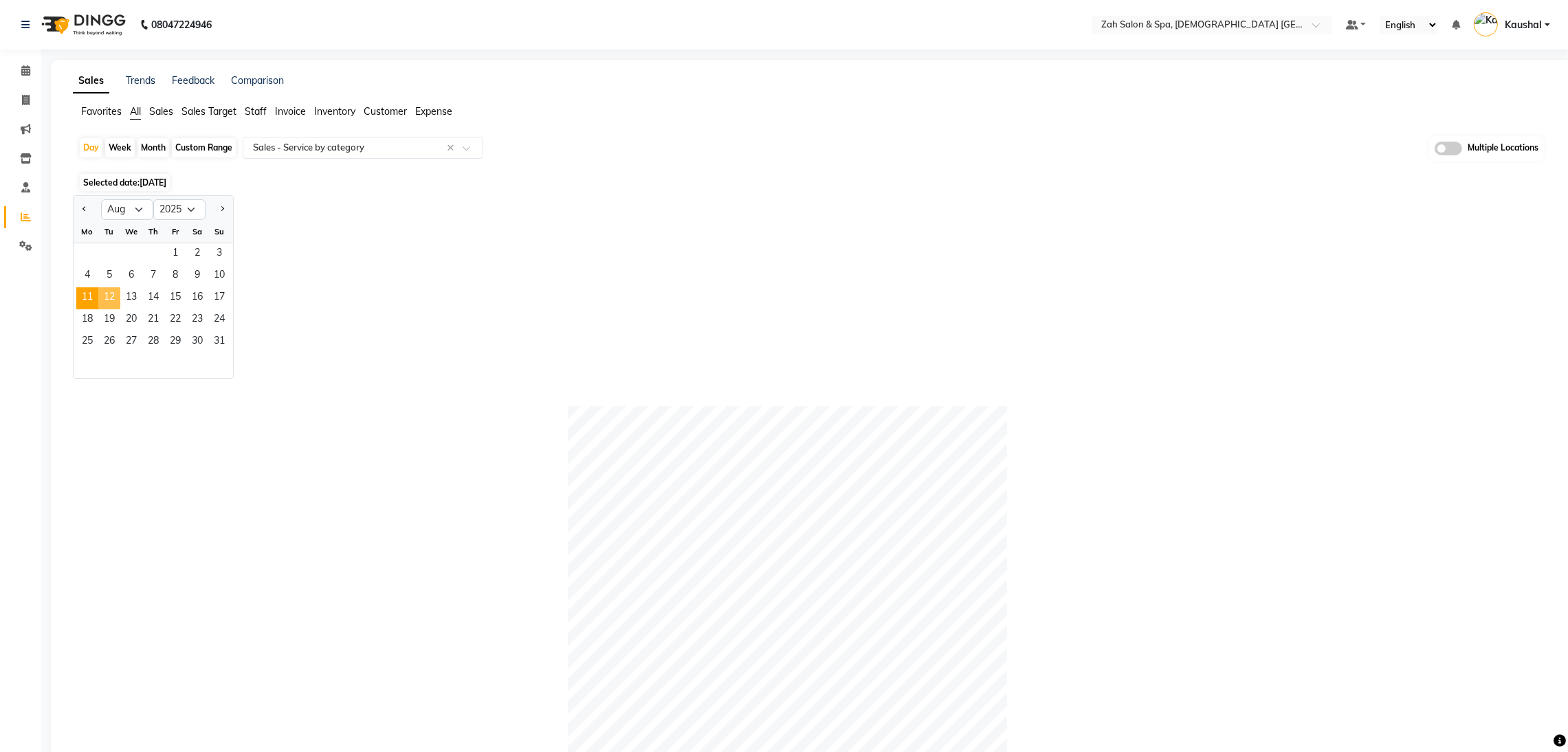
click at [108, 296] on span "12" at bounding box center [110, 298] width 22 height 22
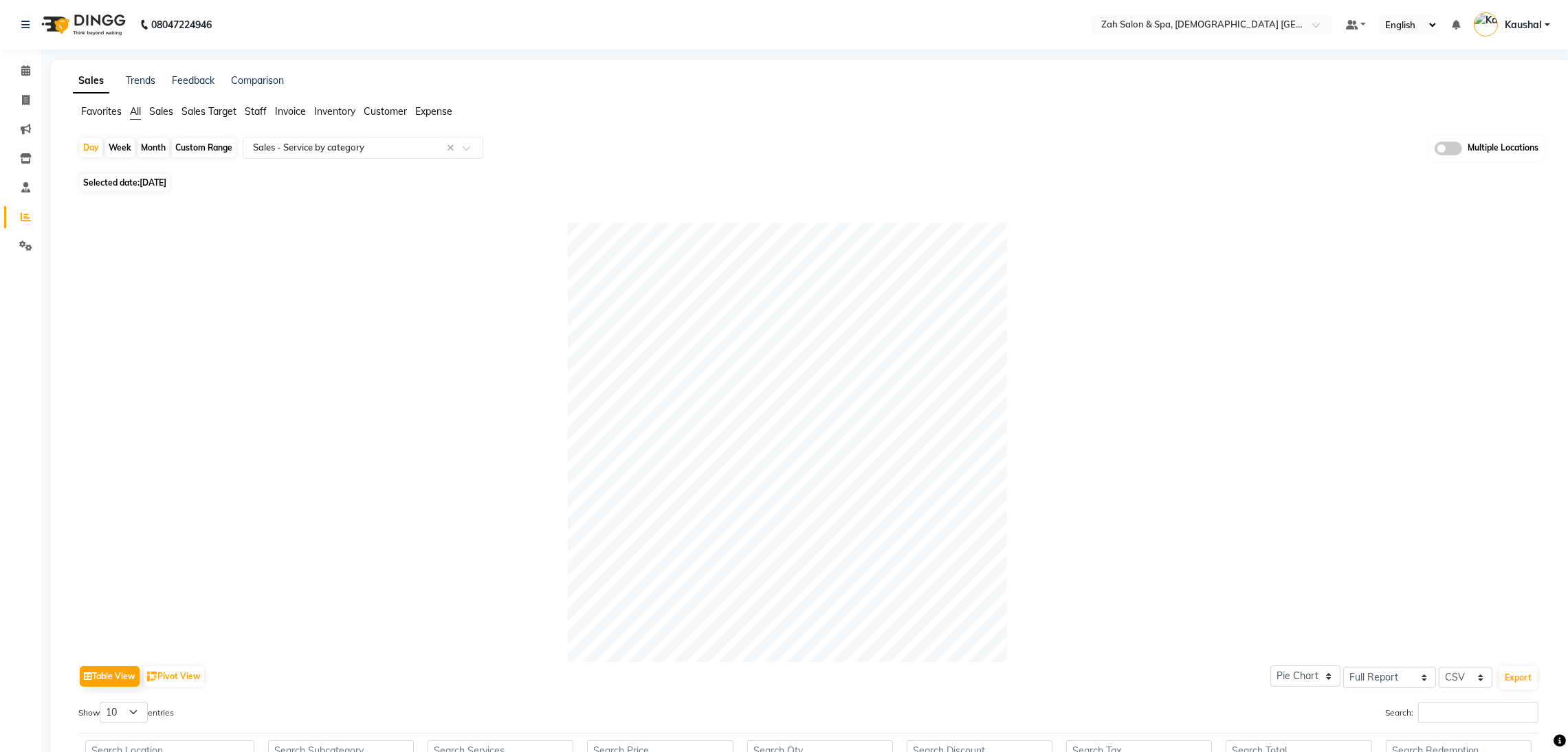
click at [162, 181] on span "[DATE]" at bounding box center [153, 182] width 27 height 10
select select "8"
select select "2025"
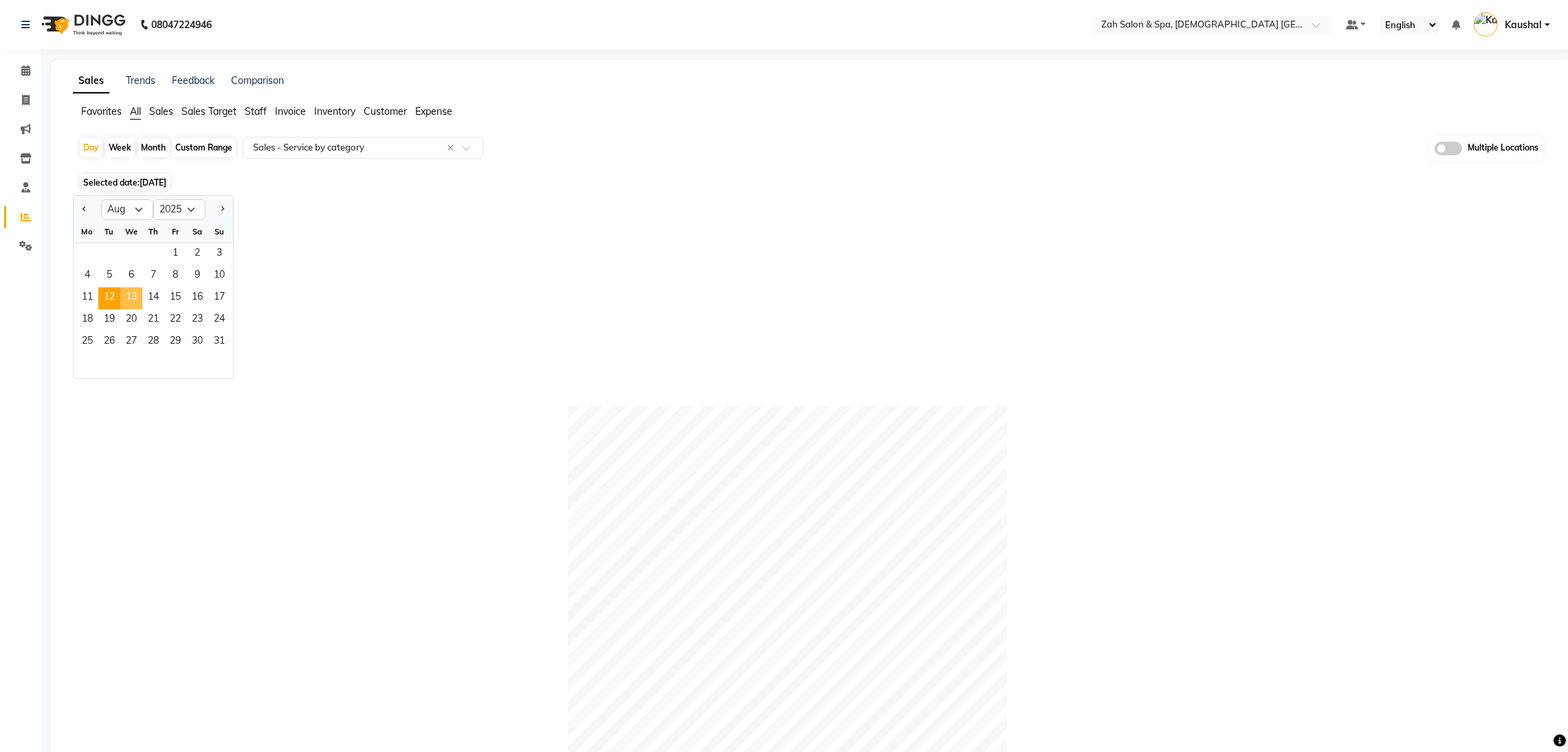
click at [138, 297] on span "13" at bounding box center [131, 298] width 22 height 22
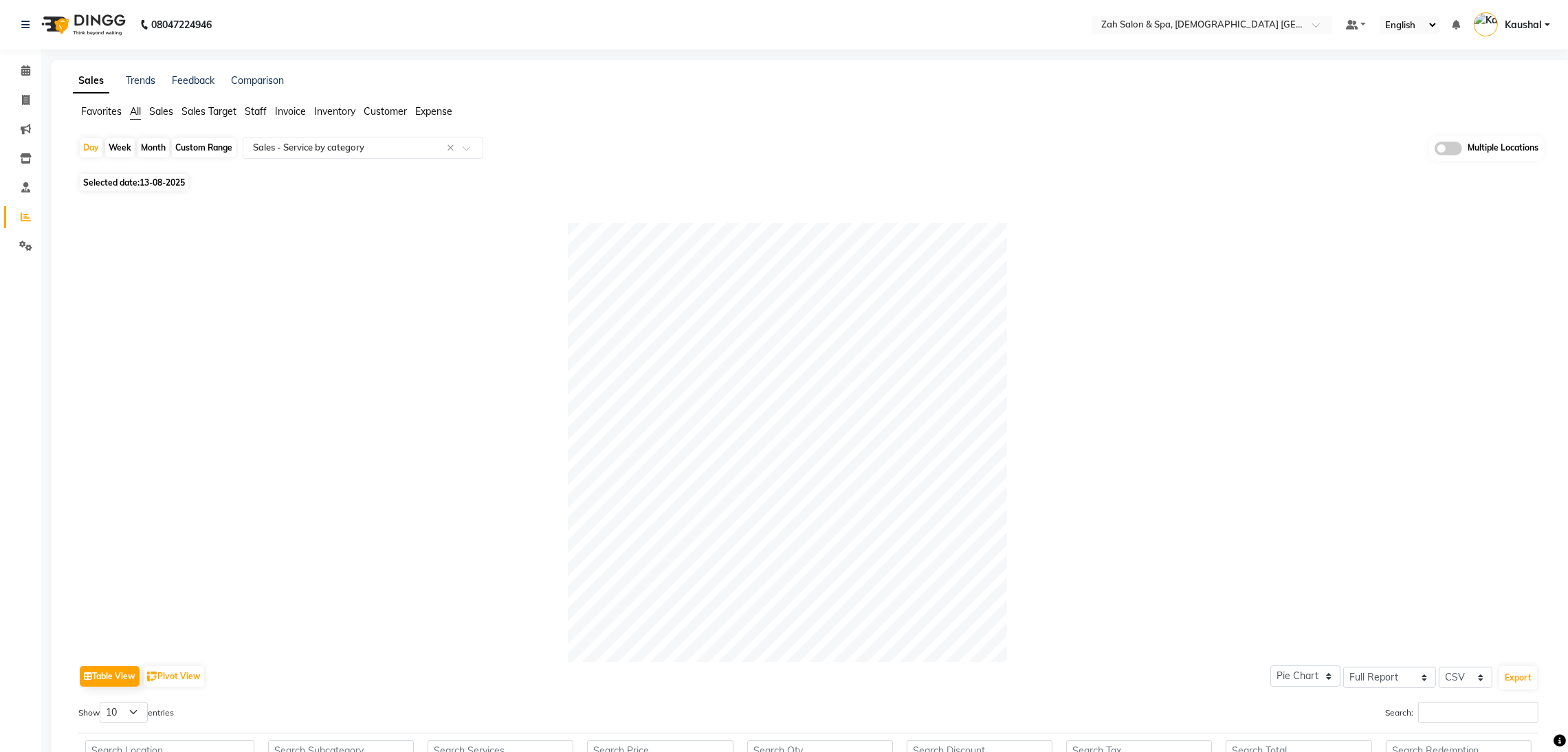
click at [189, 184] on span "Selected date: [DATE]" at bounding box center [134, 182] width 109 height 17
select select "8"
select select "2025"
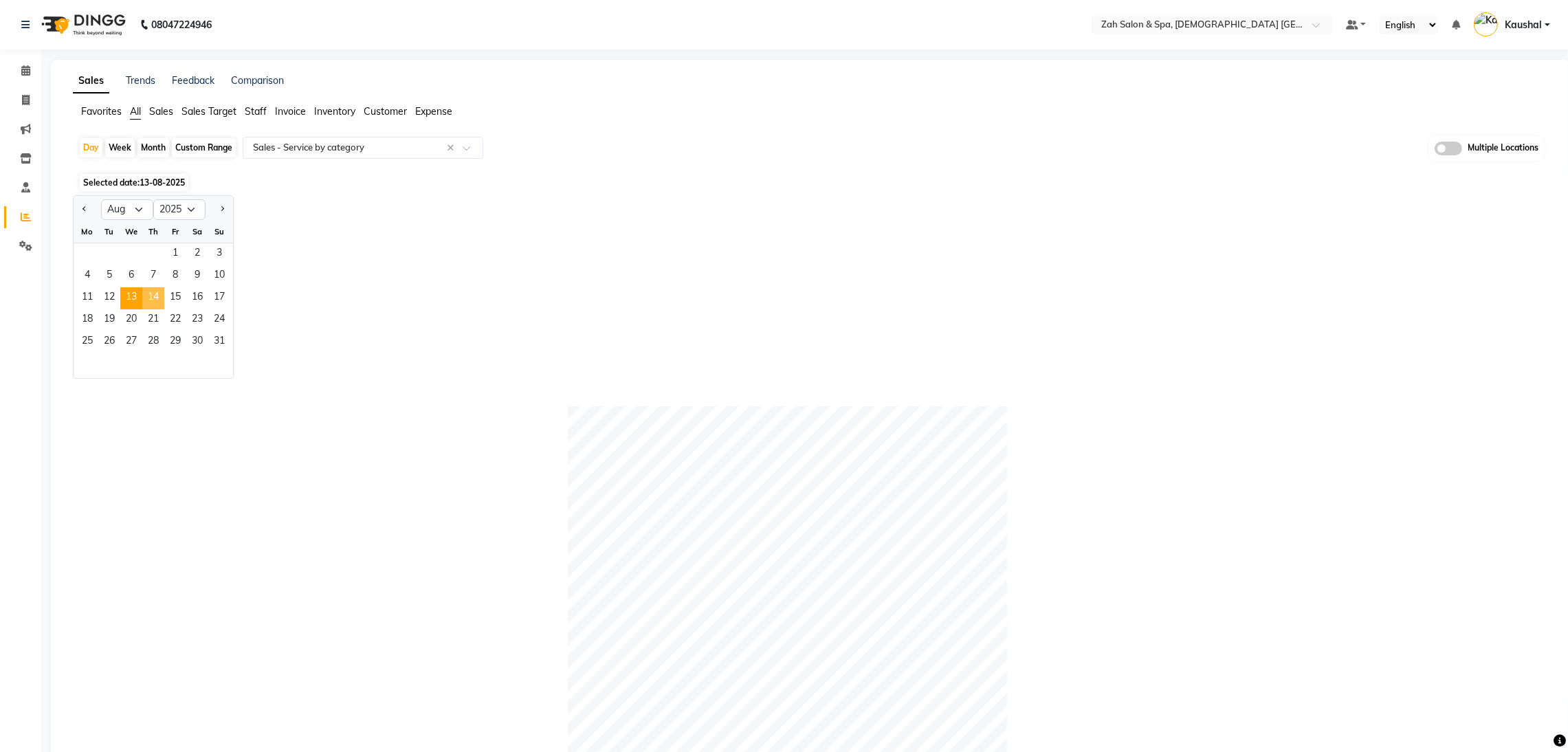
click at [162, 294] on span "14" at bounding box center [153, 298] width 22 height 22
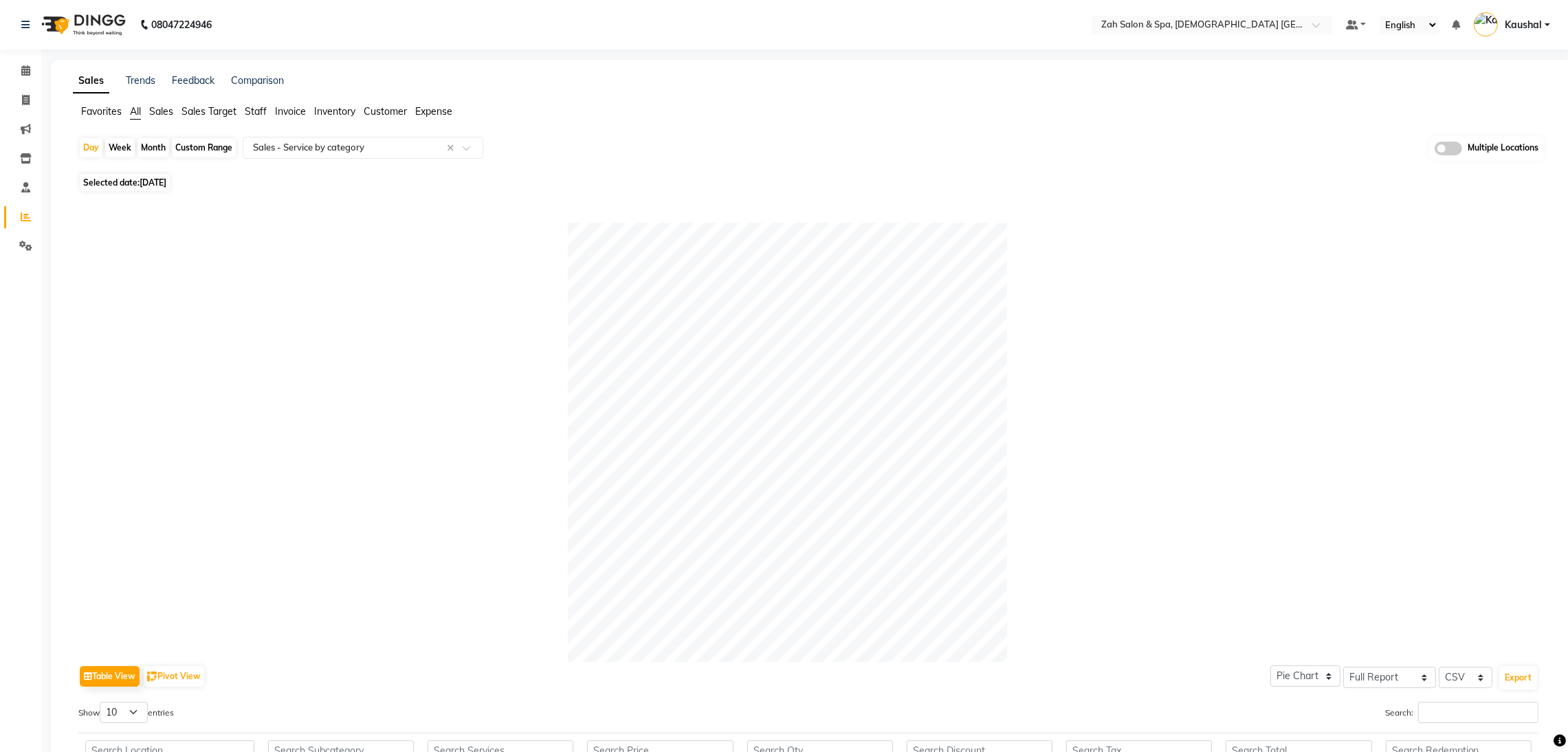
click at [166, 179] on span "[DATE]" at bounding box center [153, 182] width 27 height 10
select select "8"
select select "2025"
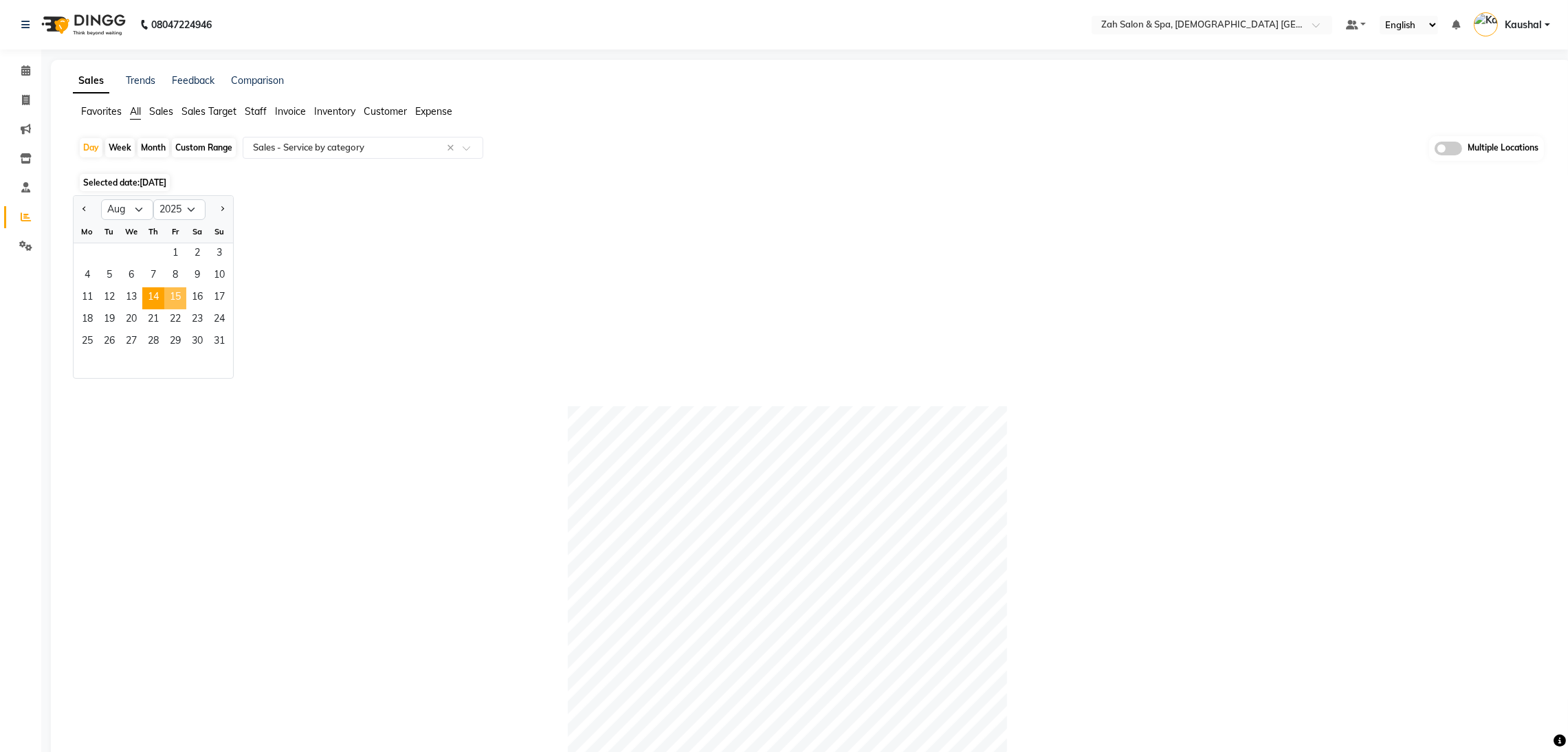
click at [175, 294] on span "15" at bounding box center [175, 298] width 22 height 22
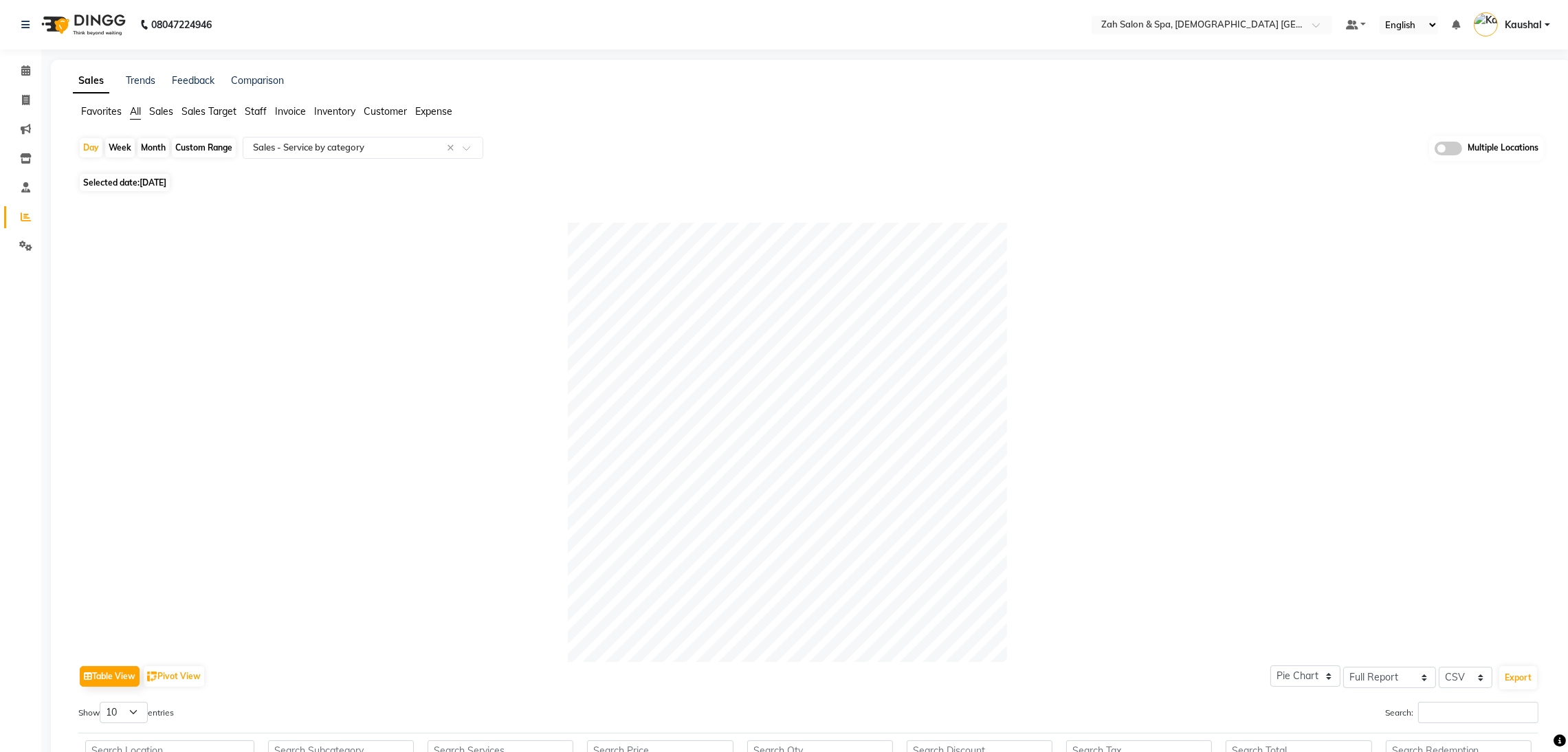
click at [115, 183] on span "Selected date: [DATE]" at bounding box center [125, 182] width 90 height 17
select select "8"
select select "2025"
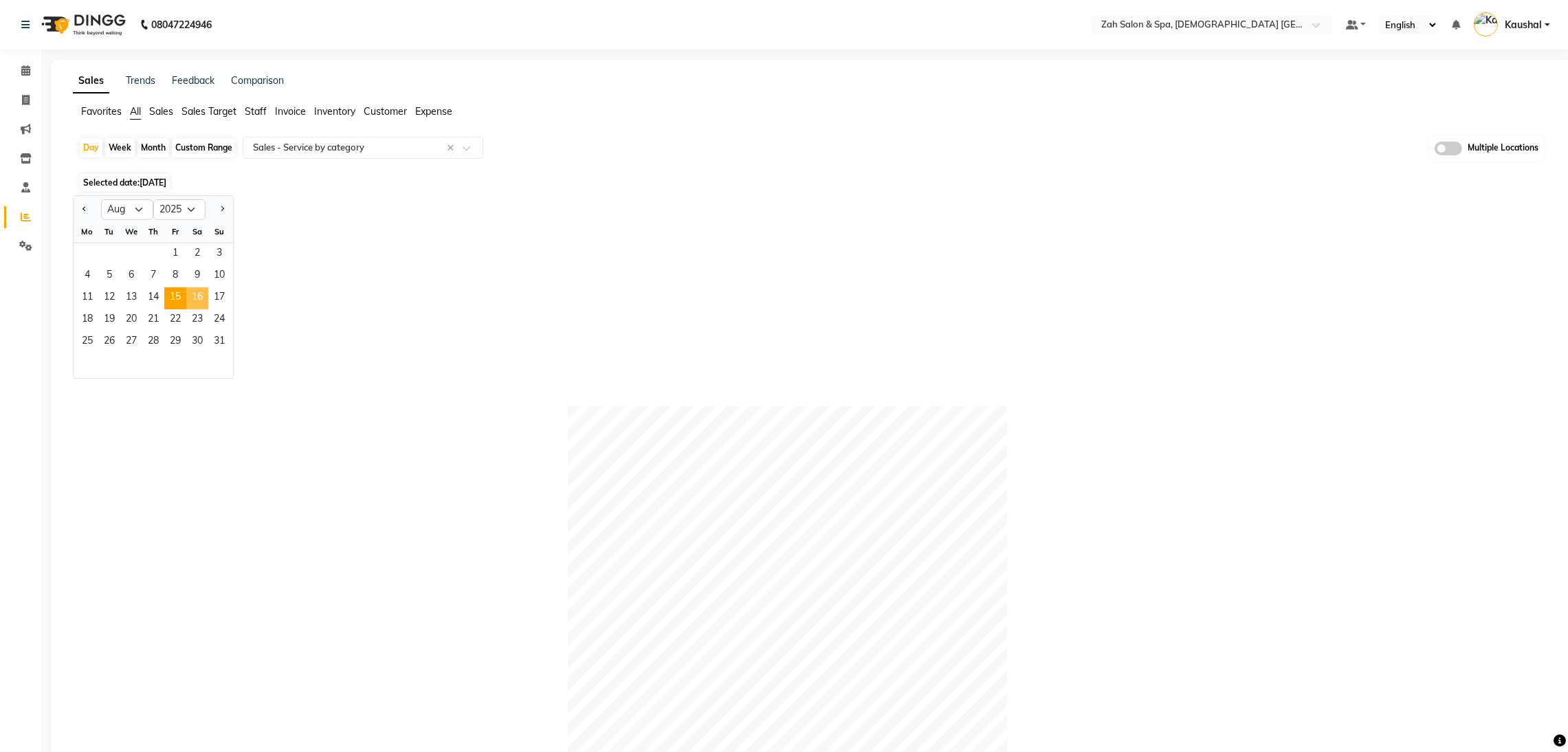
click at [203, 298] on span "16" at bounding box center [197, 298] width 22 height 22
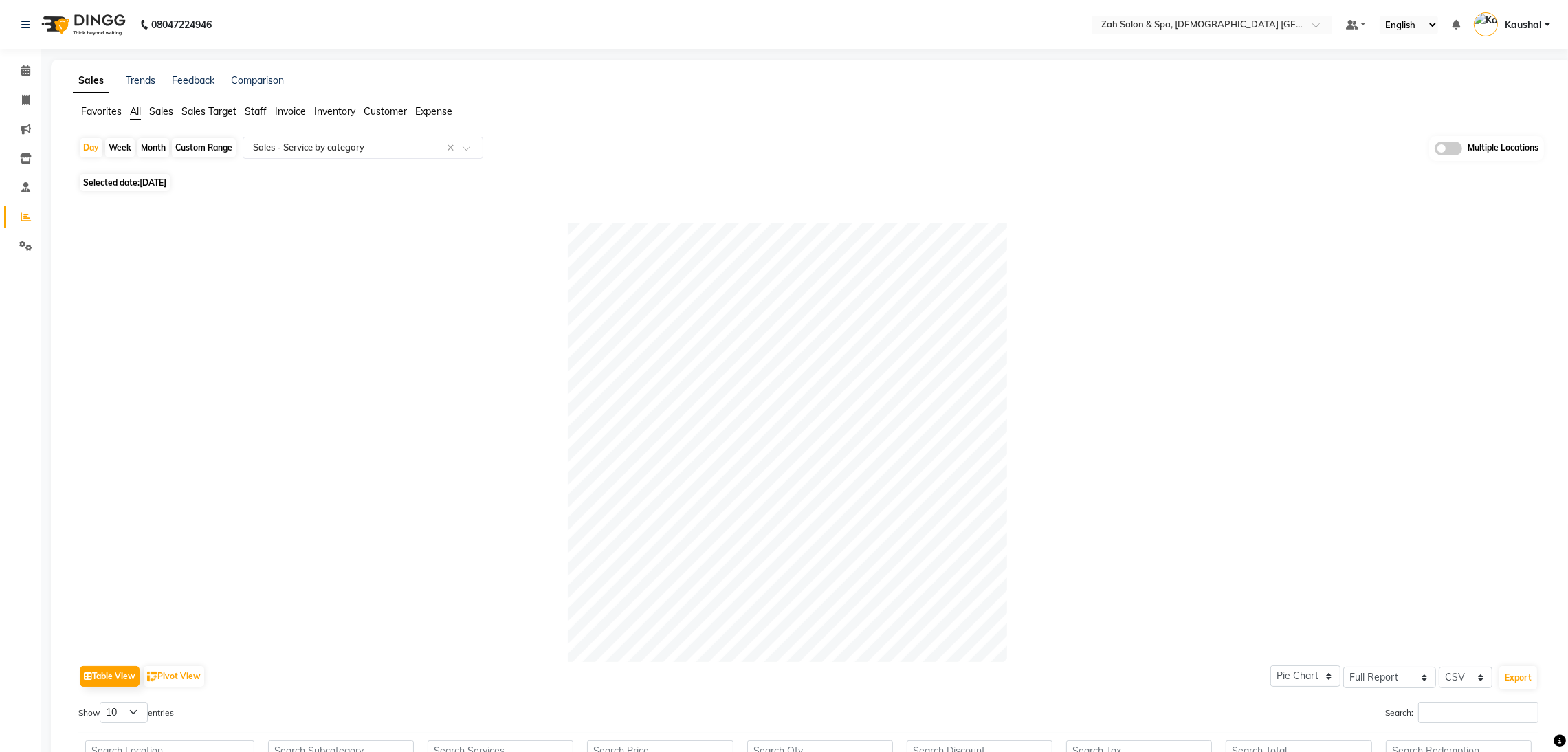
click at [160, 179] on span "[DATE]" at bounding box center [153, 182] width 27 height 10
select select "8"
select select "2025"
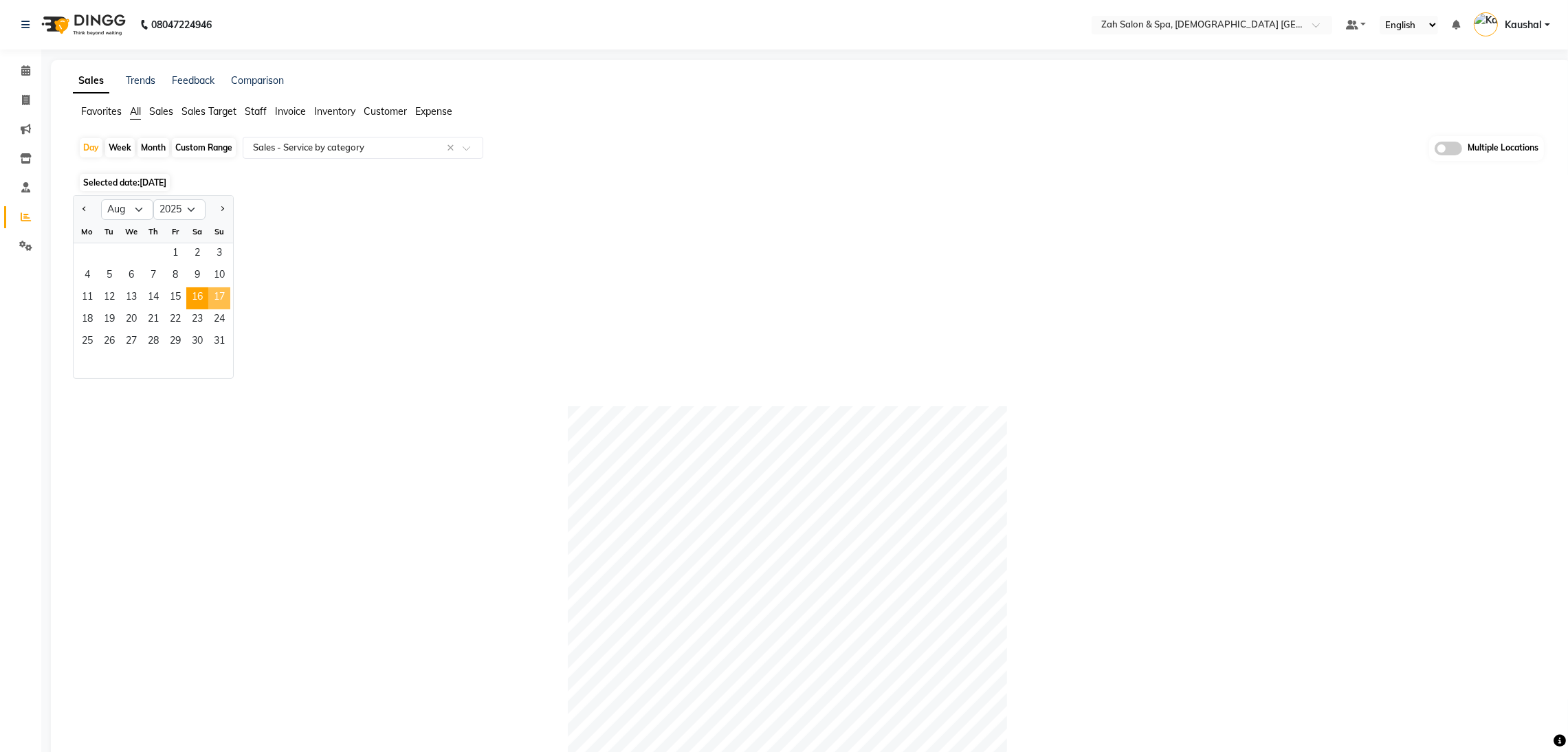
click at [213, 296] on span "17" at bounding box center [219, 298] width 22 height 22
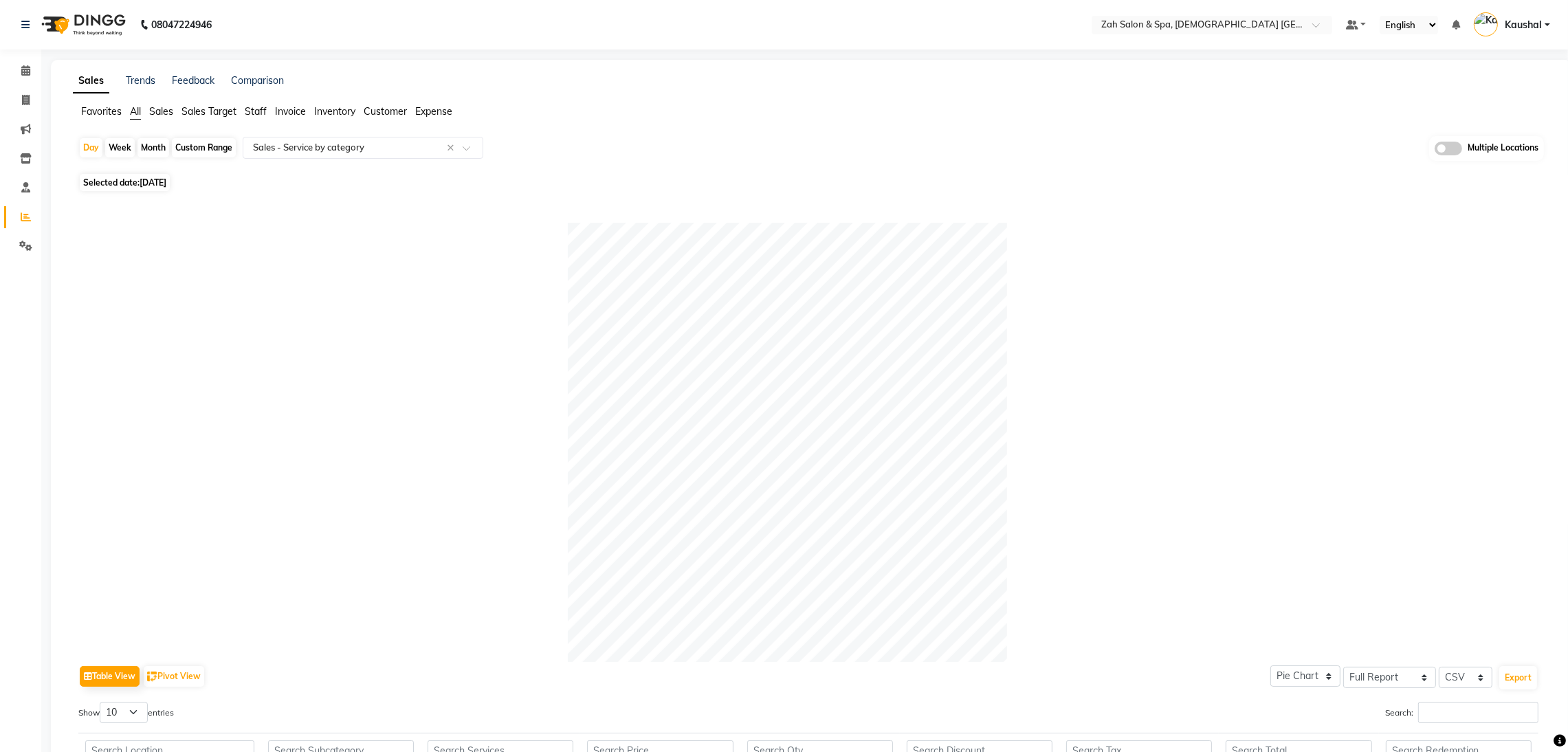
click at [166, 179] on span "[DATE]" at bounding box center [153, 182] width 27 height 10
select select "8"
select select "2025"
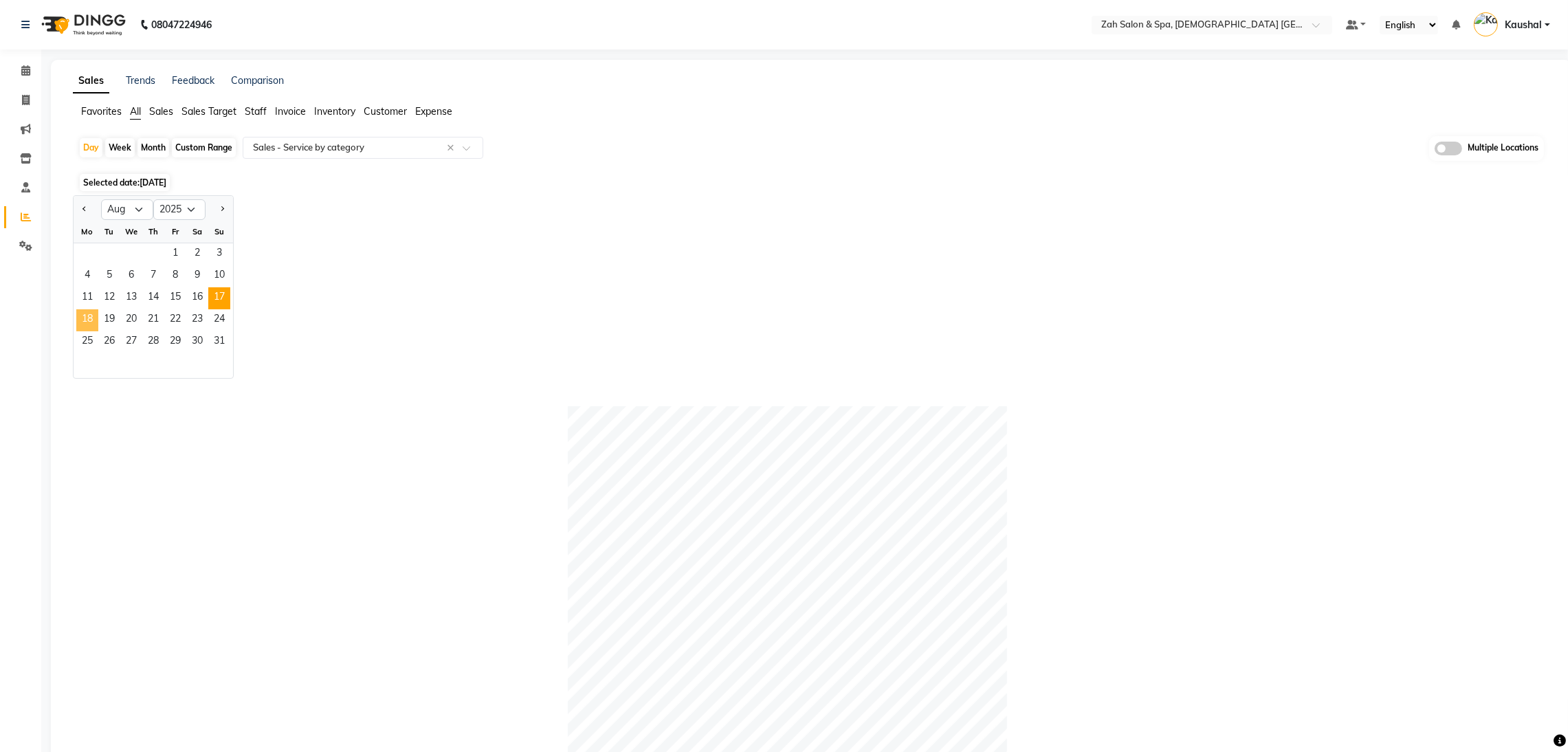
click at [80, 317] on span "18" at bounding box center [88, 320] width 22 height 22
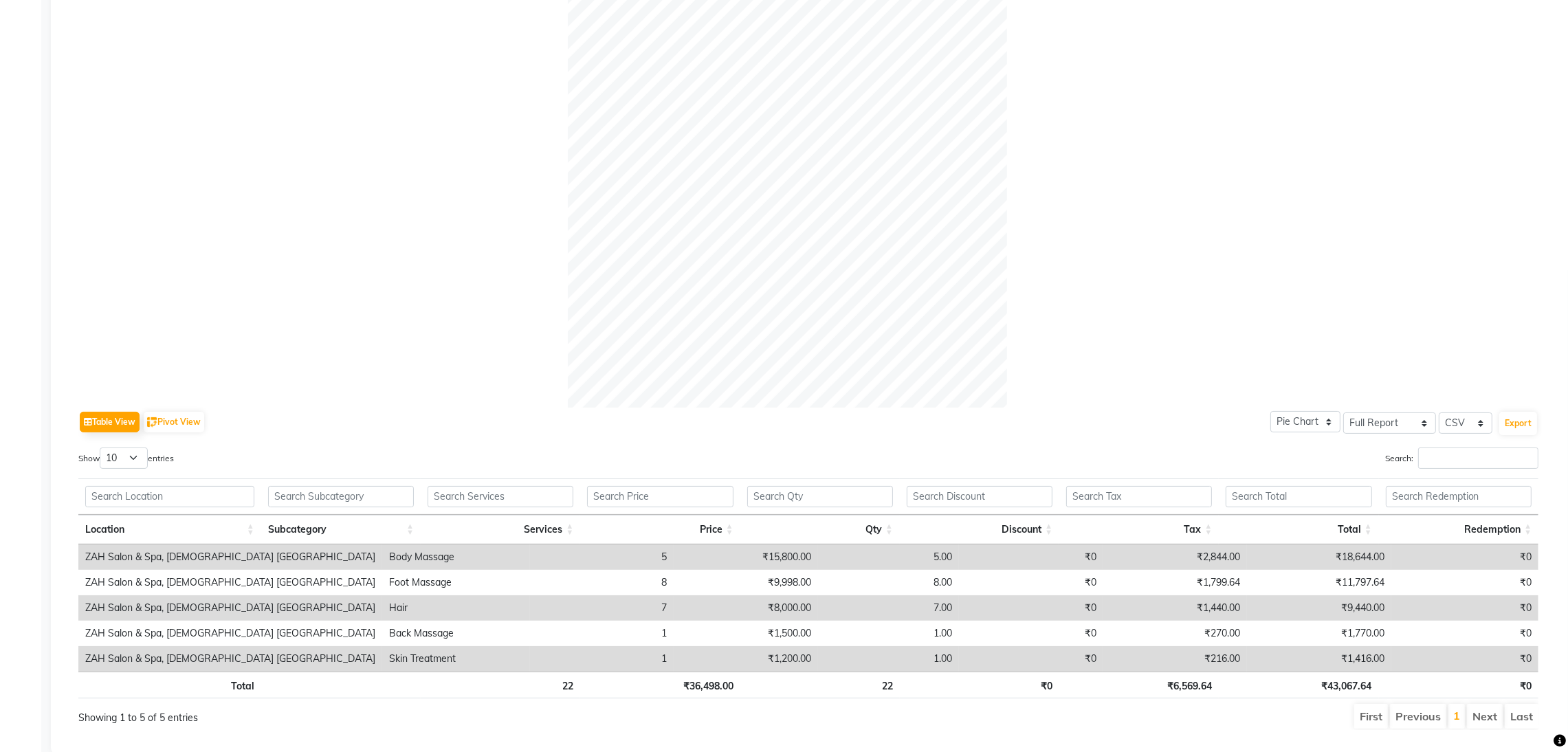
scroll to position [294, 0]
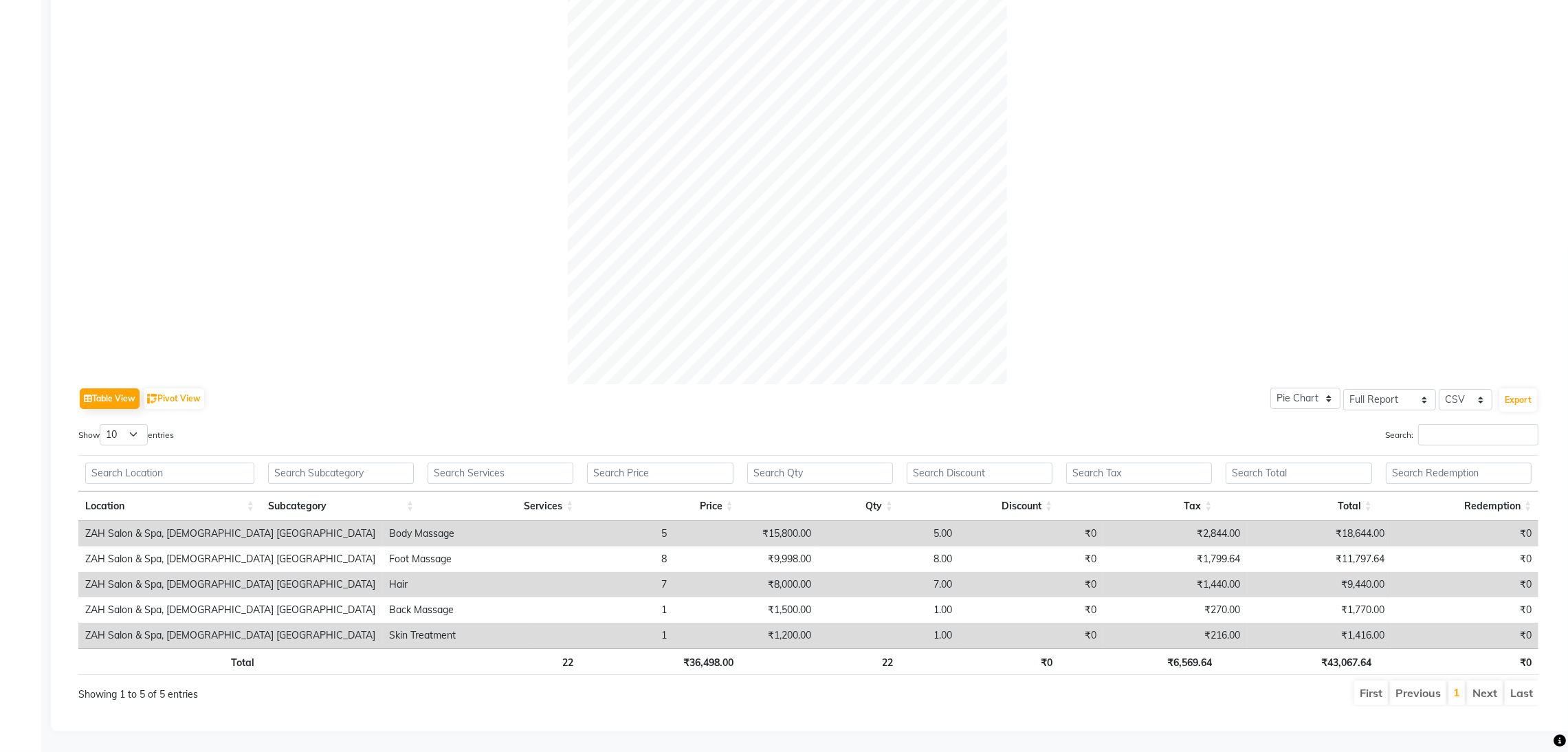
click at [282, 234] on div at bounding box center [808, 164] width 1460 height 439
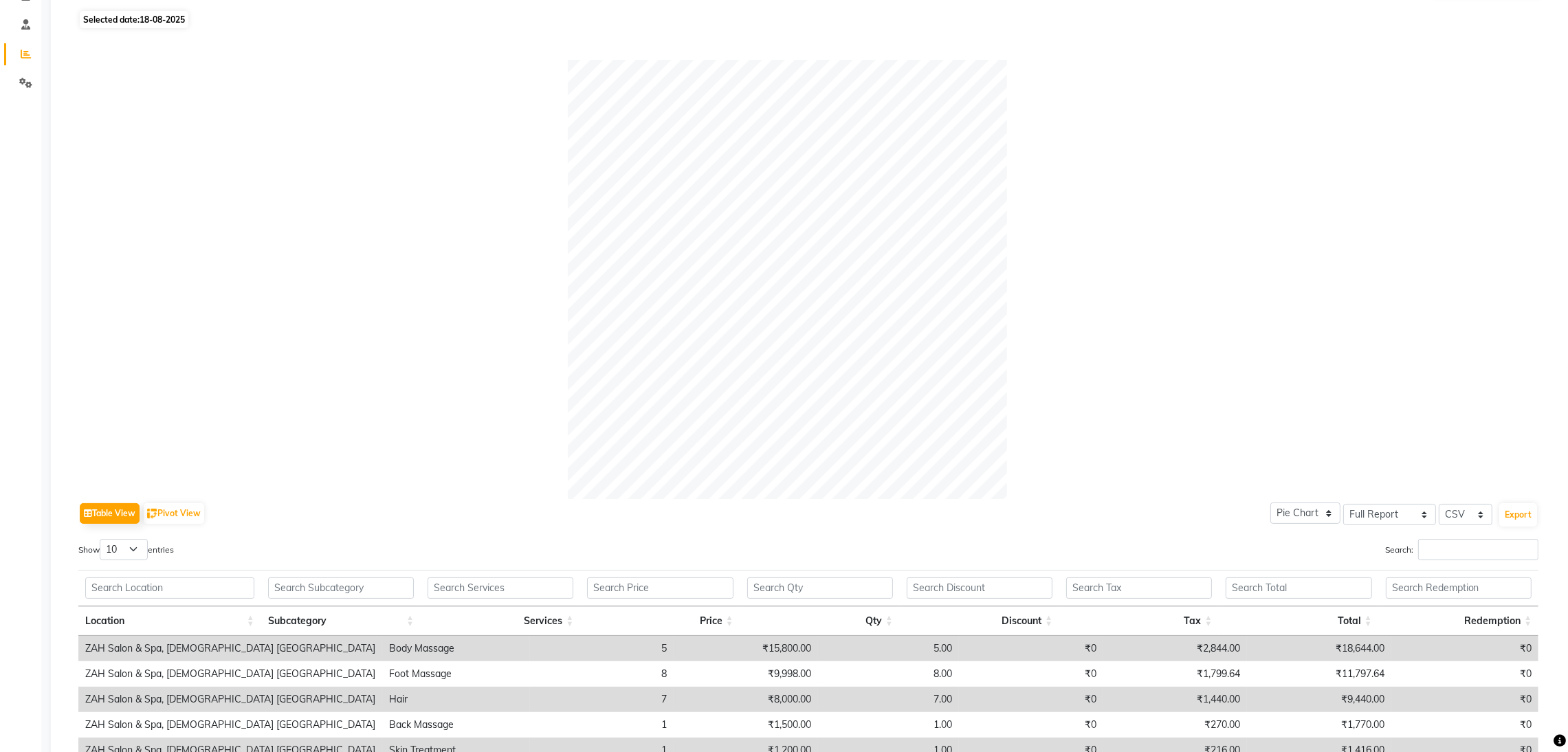
scroll to position [129, 0]
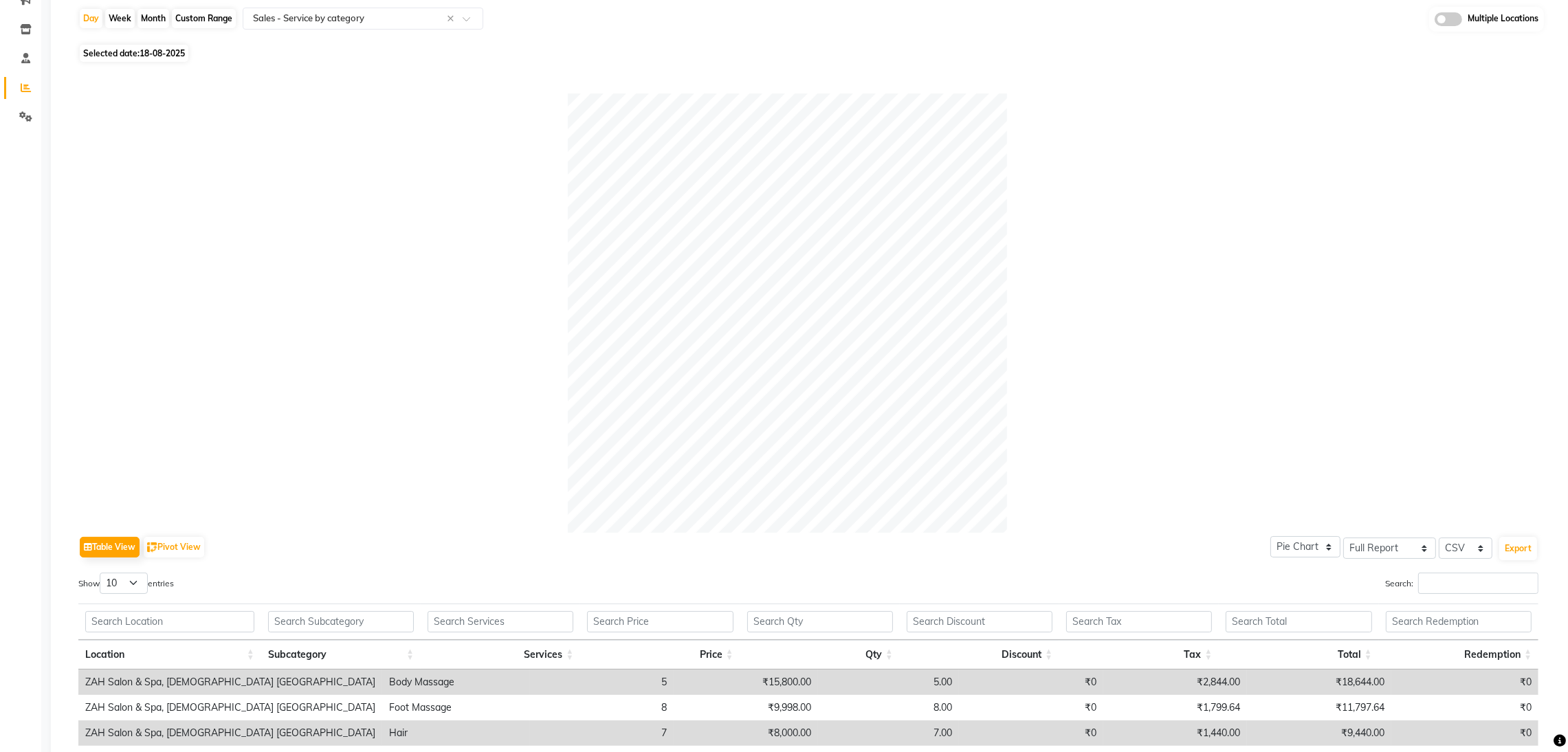
click at [249, 270] on div at bounding box center [808, 312] width 1460 height 439
click at [166, 54] on span "18-08-2025" at bounding box center [163, 53] width 45 height 10
select select "8"
select select "2025"
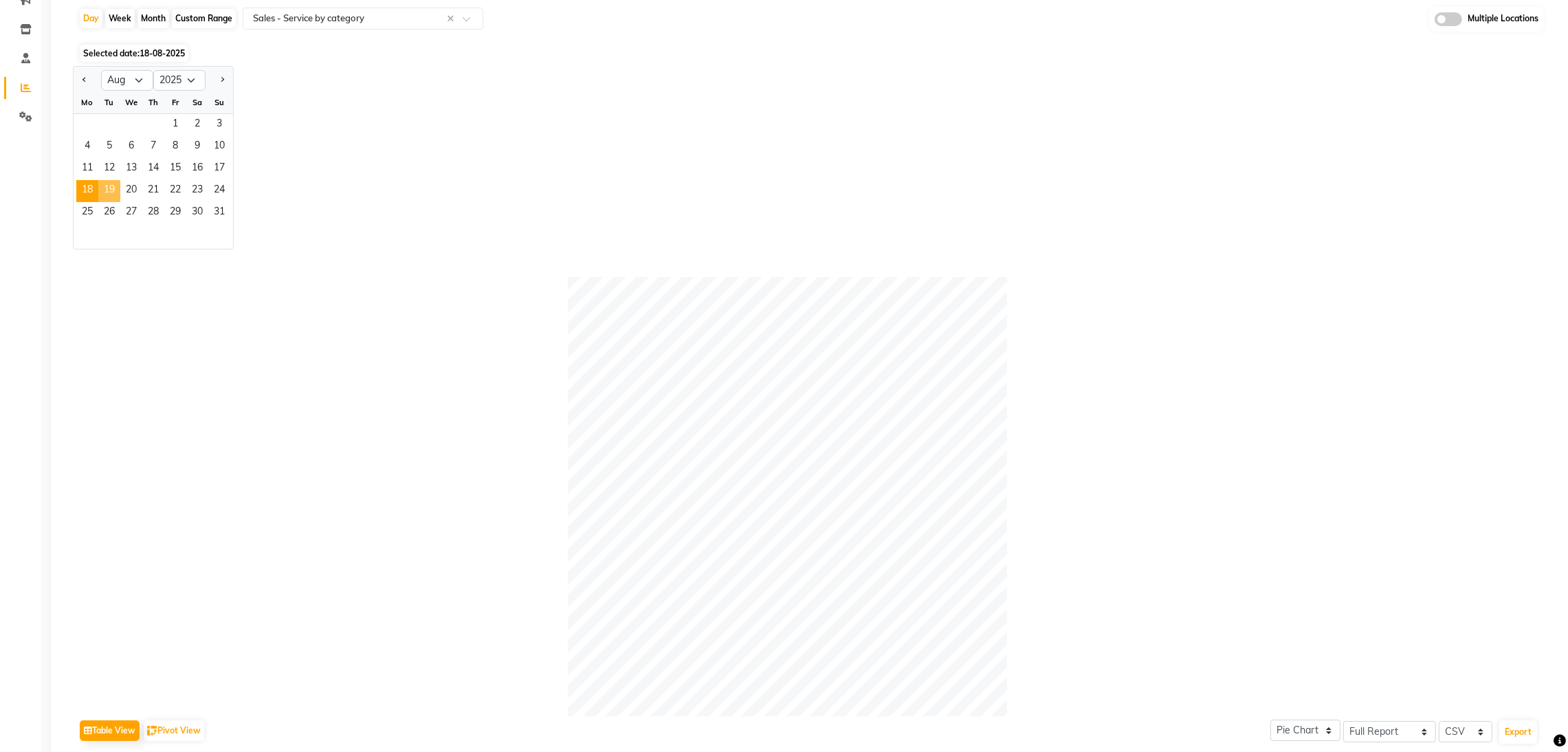
click at [106, 190] on span "19" at bounding box center [110, 191] width 22 height 22
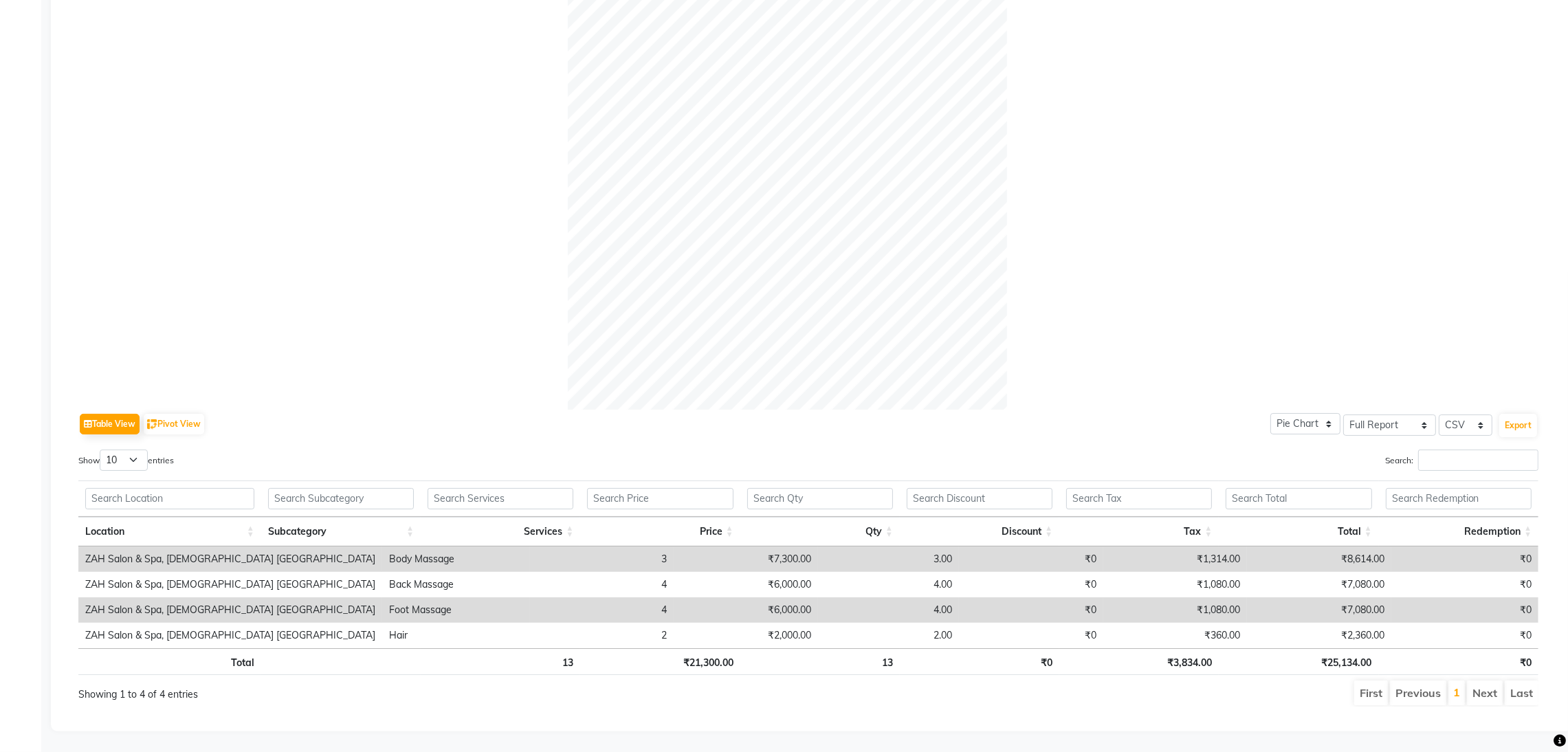
scroll to position [0, 0]
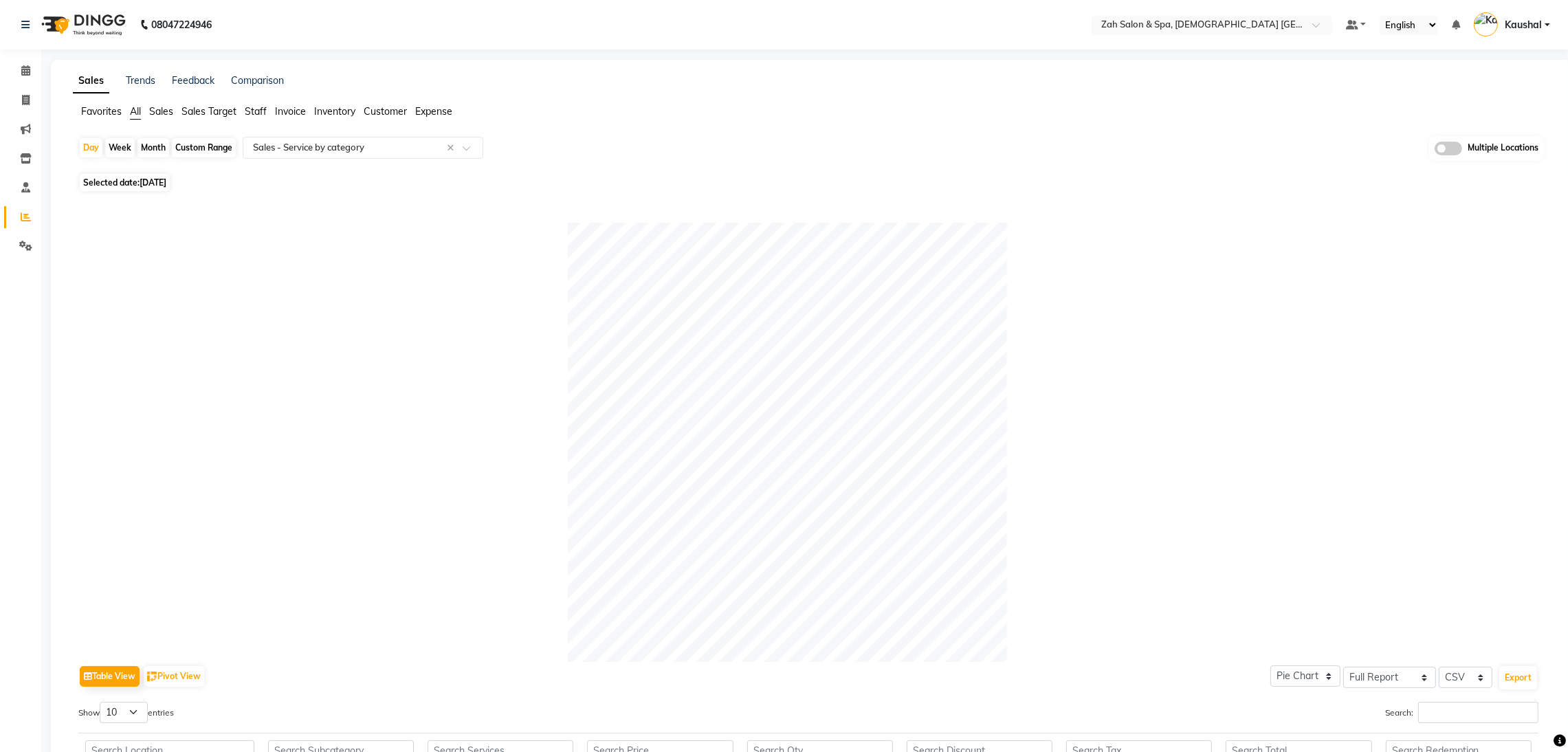
click at [467, 323] on div at bounding box center [808, 441] width 1460 height 439
click at [138, 177] on span "Selected date: [DATE]" at bounding box center [125, 182] width 90 height 17
select select "8"
select select "2025"
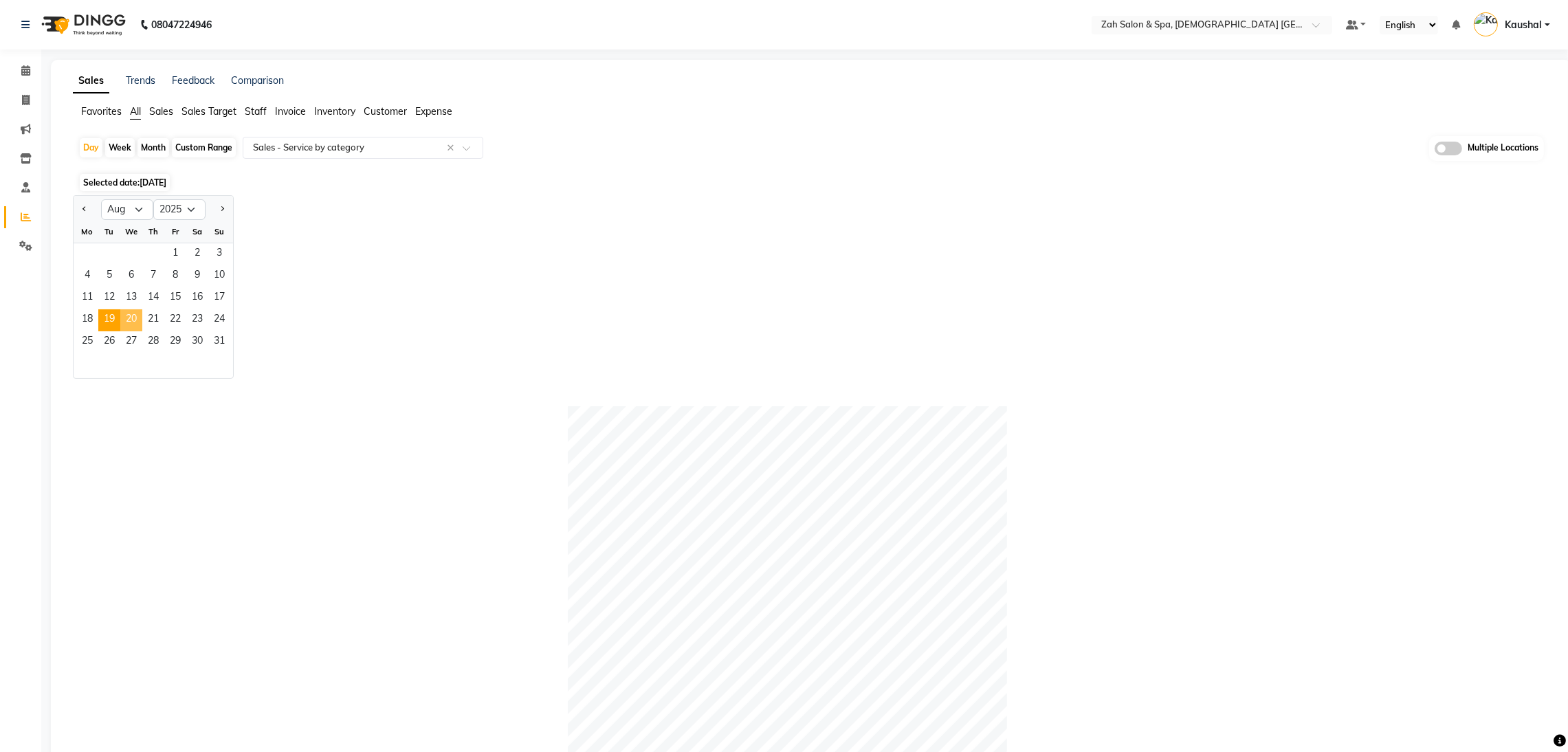
click at [131, 310] on span "20" at bounding box center [131, 320] width 22 height 22
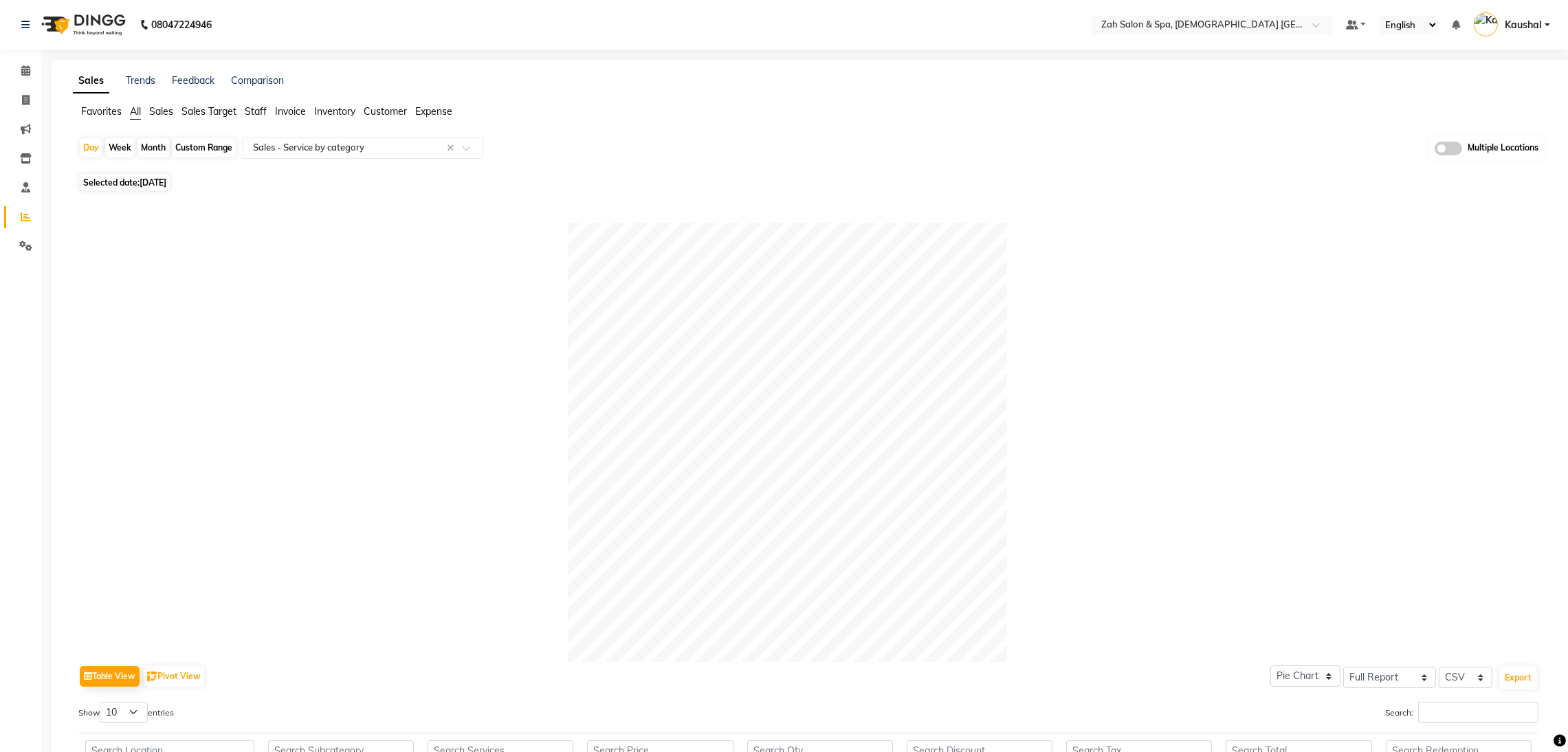
click at [163, 184] on span "[DATE]" at bounding box center [153, 182] width 27 height 10
select select "8"
select select "2025"
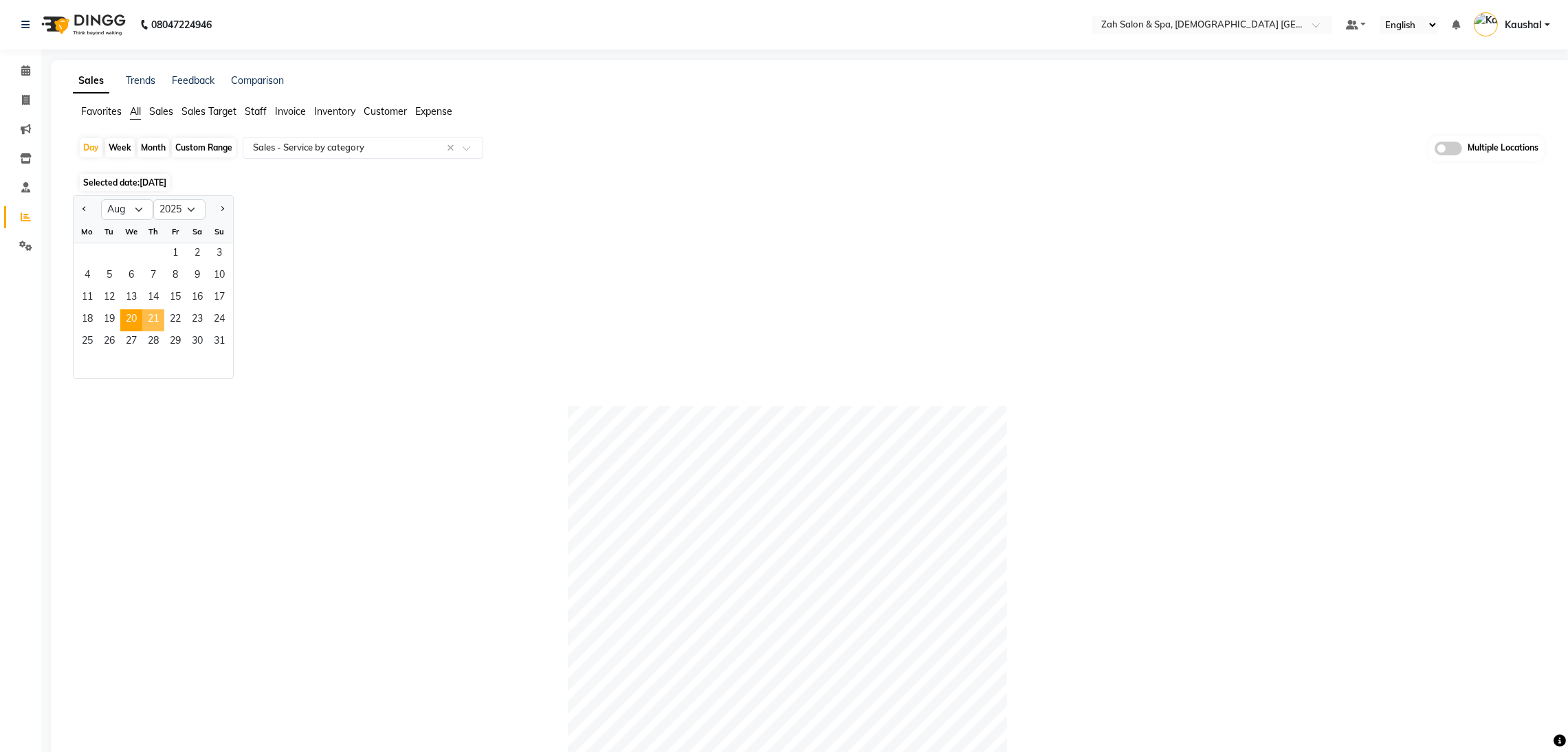
click at [155, 322] on span "21" at bounding box center [153, 320] width 22 height 22
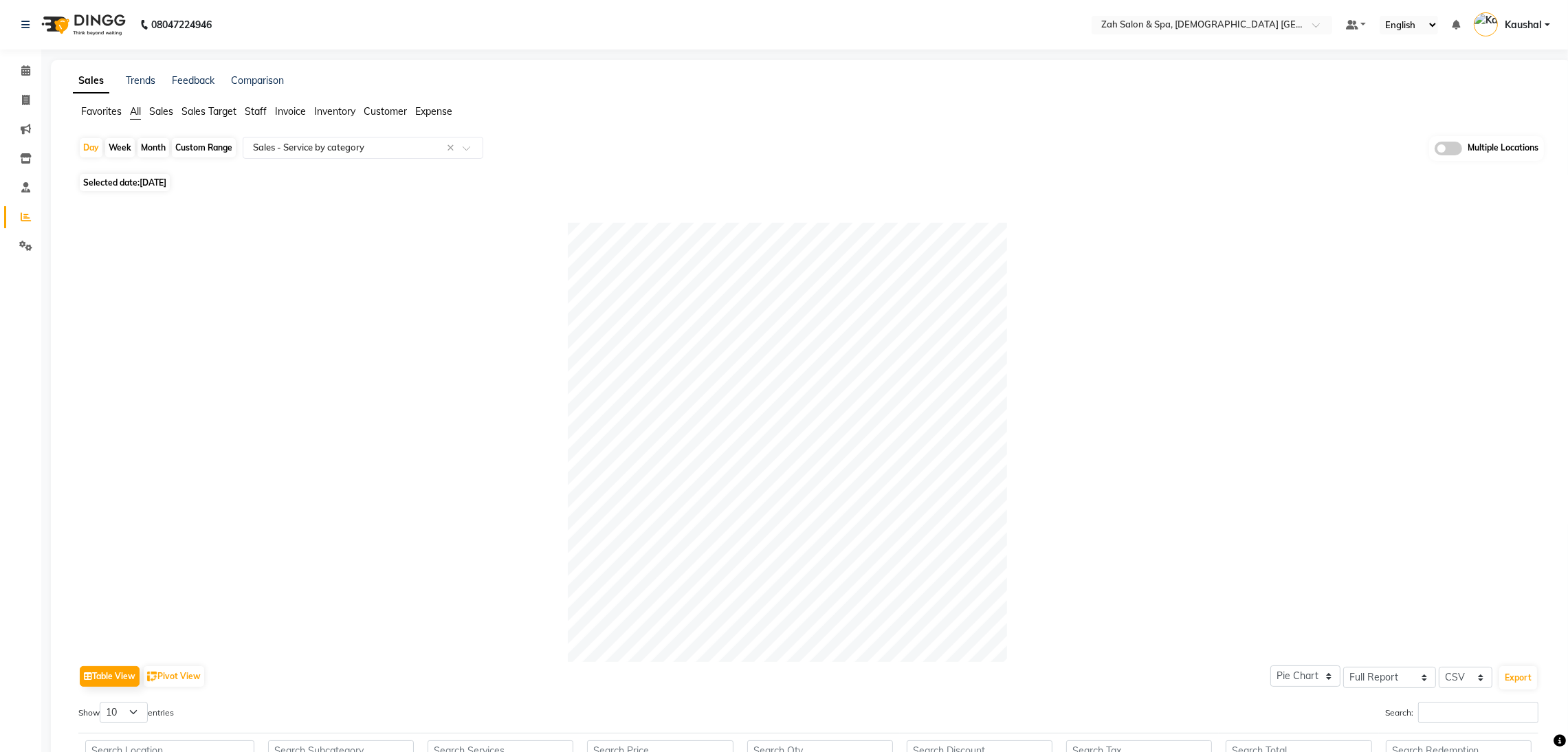
click at [147, 190] on span "Selected date: [DATE]" at bounding box center [125, 182] width 90 height 17
select select "8"
select select "2025"
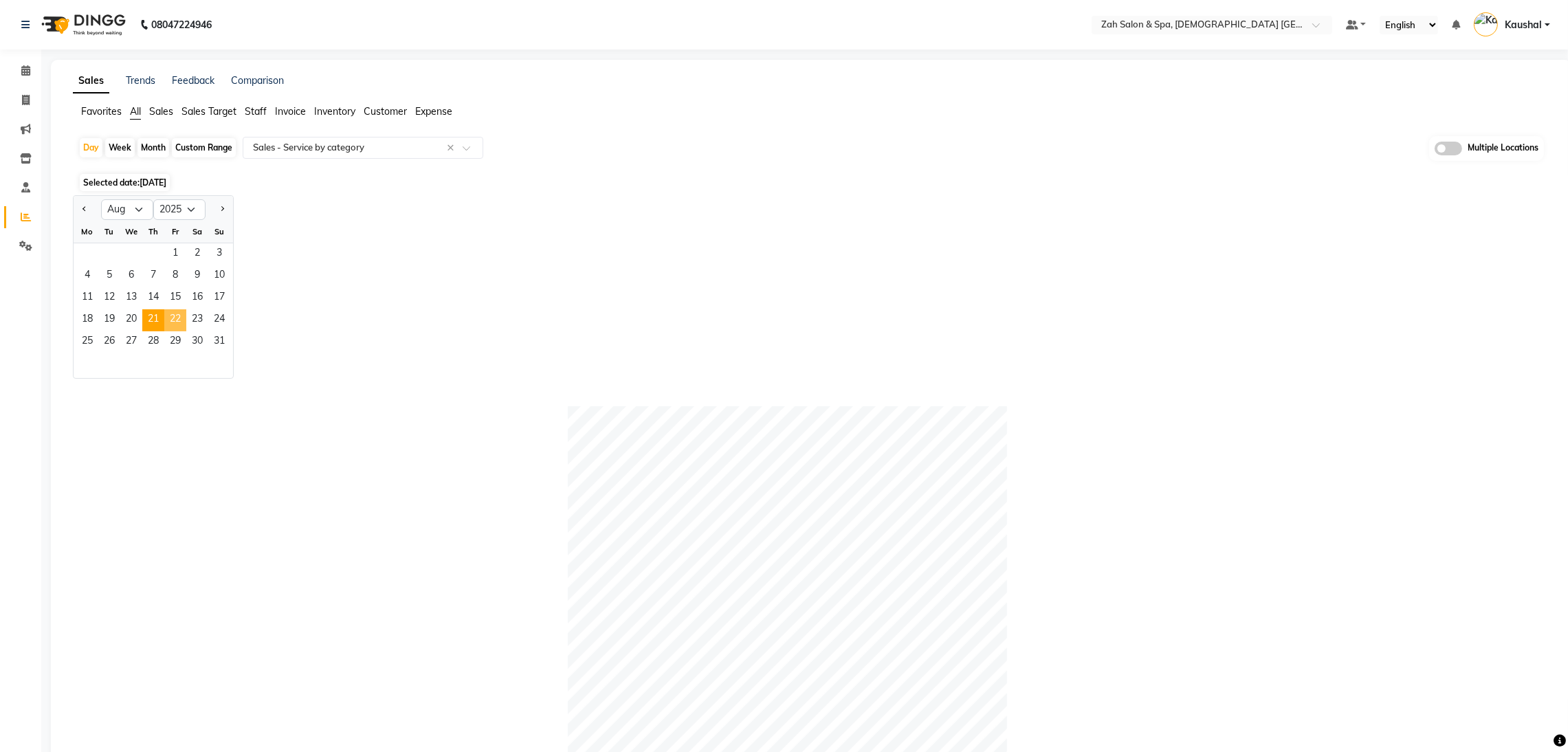
click at [183, 319] on span "22" at bounding box center [175, 320] width 22 height 22
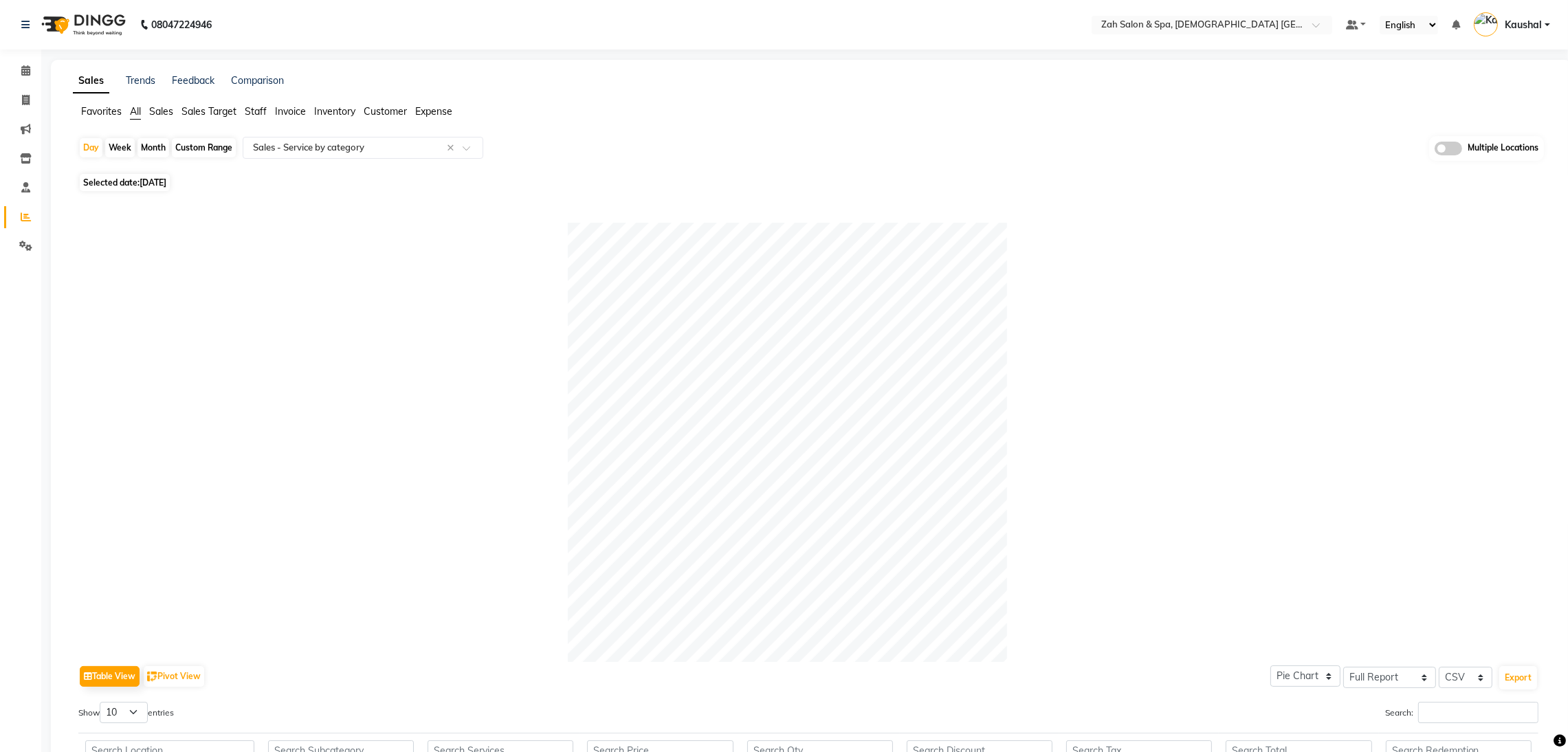
click at [147, 185] on span "[DATE]" at bounding box center [153, 182] width 27 height 10
select select "8"
select select "2025"
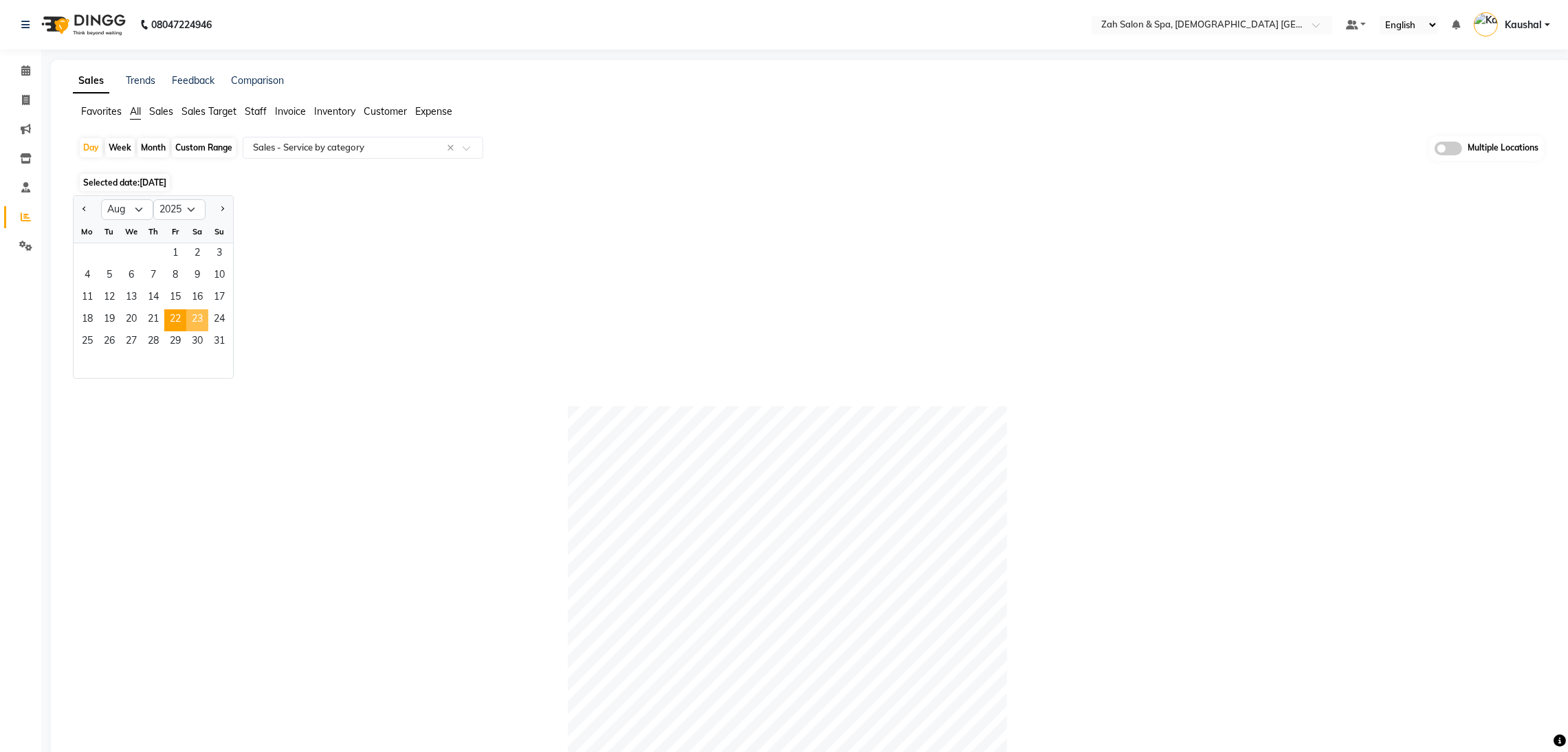
click at [200, 312] on span "23" at bounding box center [197, 320] width 22 height 22
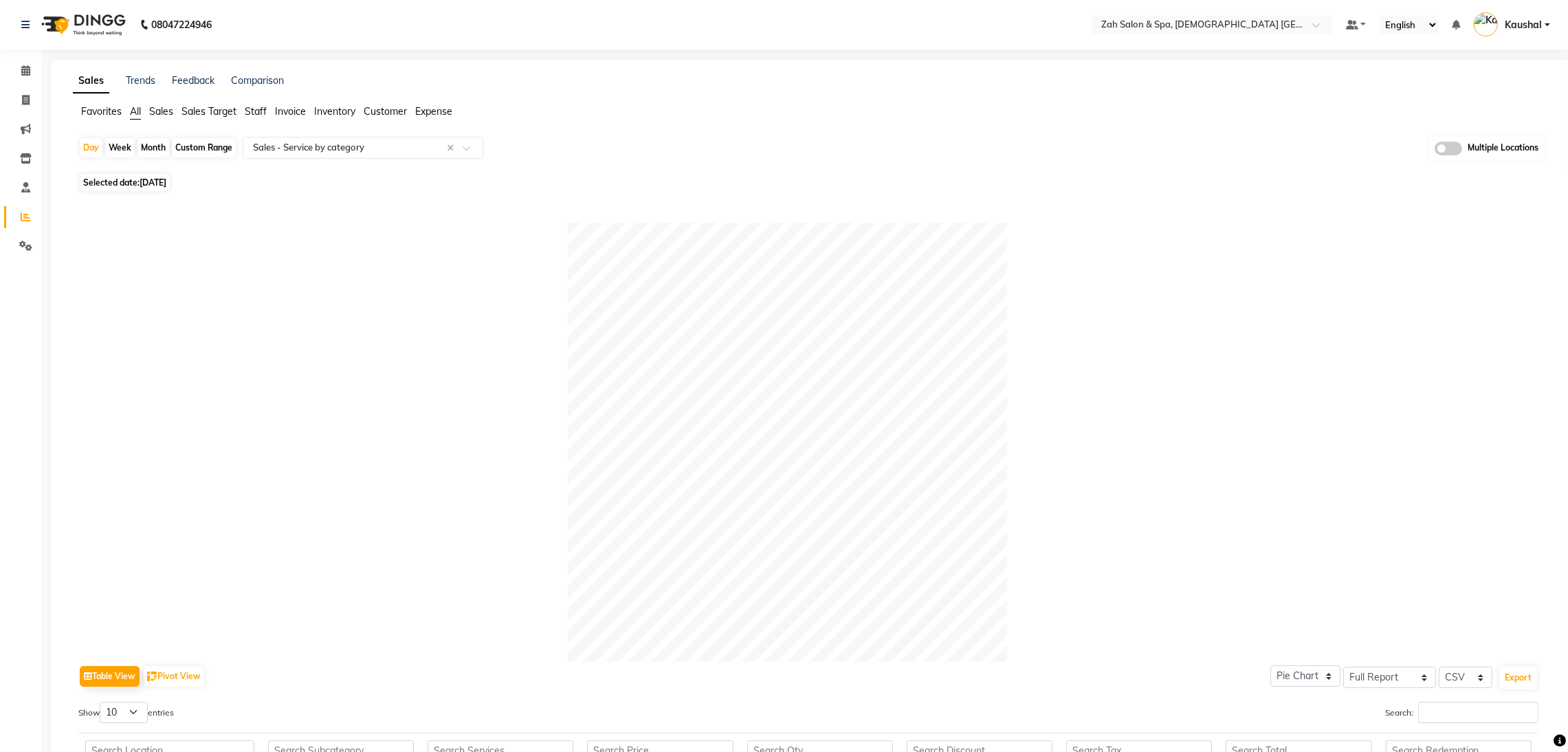
click at [527, 181] on div "Selected date: [DATE]" at bounding box center [814, 182] width 1471 height 14
click at [153, 177] on span "[DATE]" at bounding box center [153, 182] width 27 height 10
select select "8"
select select "2025"
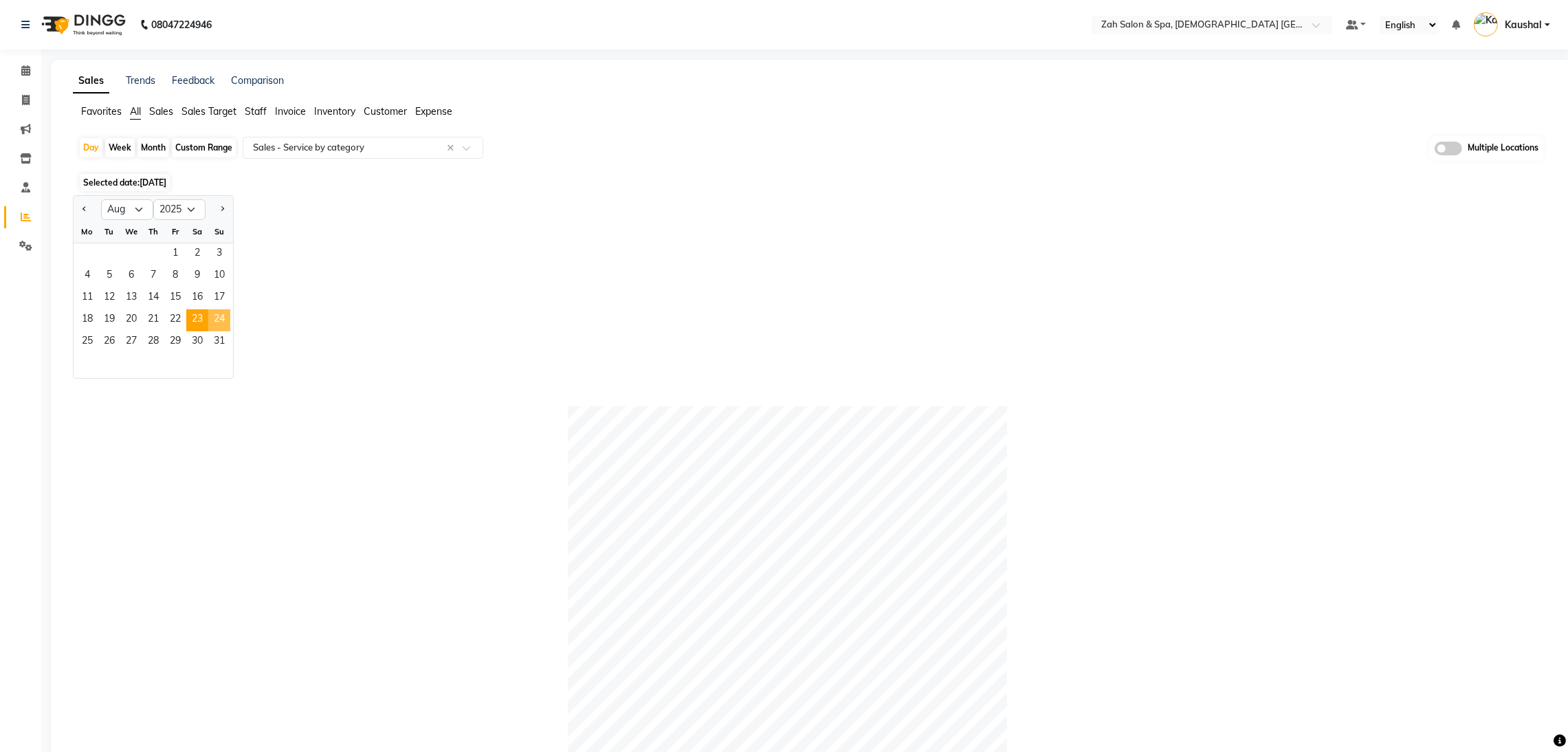
click at [221, 315] on span "24" at bounding box center [219, 320] width 22 height 22
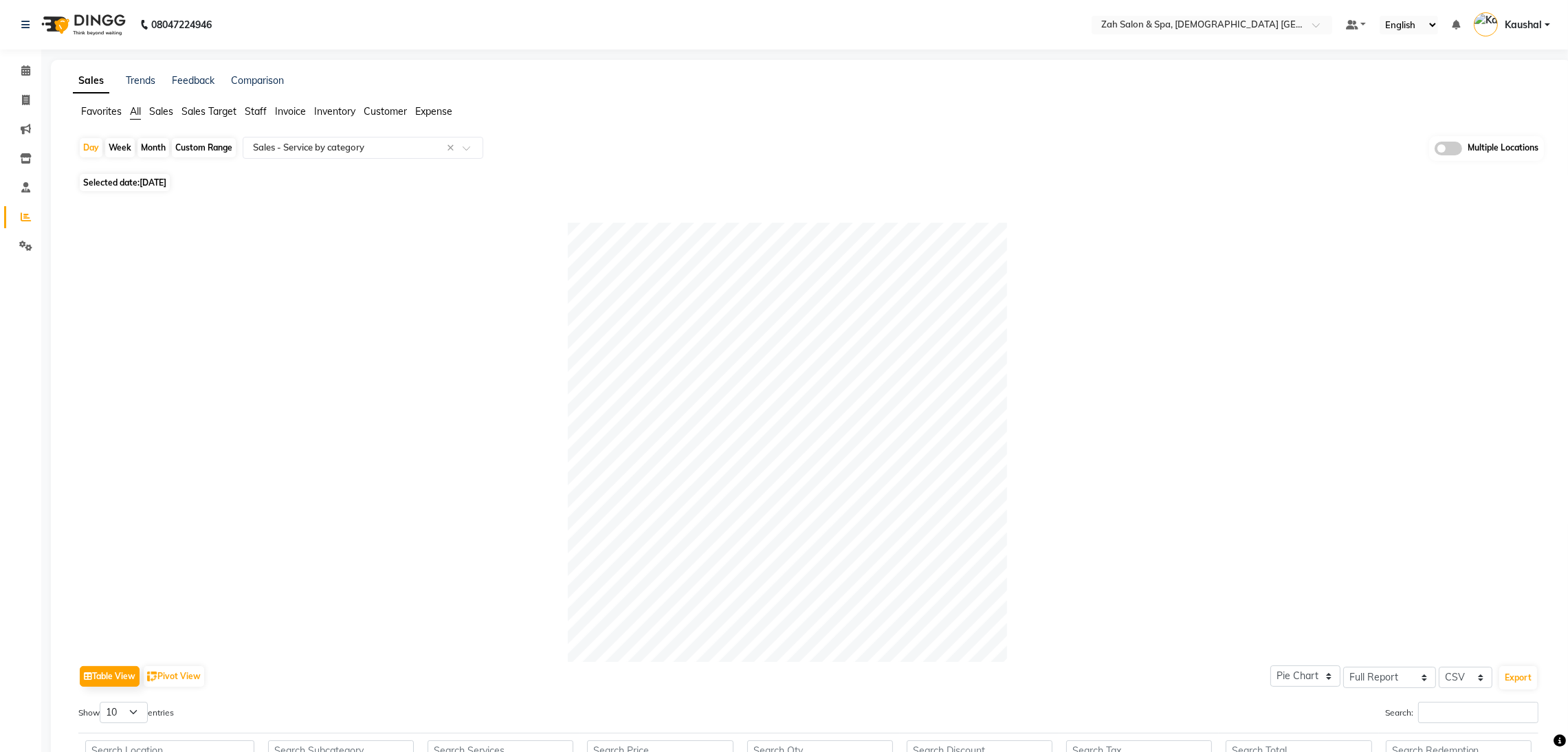
click at [166, 182] on span "[DATE]" at bounding box center [153, 182] width 27 height 10
select select "8"
select select "2025"
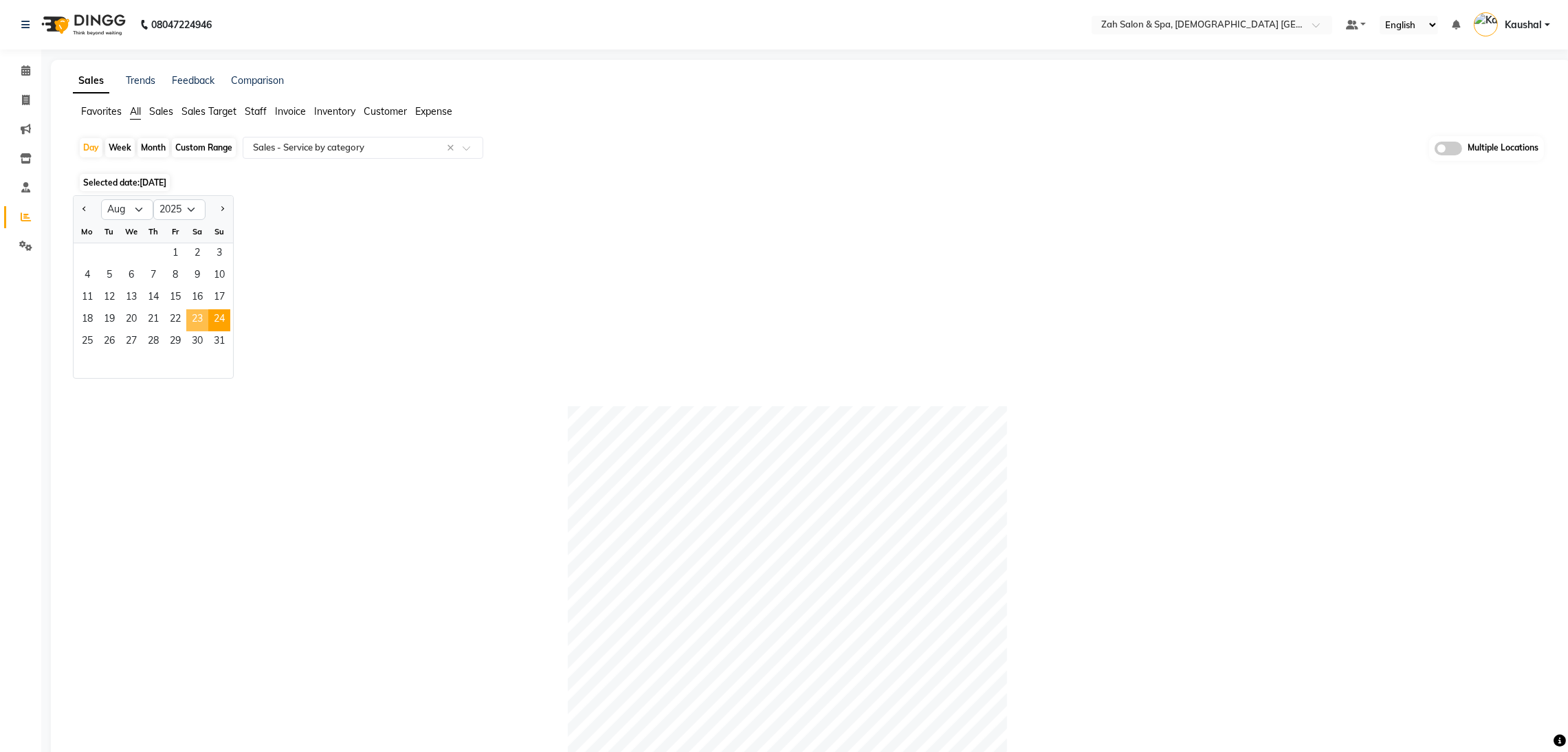
click at [196, 312] on span "23" at bounding box center [197, 320] width 22 height 22
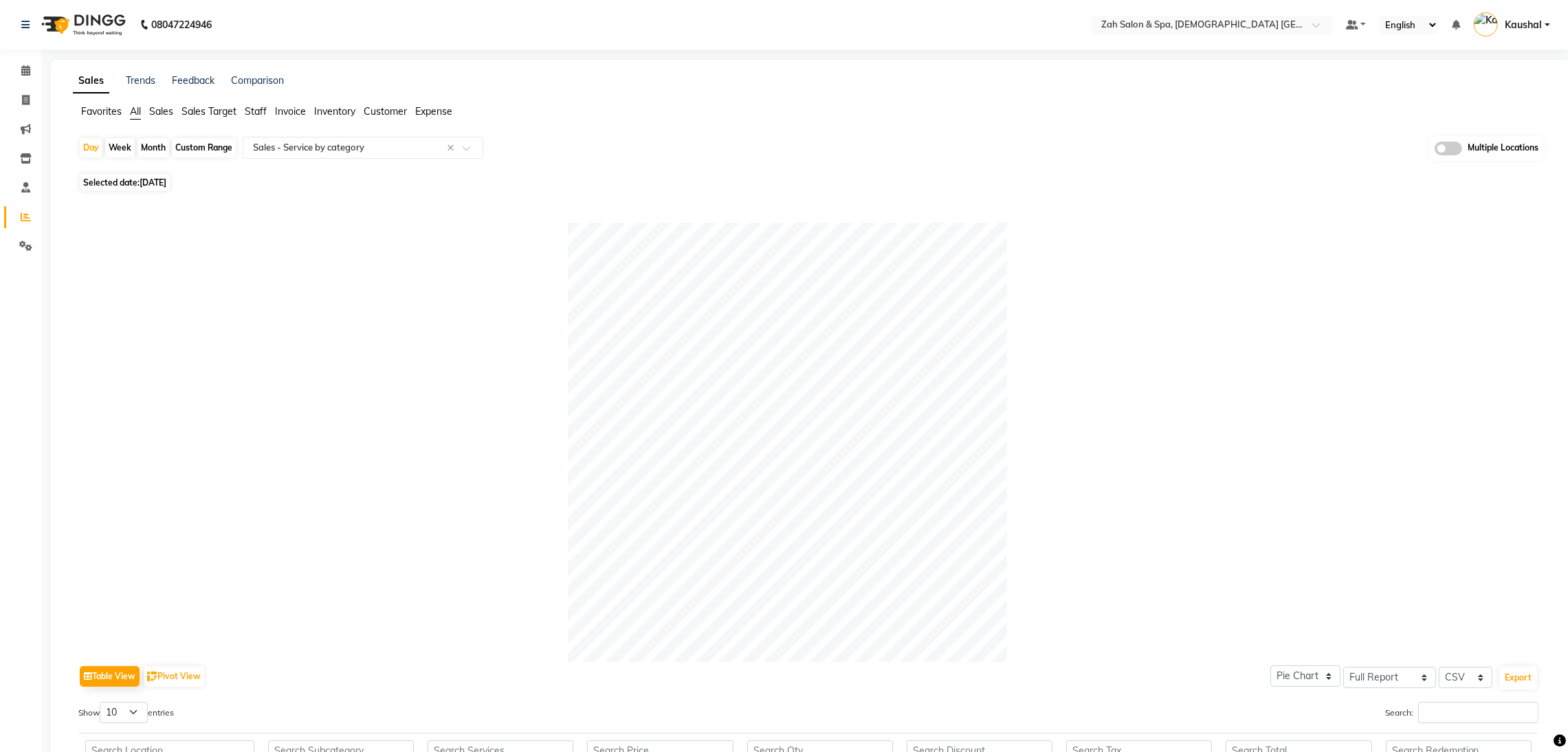
click at [132, 181] on span "Selected date: [DATE]" at bounding box center [125, 182] width 90 height 17
select select "8"
select select "2025"
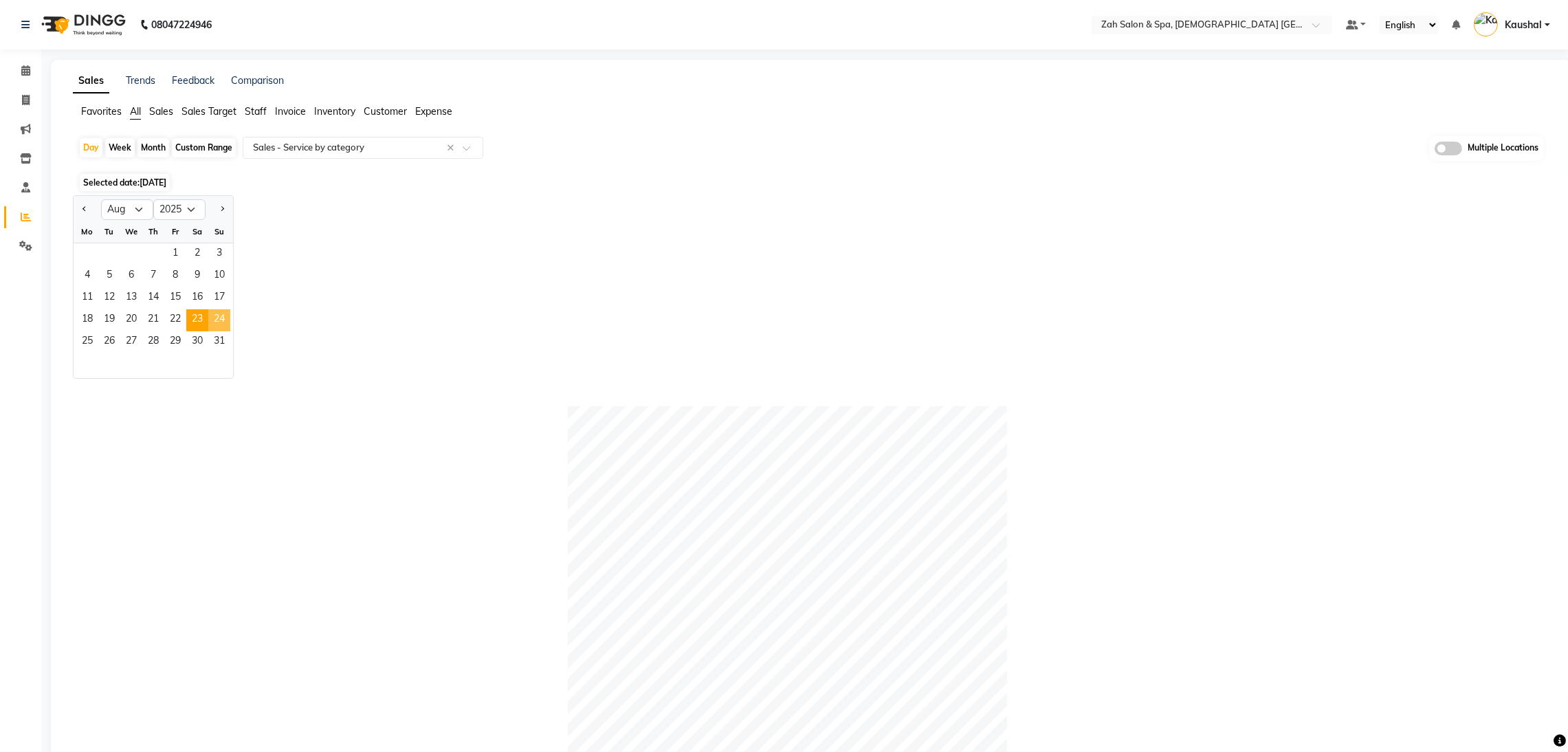
click at [216, 322] on span "24" at bounding box center [219, 320] width 22 height 22
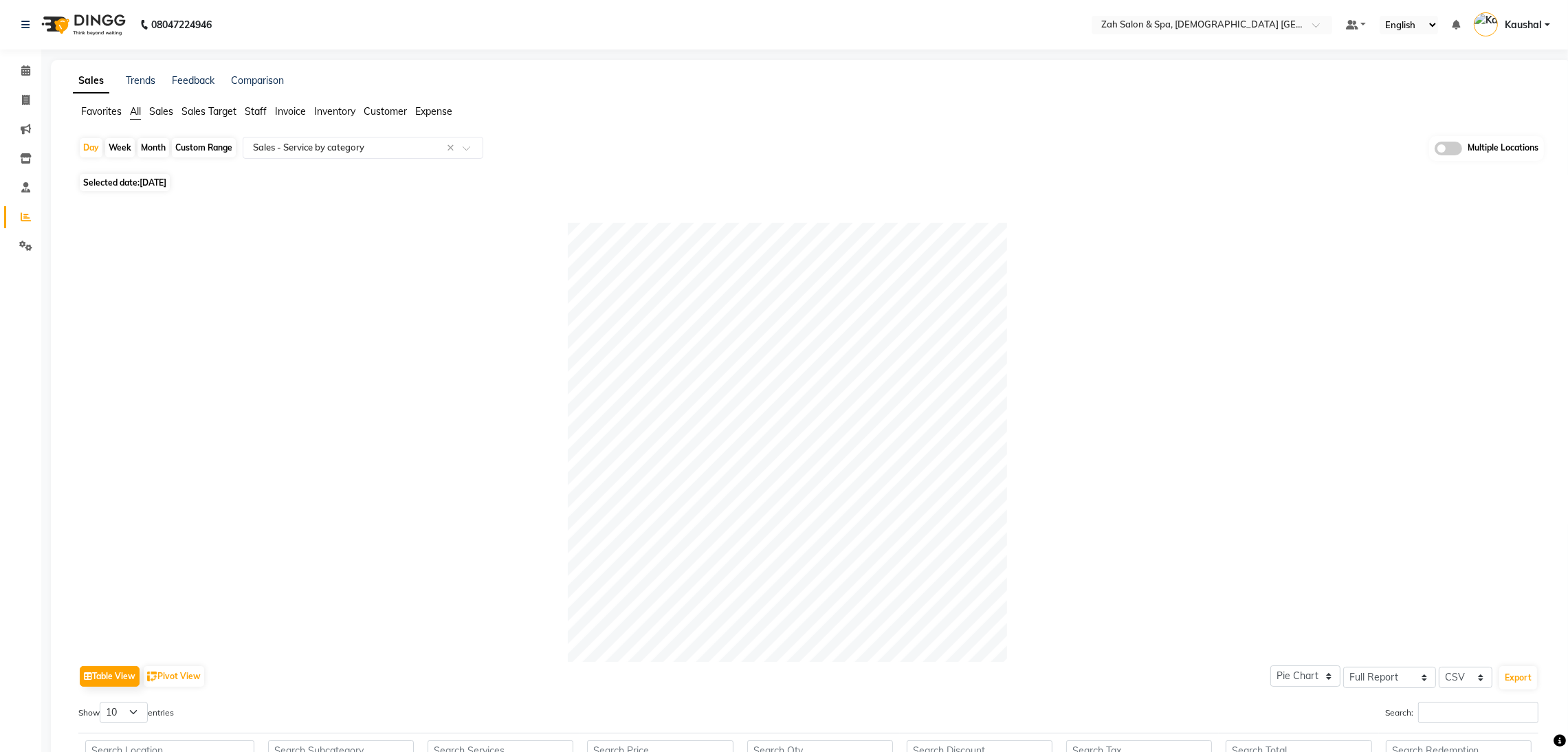
click at [126, 189] on span "Selected date: [DATE]" at bounding box center [125, 182] width 90 height 17
select select "8"
select select "2025"
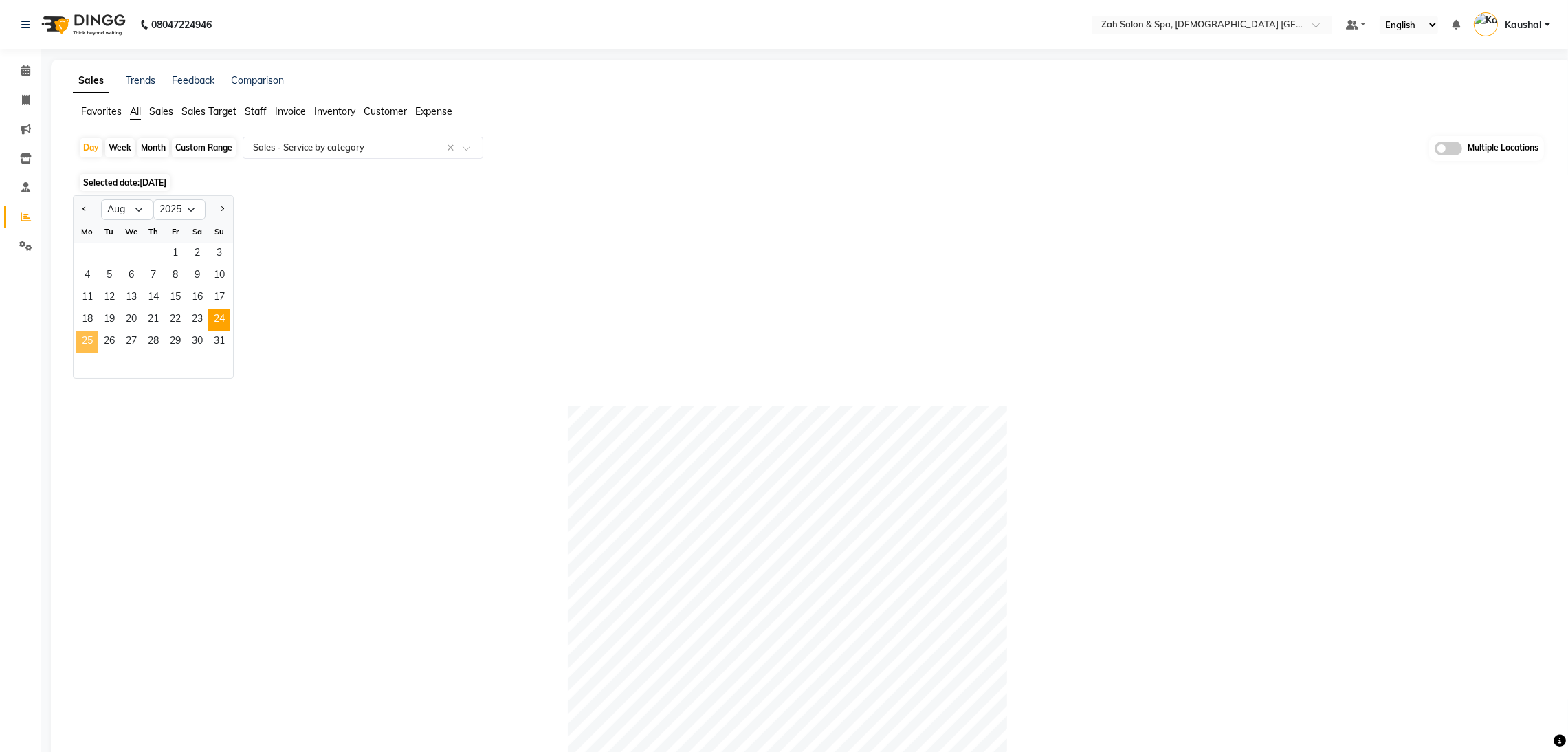
click at [88, 341] on span "25" at bounding box center [88, 342] width 22 height 22
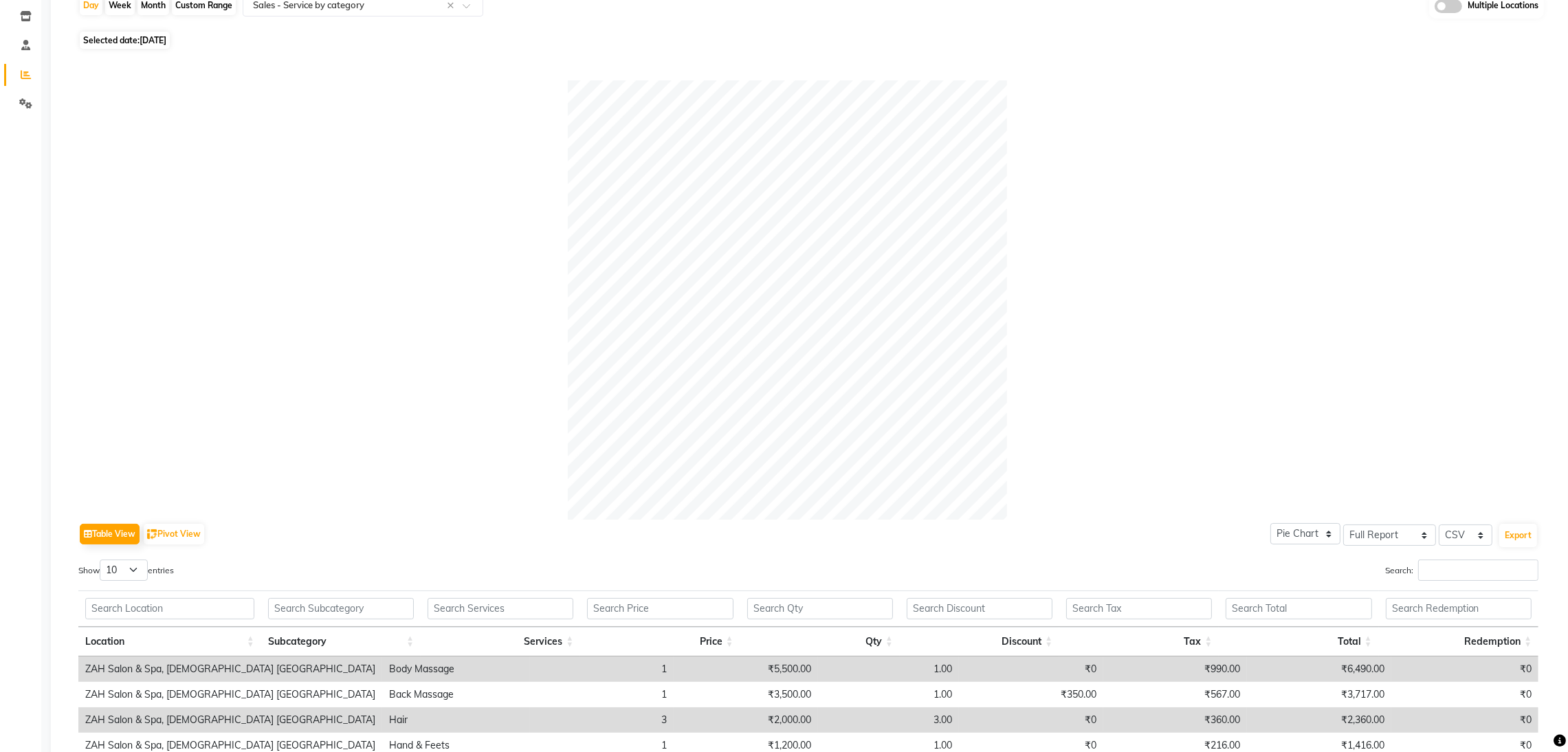
scroll to position [269, 0]
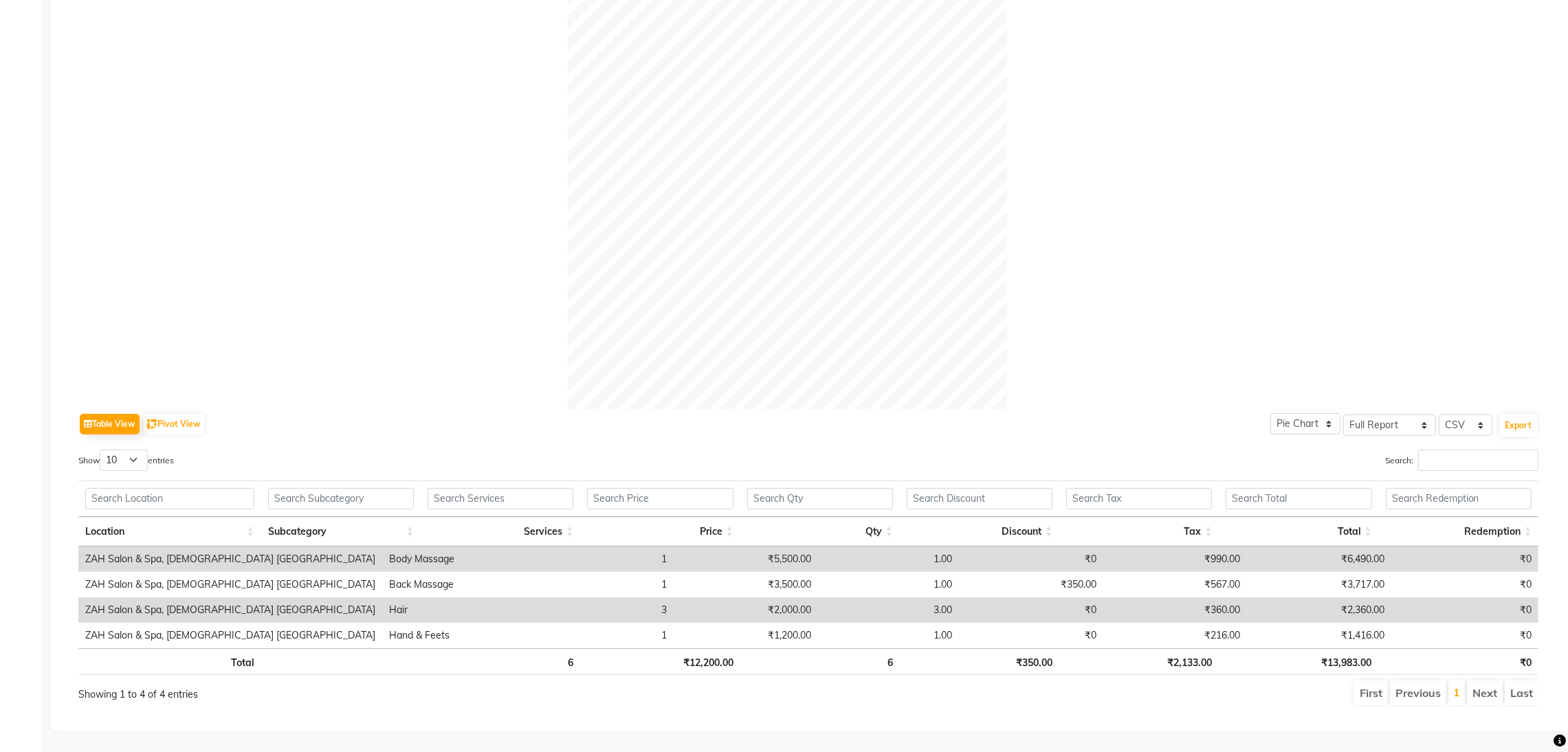
click at [549, 253] on div at bounding box center [808, 189] width 1460 height 439
